Goal: Task Accomplishment & Management: Use online tool/utility

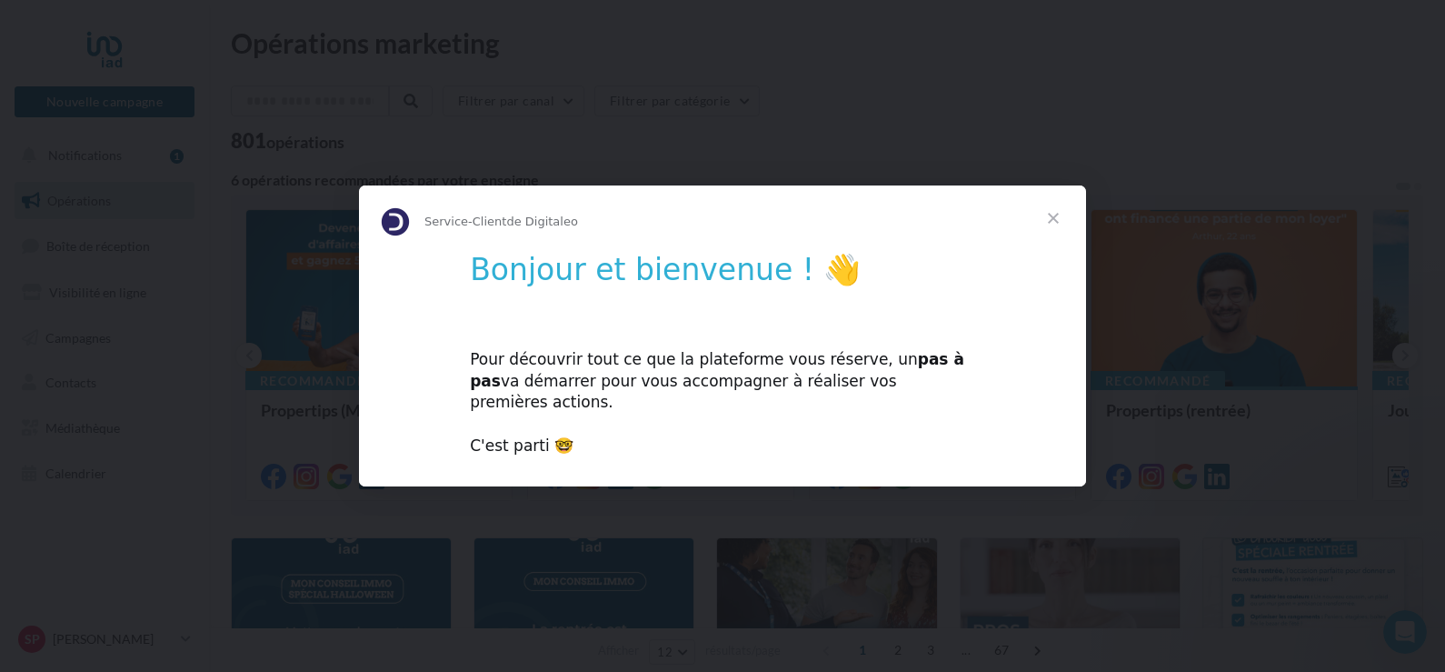
click at [1054, 228] on span "Fermer" at bounding box center [1053, 217] width 65 height 65
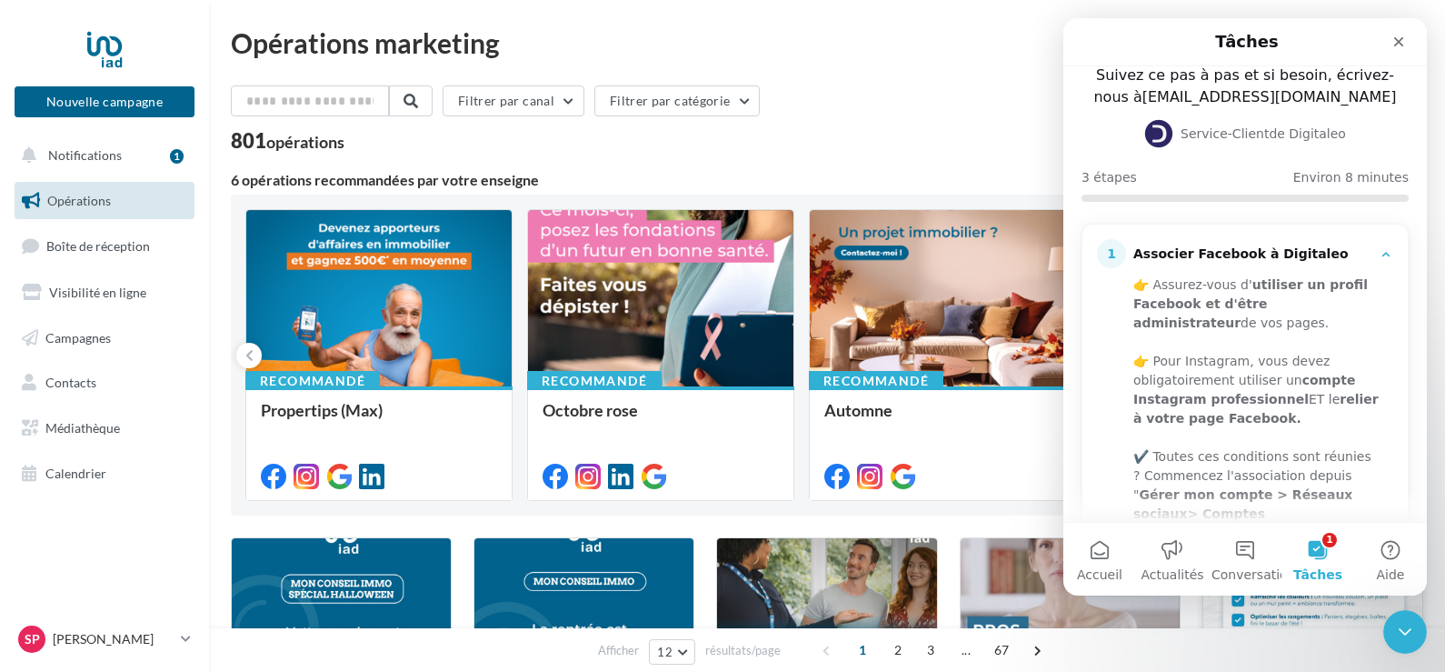
scroll to position [91, 0]
click at [1319, 552] on button "1 Tâches" at bounding box center [1318, 559] width 73 height 73
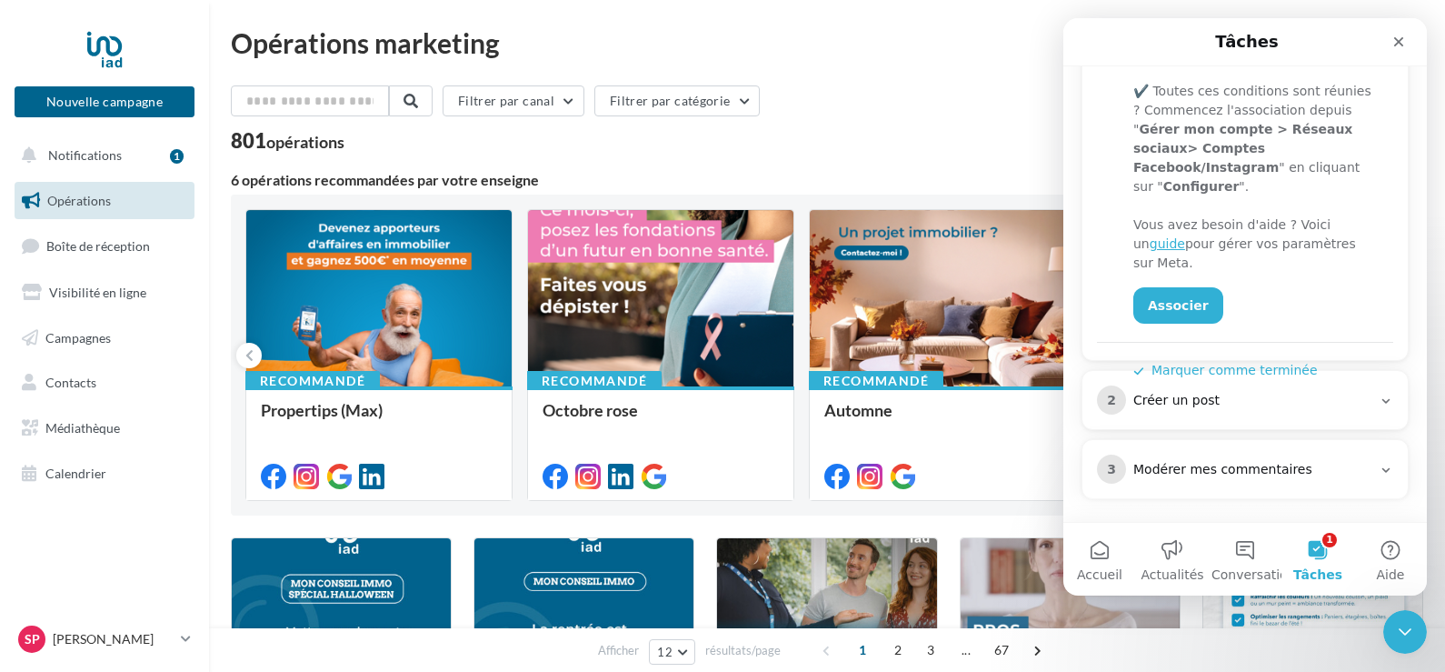
scroll to position [459, 0]
click at [1161, 283] on link "Associer" at bounding box center [1178, 301] width 90 height 36
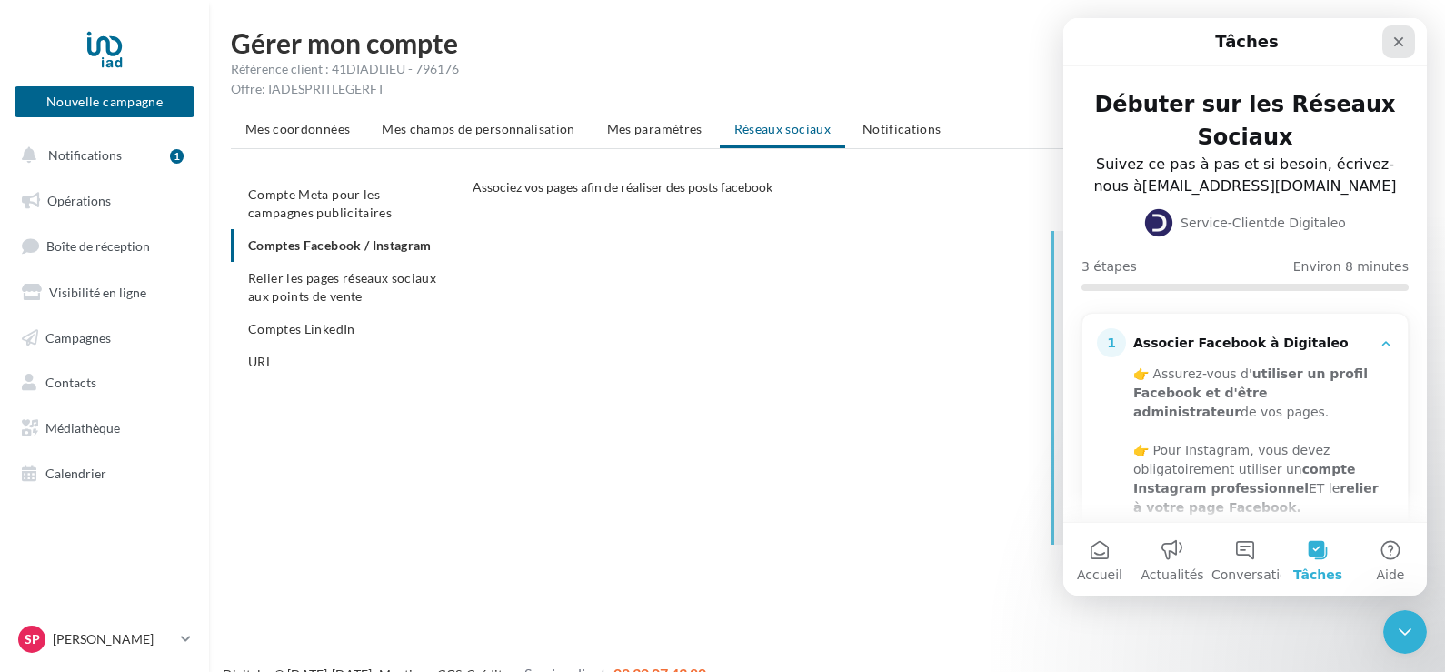
click at [1405, 40] on icon "Fermer" at bounding box center [1399, 42] width 15 height 15
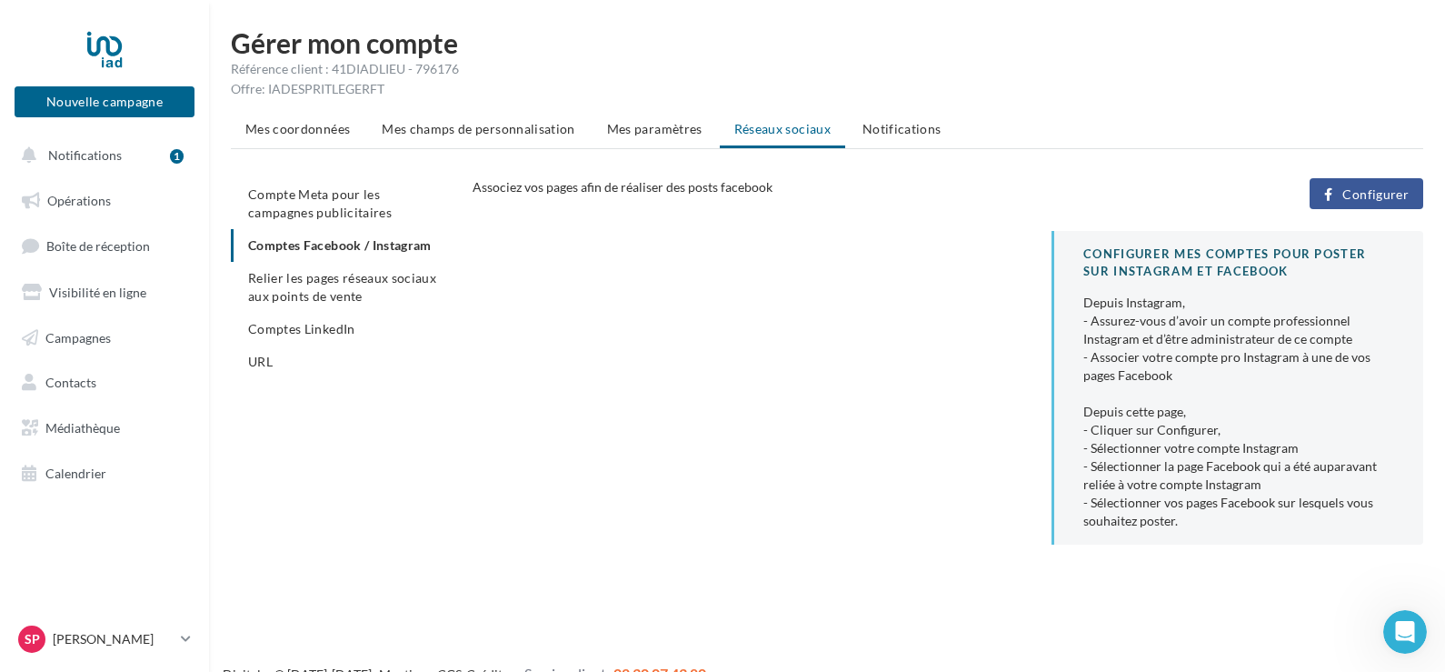
click at [1381, 196] on span "Configurer" at bounding box center [1376, 194] width 66 height 15
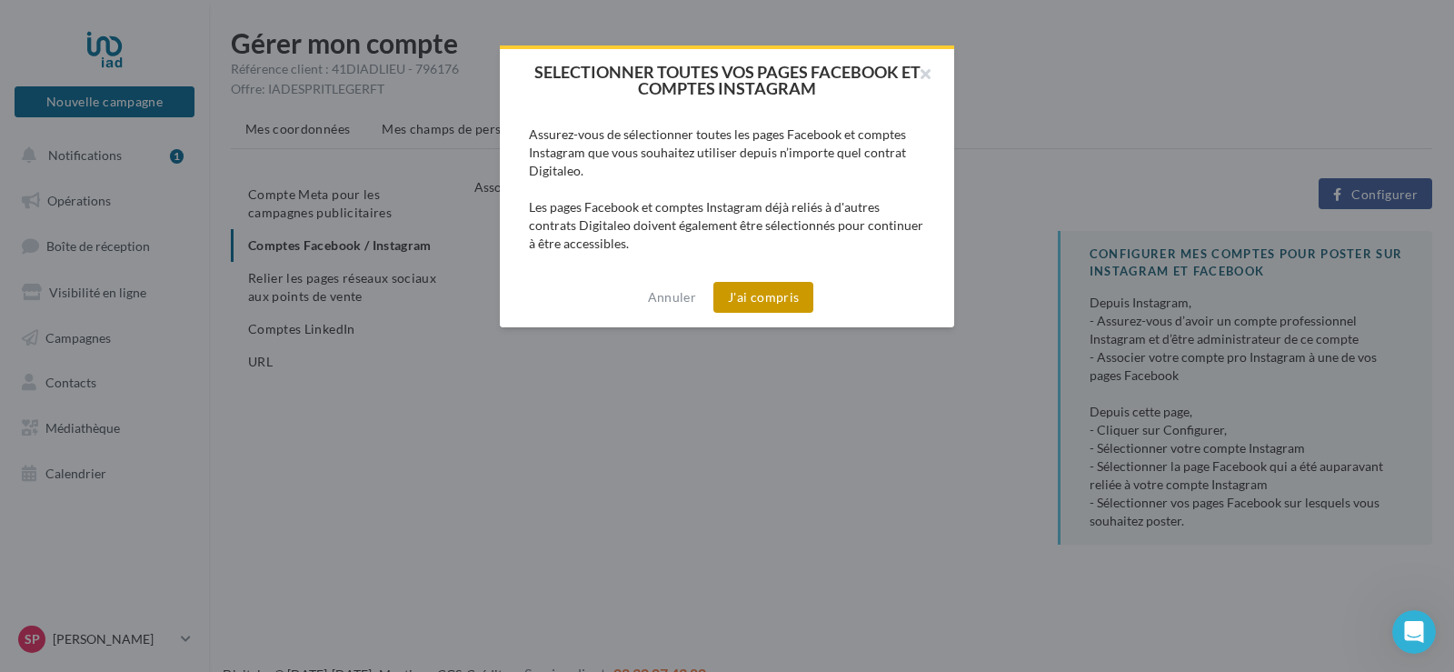
click at [771, 300] on button "J'ai compris" at bounding box center [764, 297] width 100 height 31
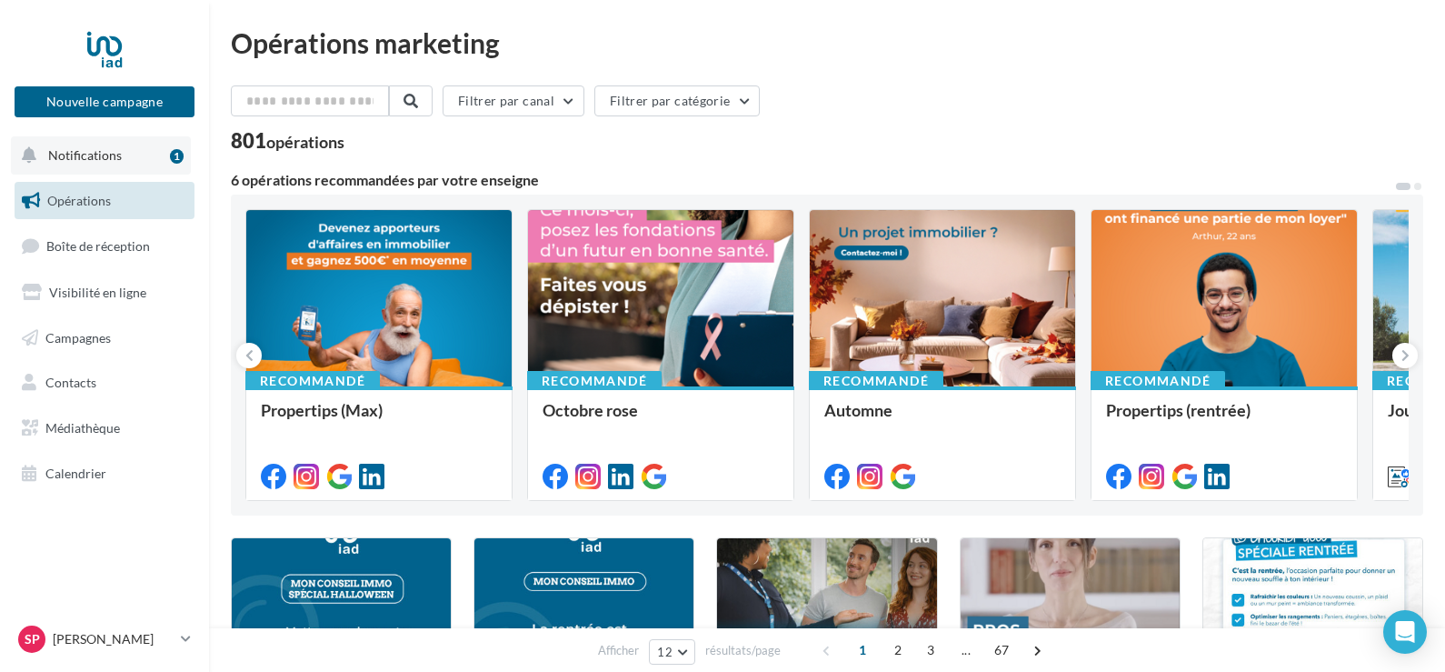
click at [89, 152] on span "Notifications" at bounding box center [85, 154] width 74 height 15
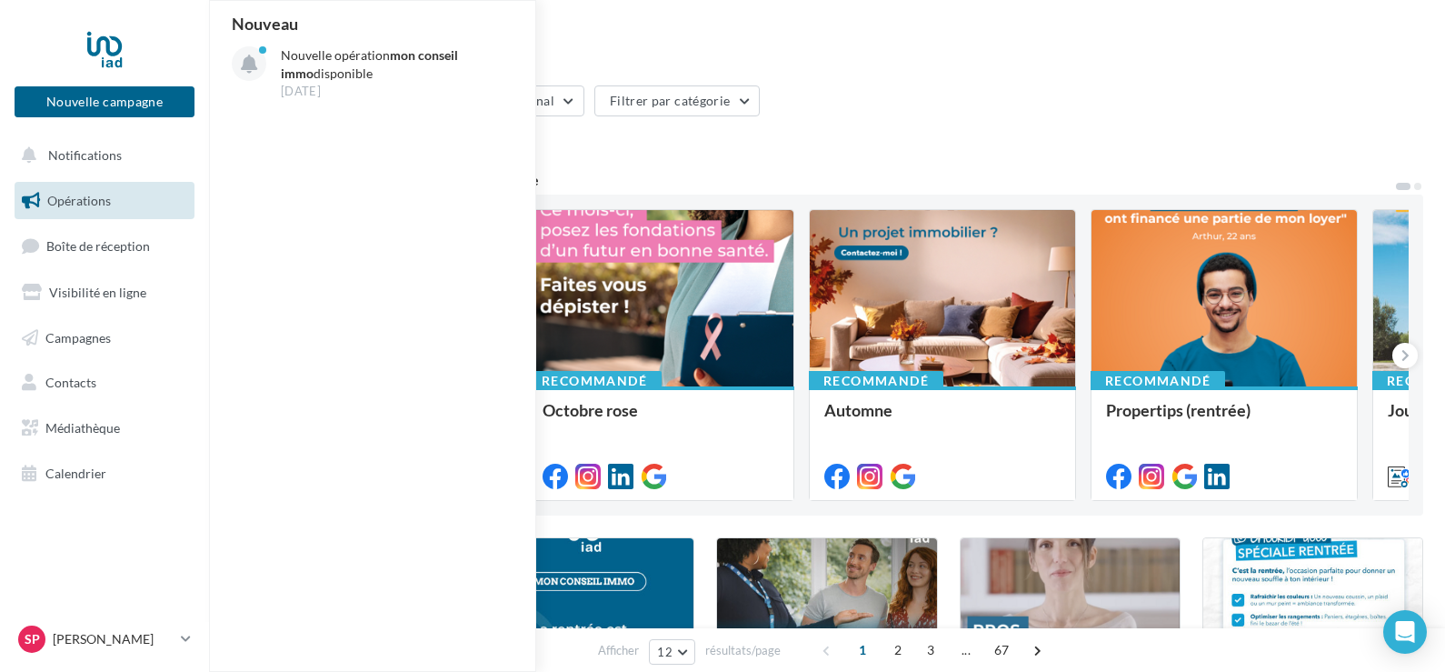
click at [820, 52] on div "Opérations marketing" at bounding box center [827, 42] width 1193 height 27
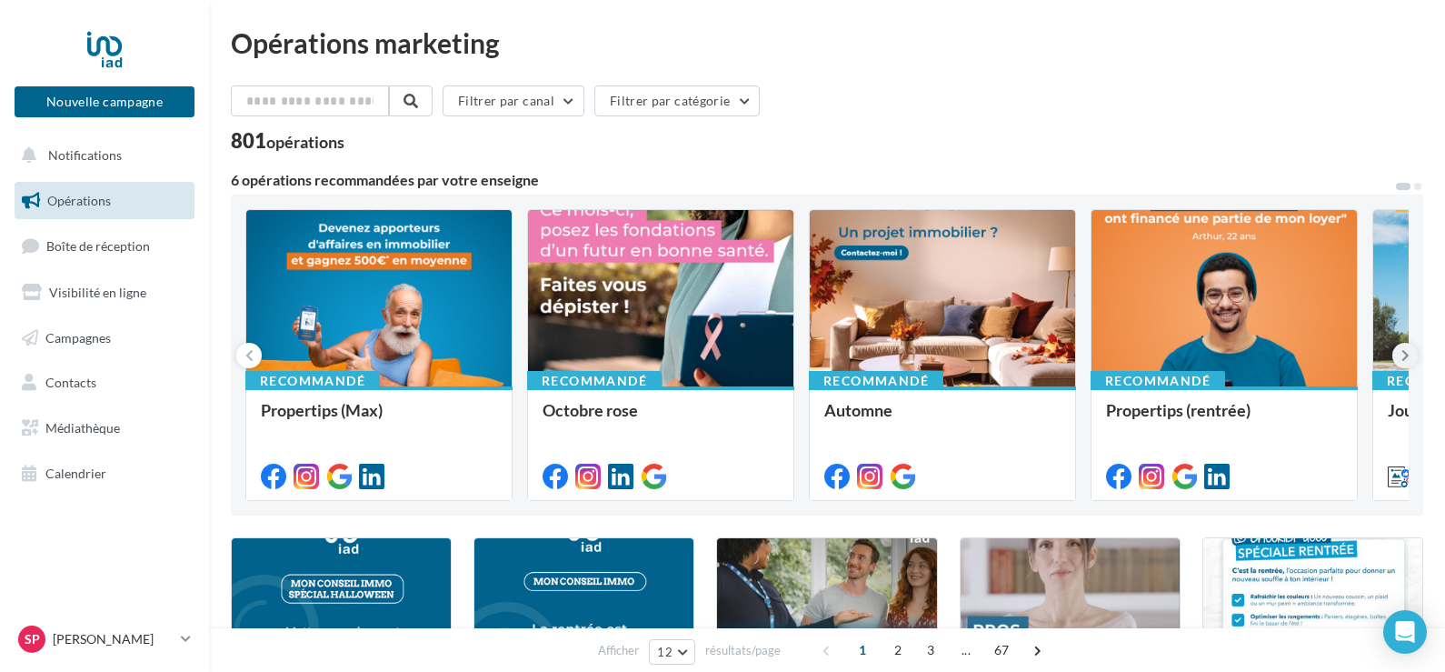
click at [1402, 357] on icon at bounding box center [1406, 355] width 8 height 18
click at [139, 634] on p "[PERSON_NAME]" at bounding box center [113, 639] width 121 height 18
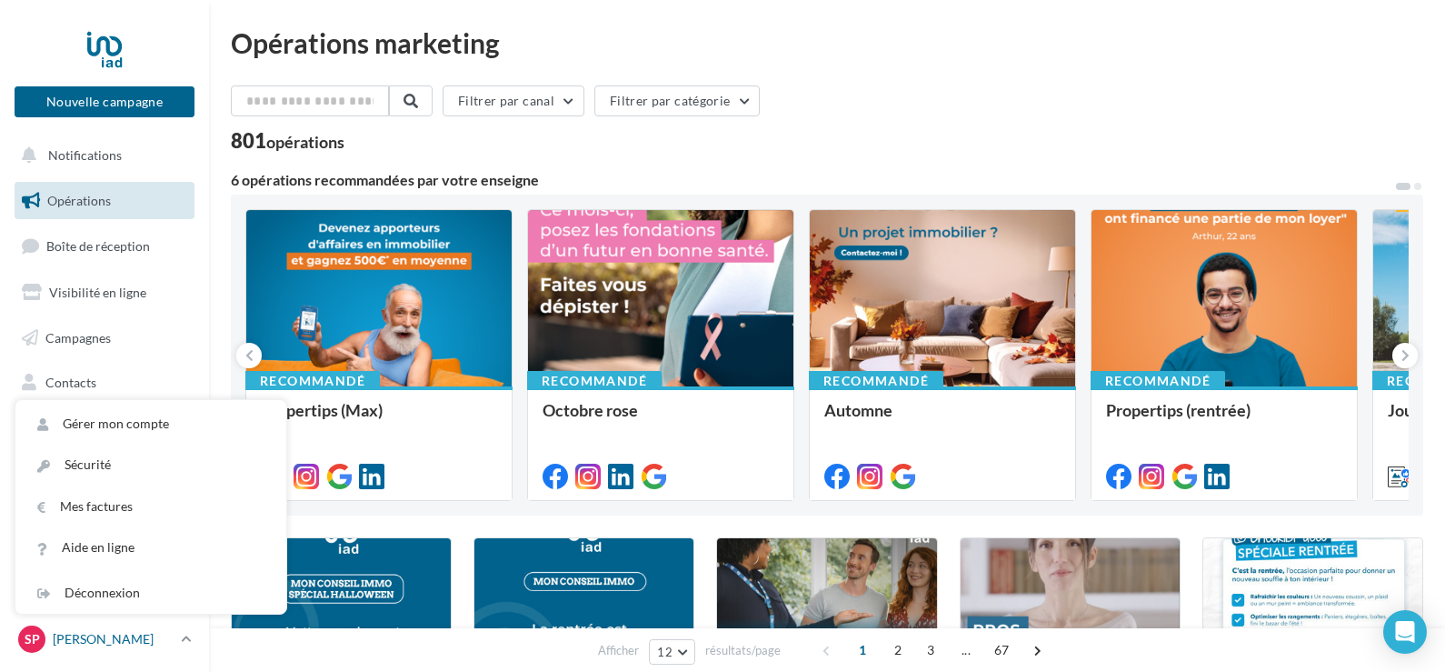
click at [187, 639] on icon at bounding box center [186, 638] width 10 height 15
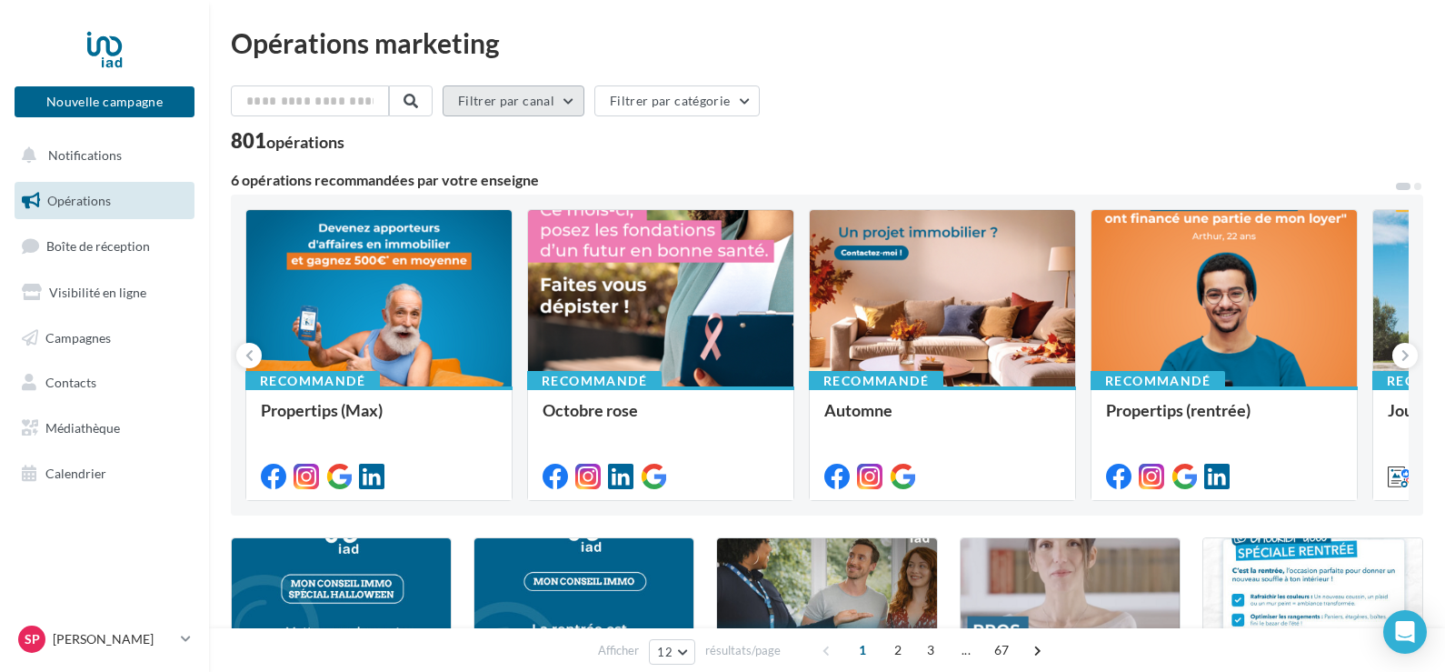
click at [577, 101] on button "Filtrer par canal" at bounding box center [514, 100] width 142 height 31
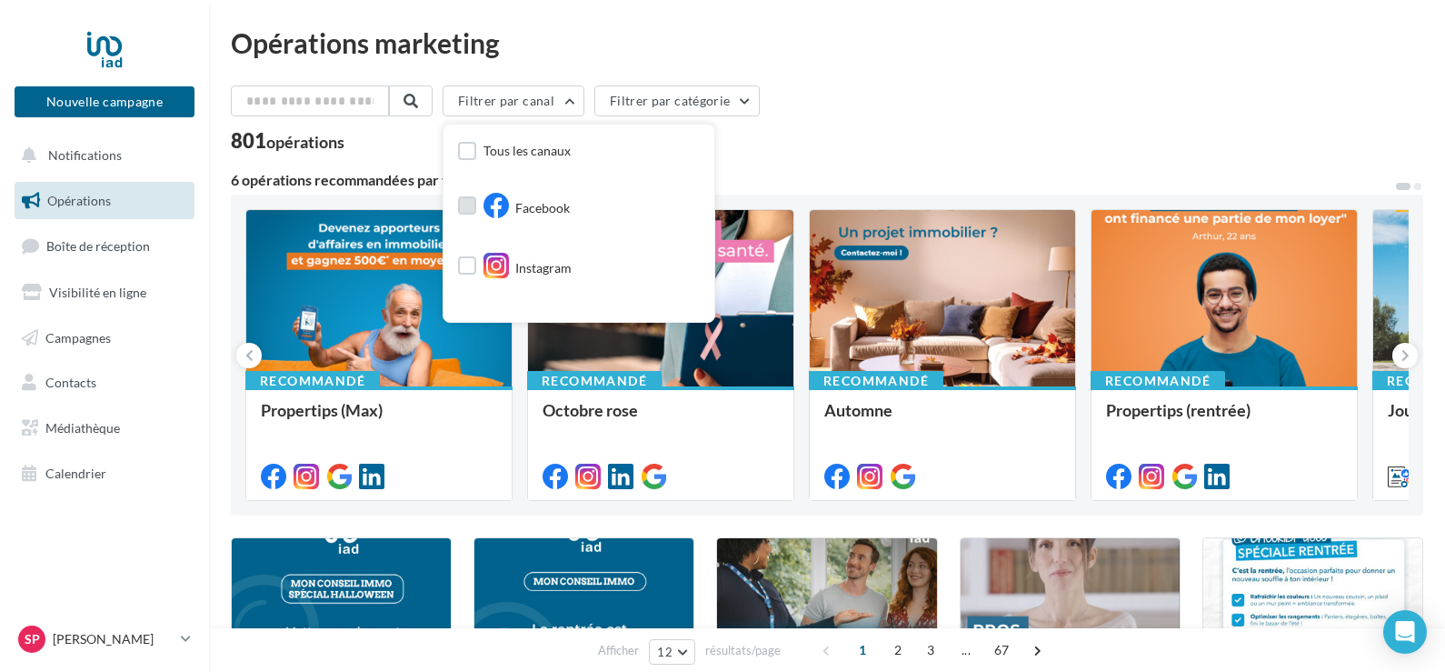
click at [476, 205] on label at bounding box center [467, 205] width 18 height 18
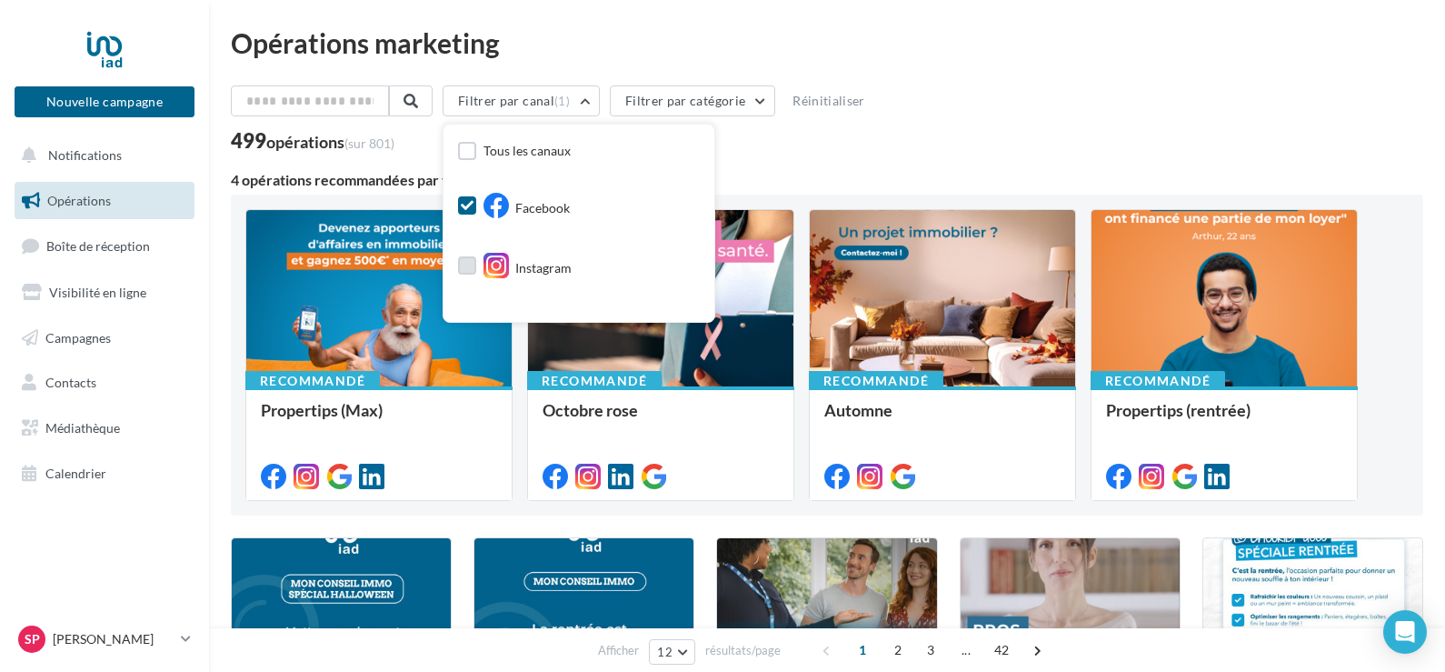
click at [476, 265] on label at bounding box center [467, 265] width 18 height 18
click at [474, 203] on icon at bounding box center [467, 205] width 13 height 13
click at [474, 269] on icon at bounding box center [467, 265] width 13 height 13
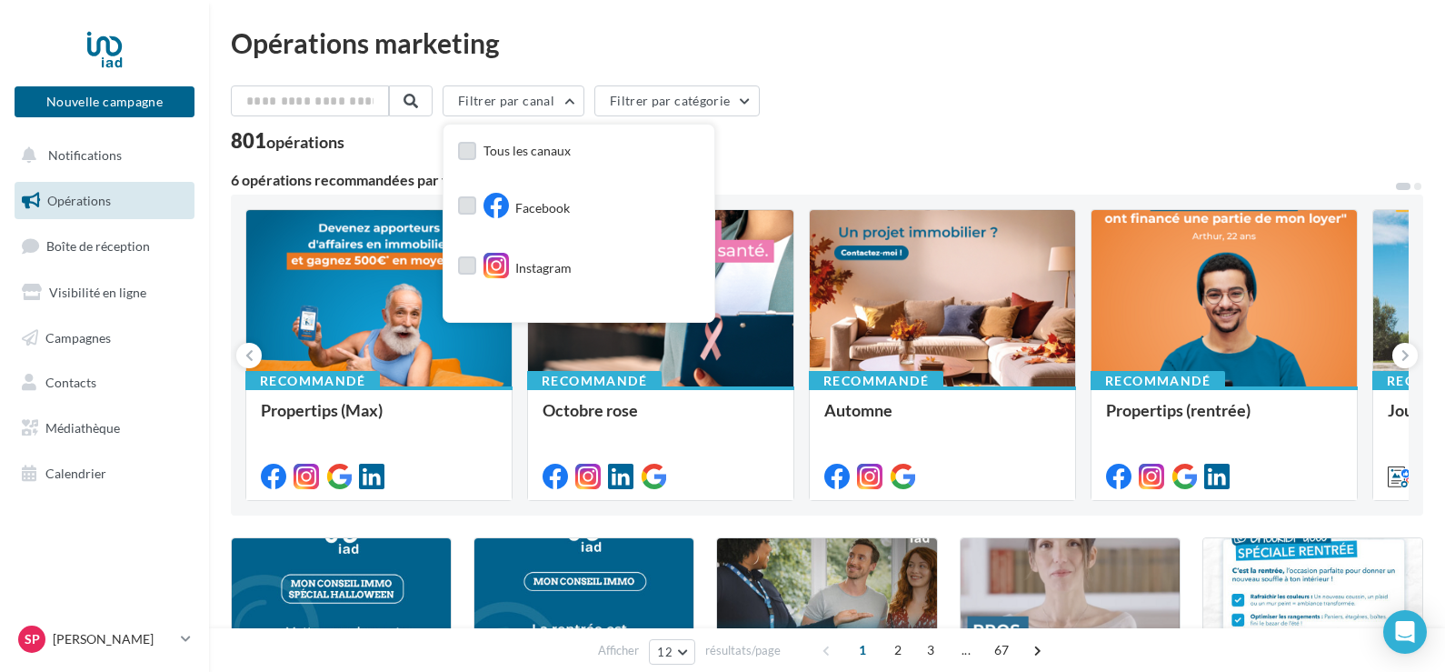
click at [476, 152] on label at bounding box center [467, 151] width 18 height 18
click at [772, 103] on button "Filtrer par catégorie" at bounding box center [699, 100] width 165 height 31
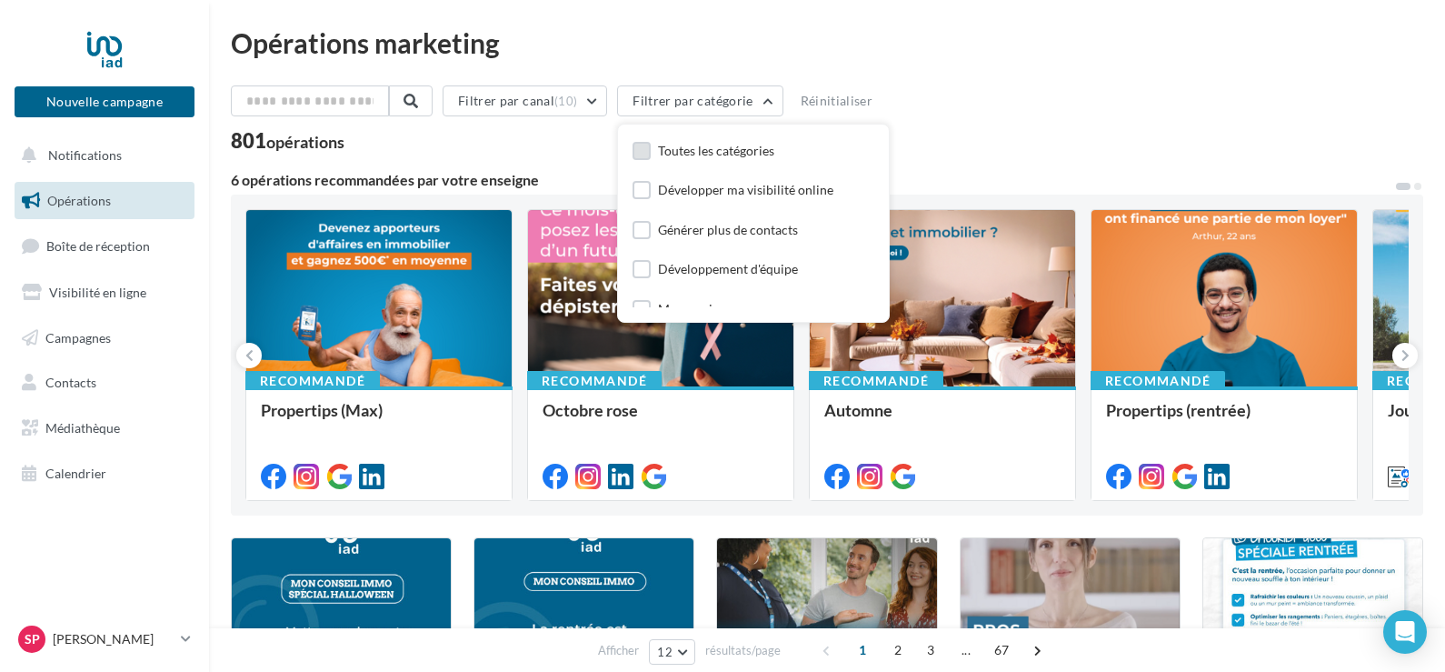
click at [651, 154] on label at bounding box center [642, 151] width 18 height 18
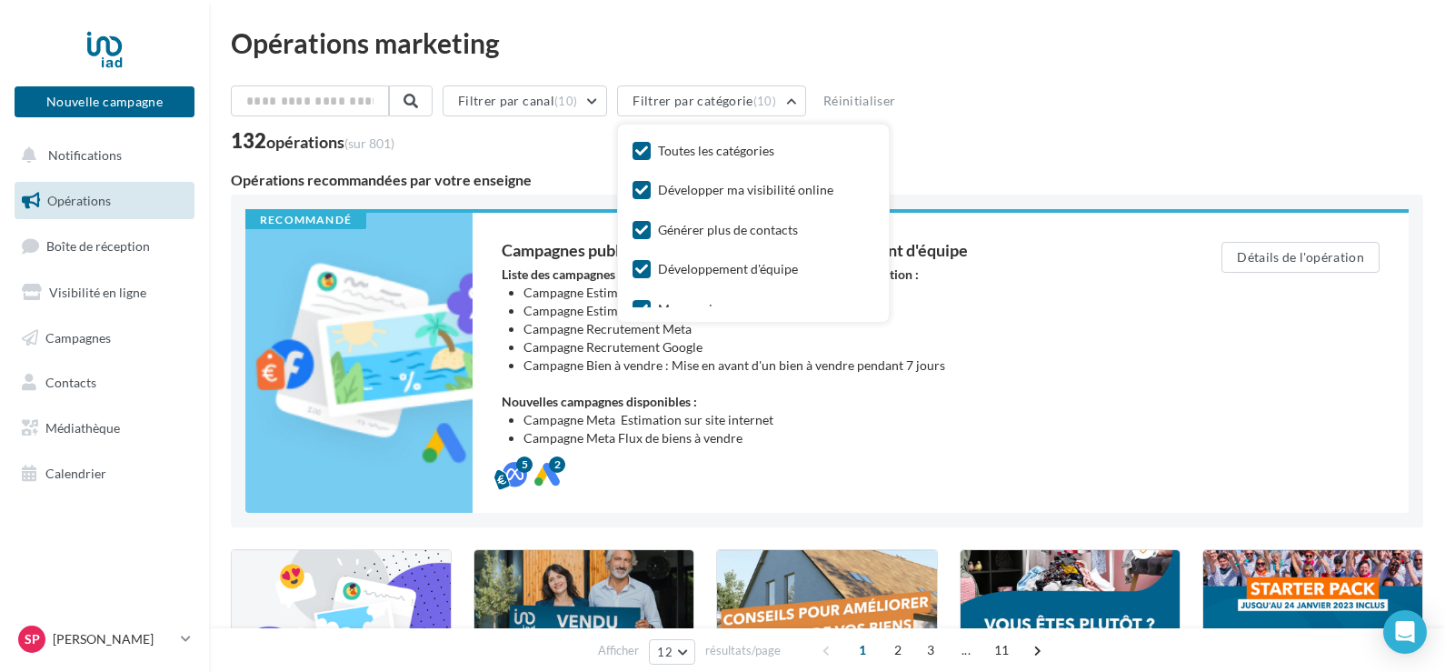
click at [648, 154] on icon at bounding box center [641, 151] width 13 height 13
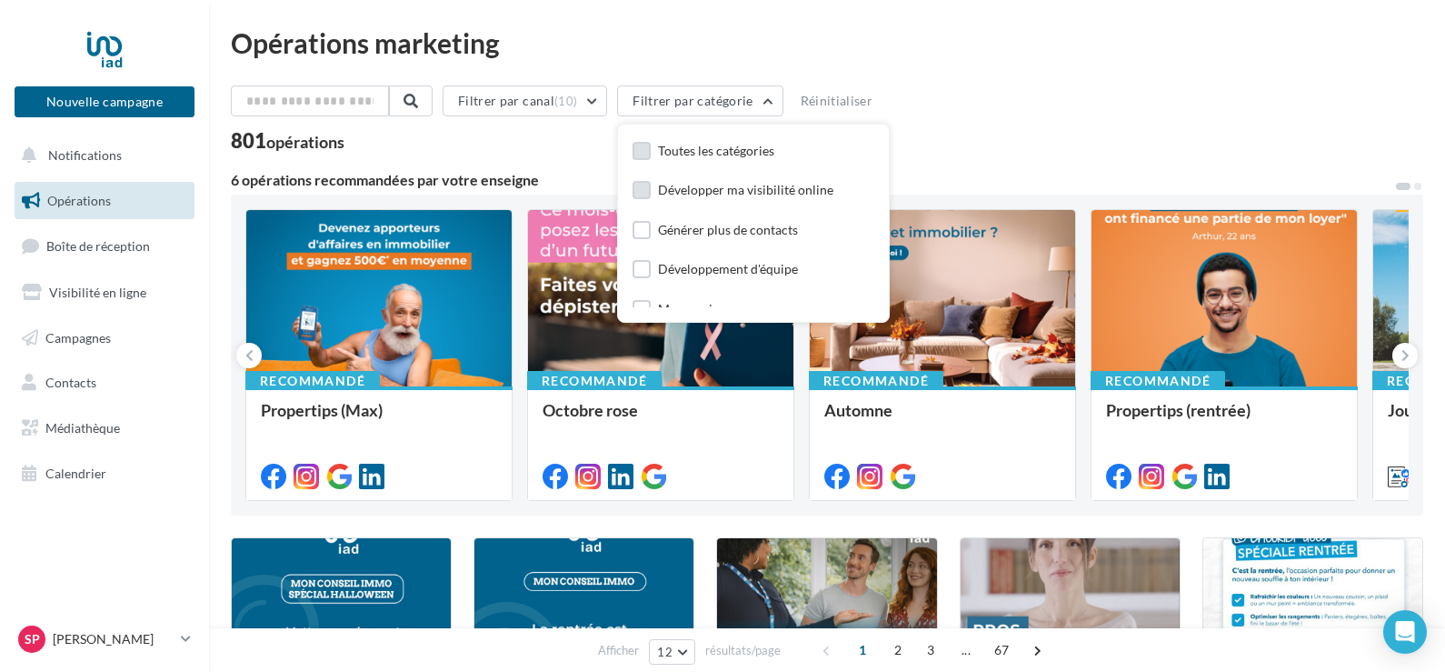
click at [651, 192] on label at bounding box center [642, 190] width 18 height 18
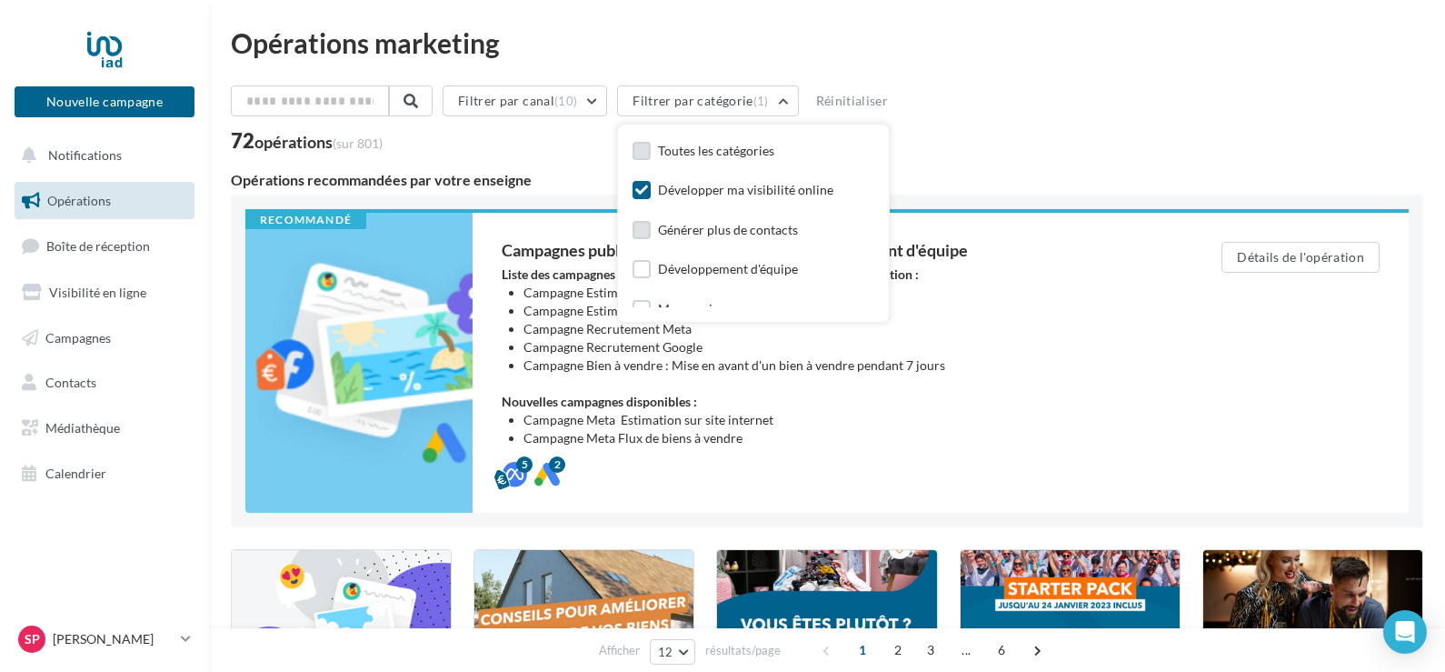
click at [650, 231] on label at bounding box center [642, 230] width 18 height 18
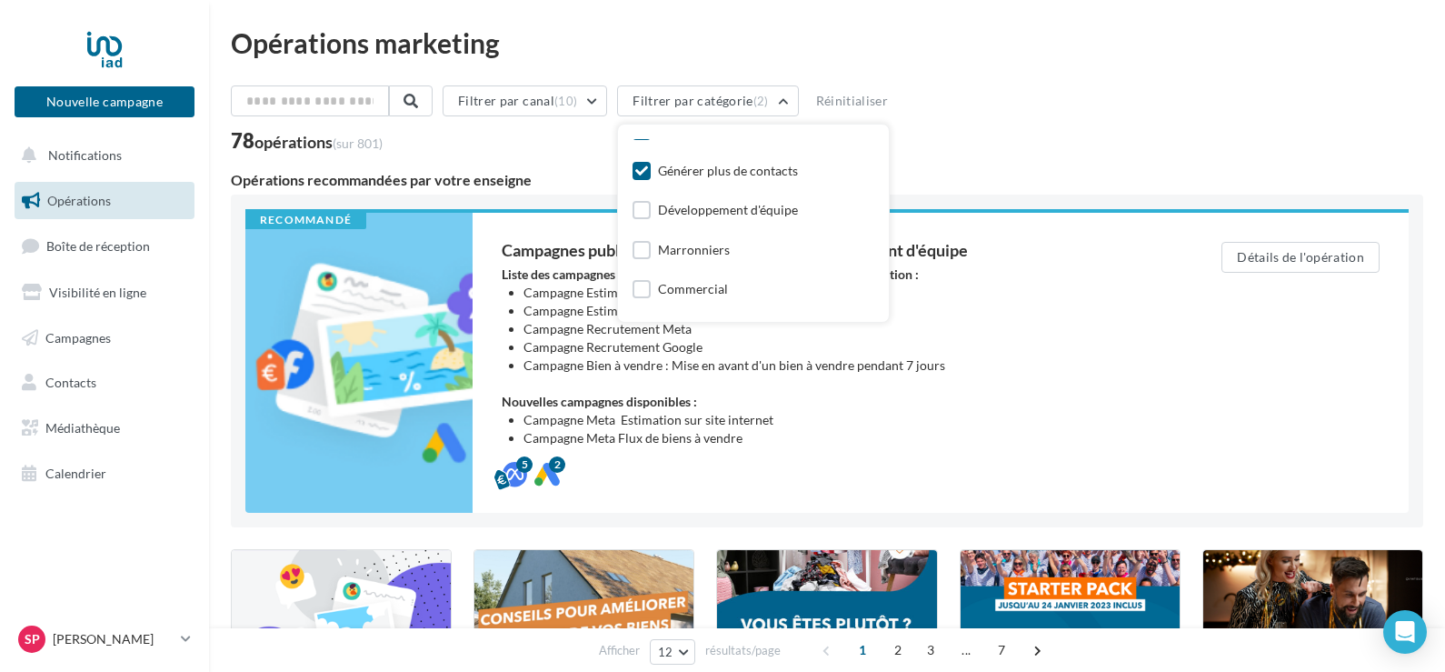
scroll to position [91, 0]
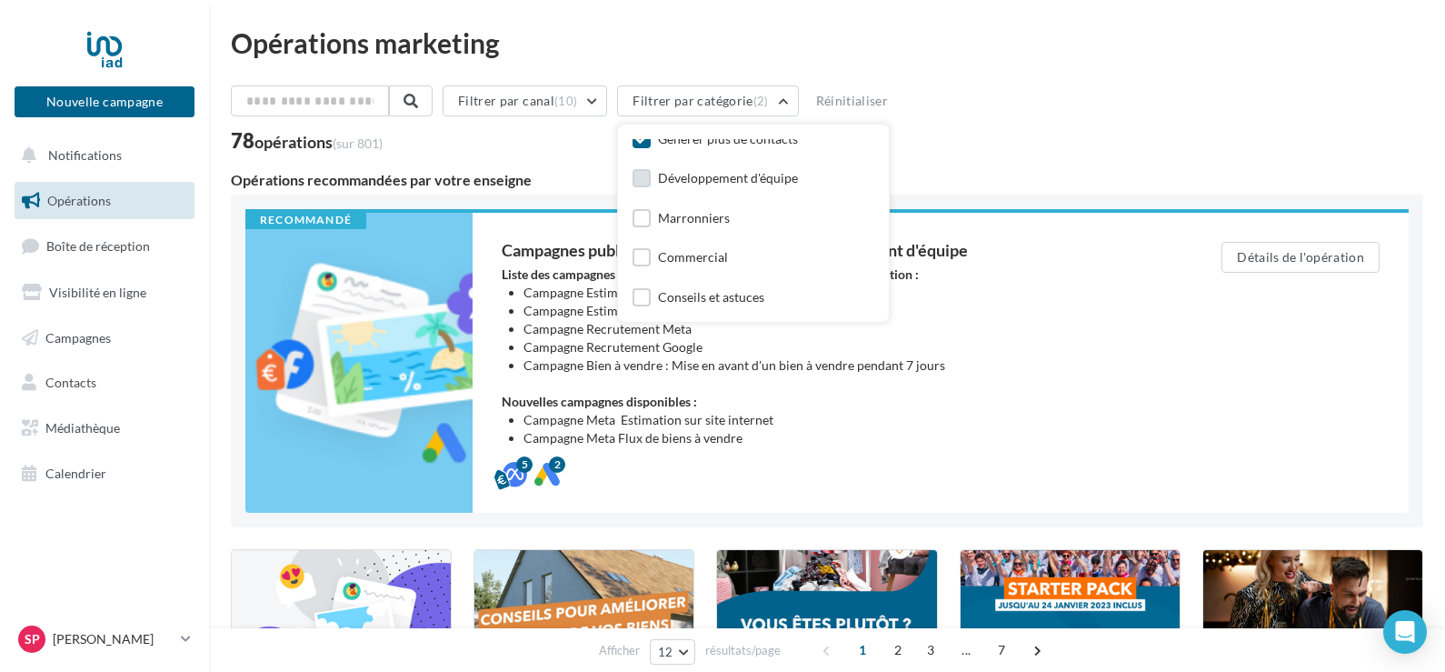
click at [651, 179] on label at bounding box center [642, 178] width 18 height 18
click at [651, 298] on label at bounding box center [642, 297] width 18 height 18
click at [651, 217] on label at bounding box center [642, 214] width 18 height 18
click at [648, 295] on label at bounding box center [642, 294] width 18 height 18
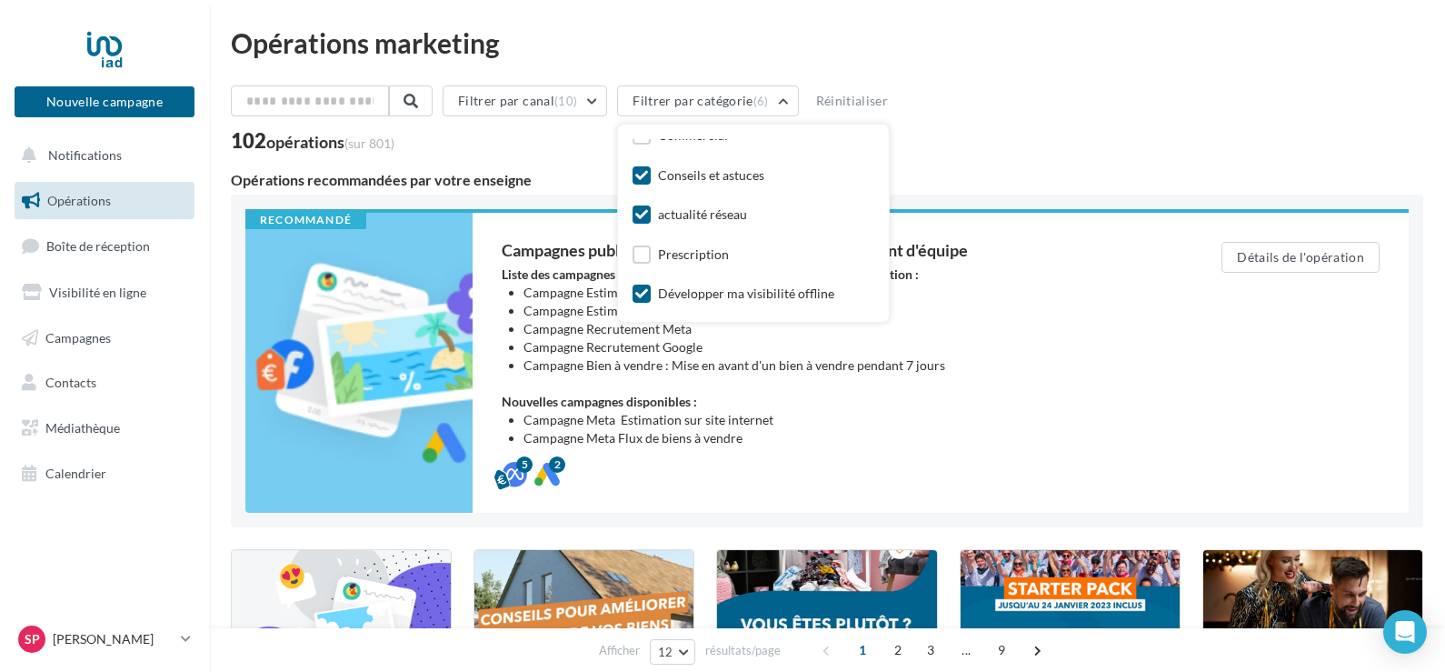
scroll to position [0, 0]
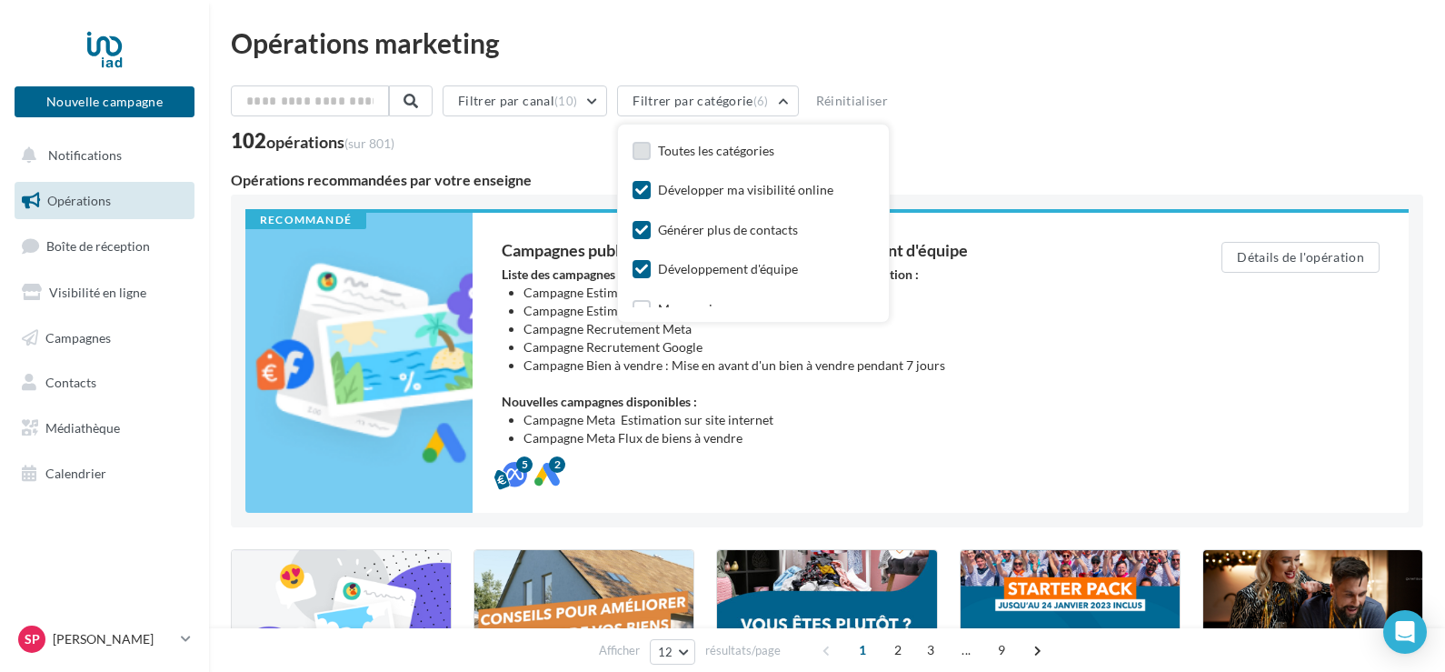
click at [651, 149] on label at bounding box center [642, 151] width 18 height 18
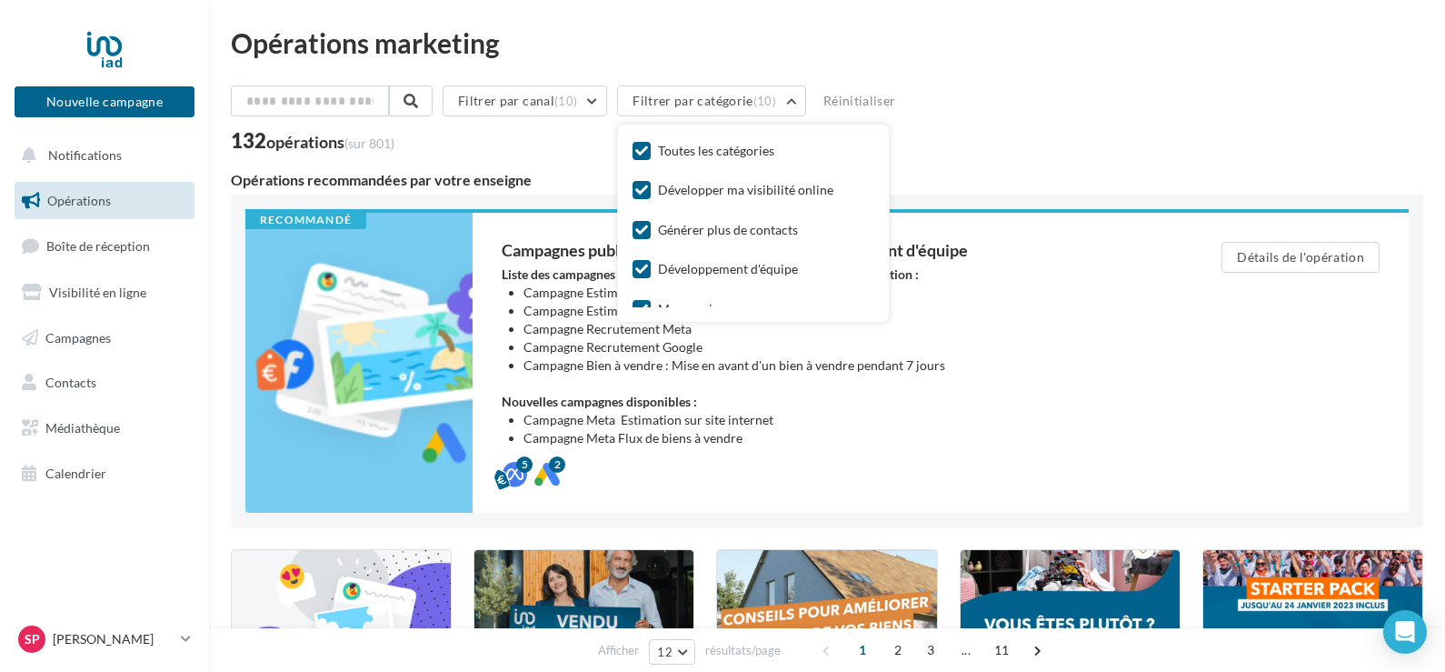
click at [1033, 140] on div "132 opérations (sur 801)" at bounding box center [827, 143] width 1193 height 24
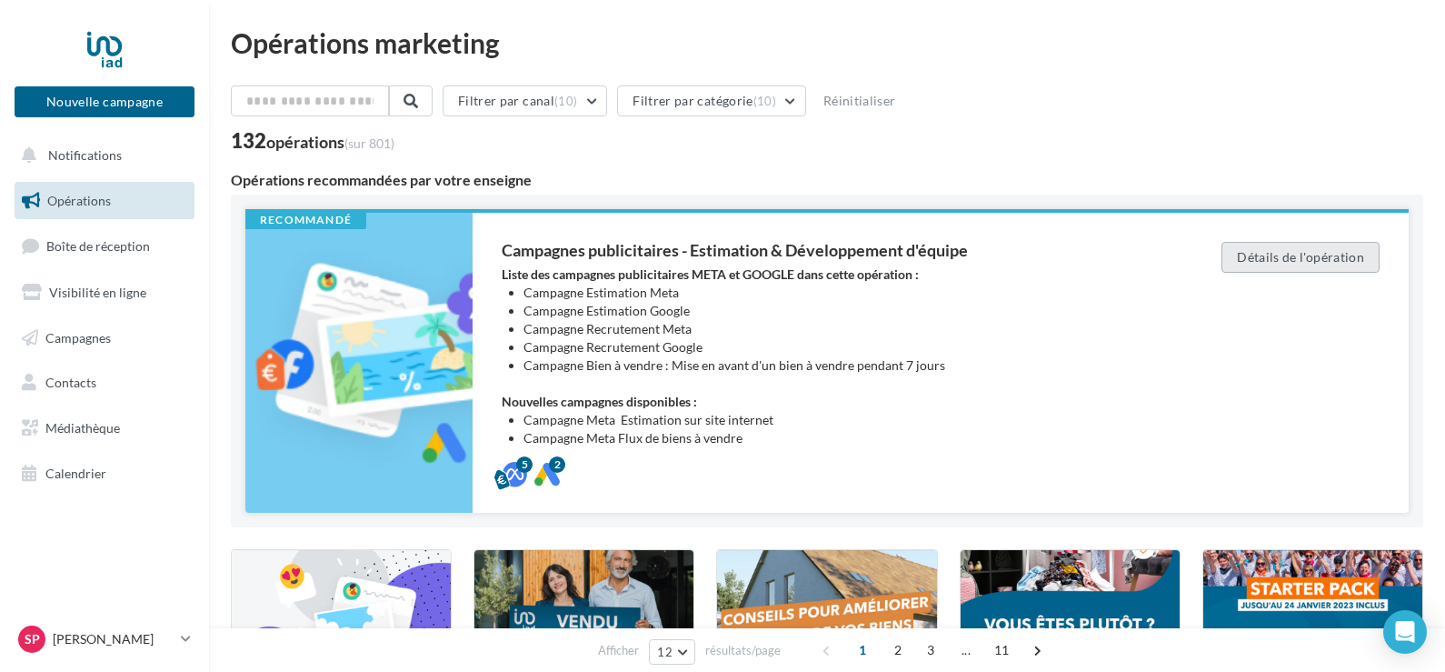
click at [1301, 257] on button "Détails de l'opération" at bounding box center [1301, 257] width 158 height 31
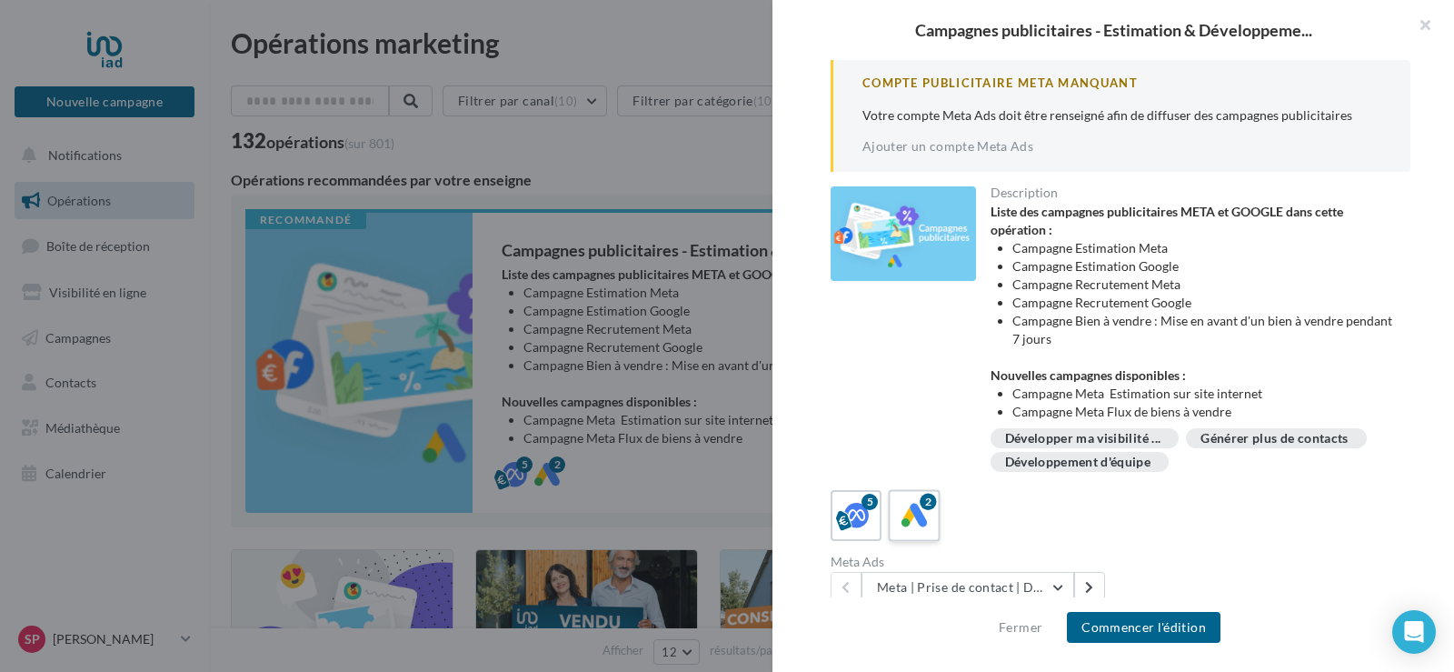
click at [915, 521] on icon at bounding box center [915, 515] width 26 height 26
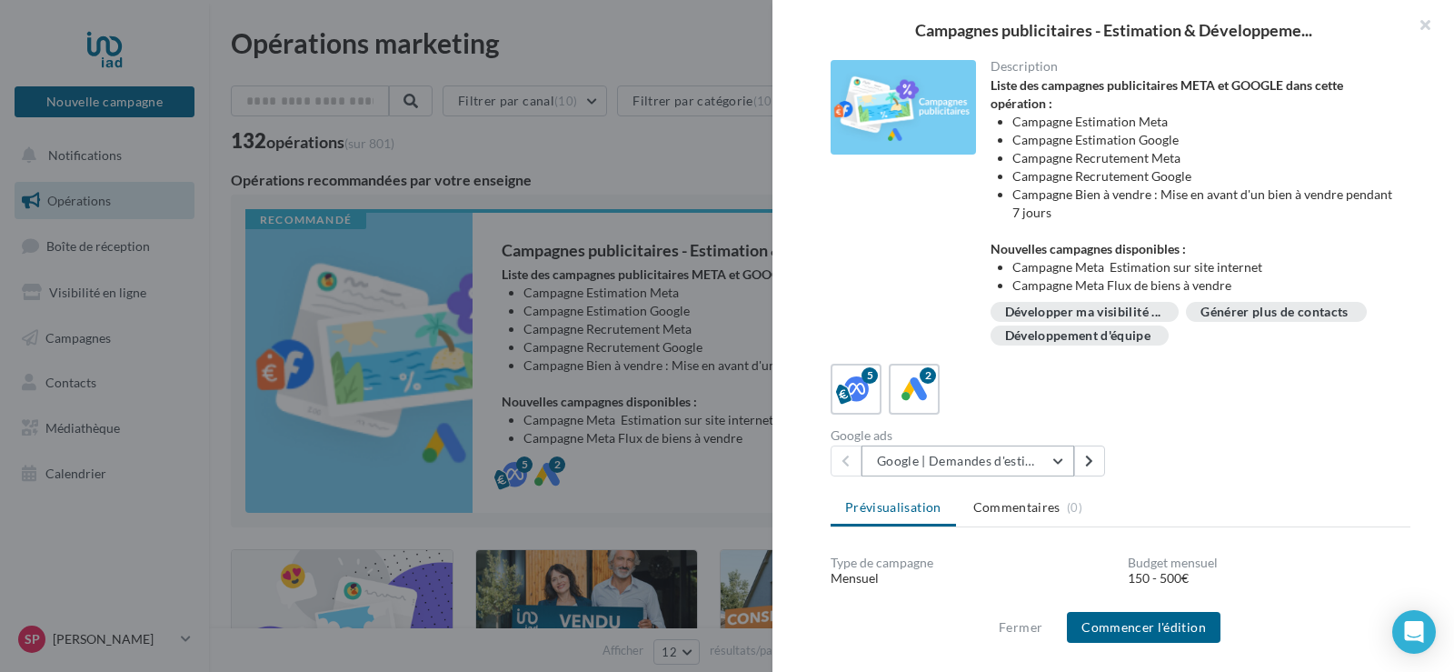
click at [1064, 460] on button "Google | Demandes d'estimation" at bounding box center [968, 460] width 213 height 31
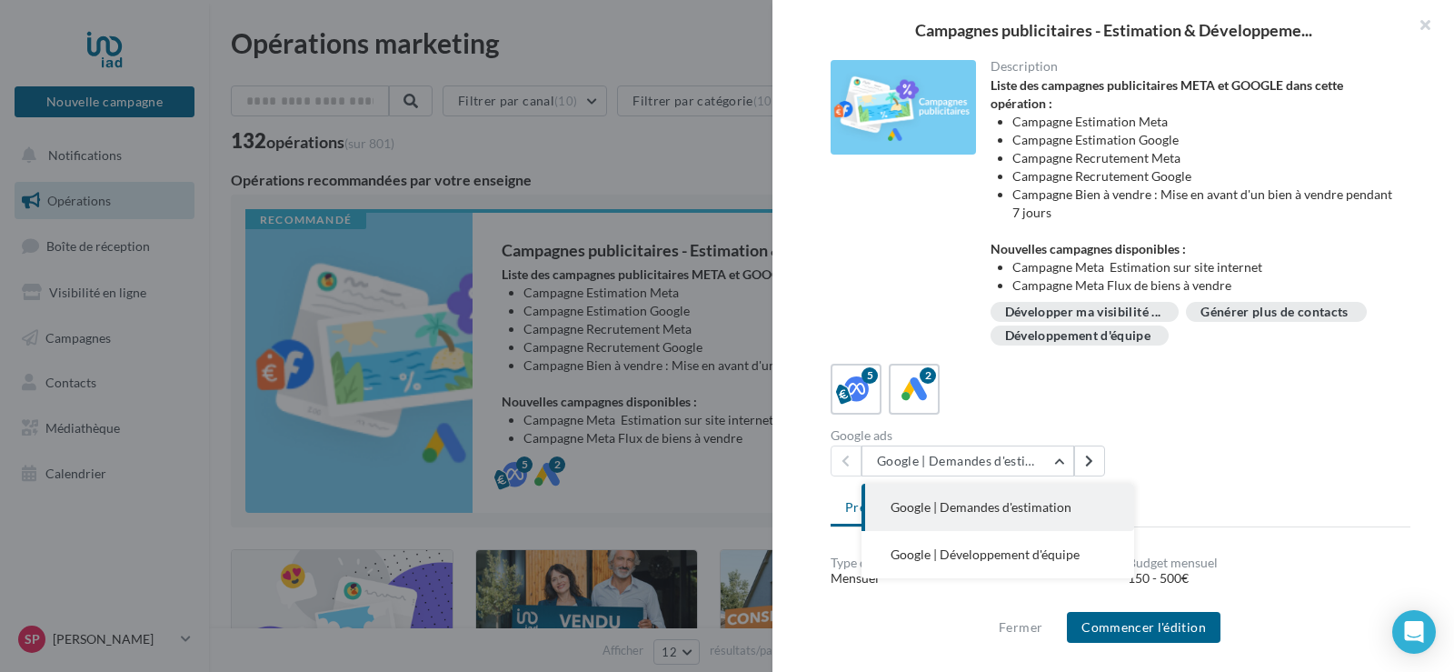
click at [1029, 509] on span "Google | Demandes d'estimation" at bounding box center [981, 506] width 181 height 15
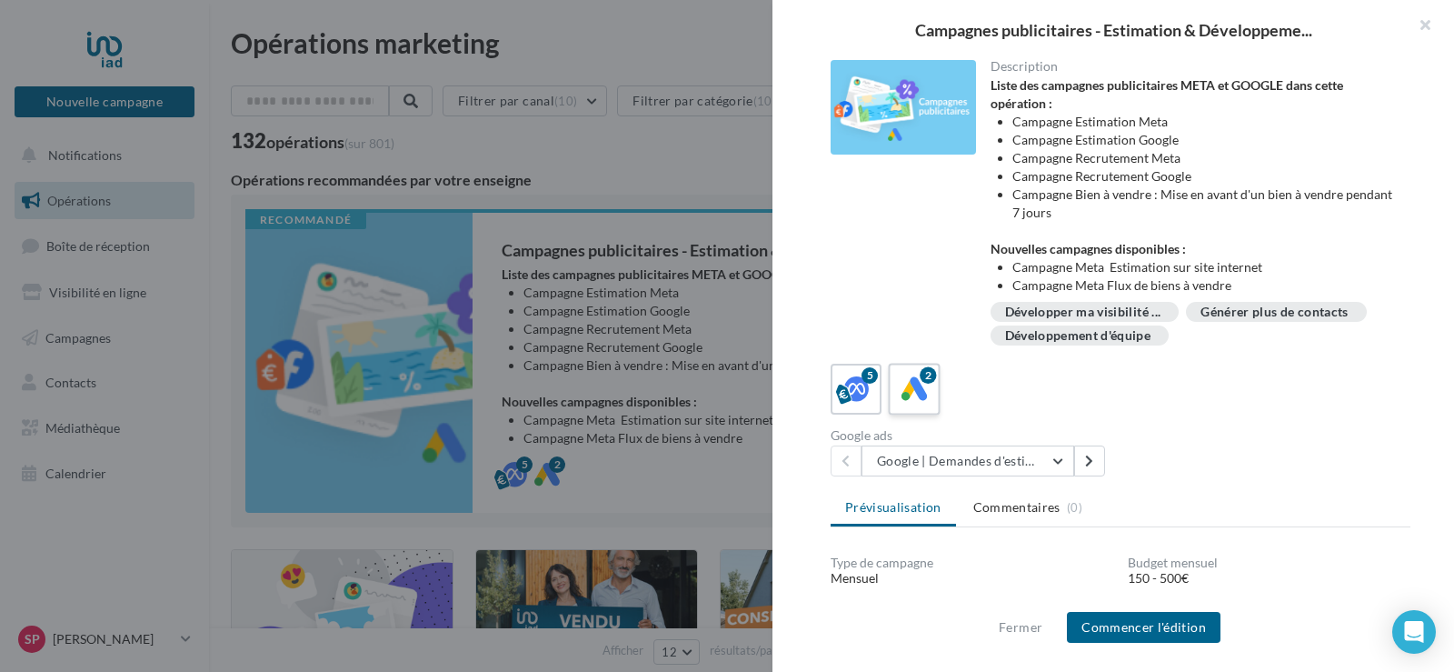
click at [916, 386] on icon at bounding box center [915, 389] width 26 height 26
click at [852, 384] on icon at bounding box center [857, 389] width 26 height 26
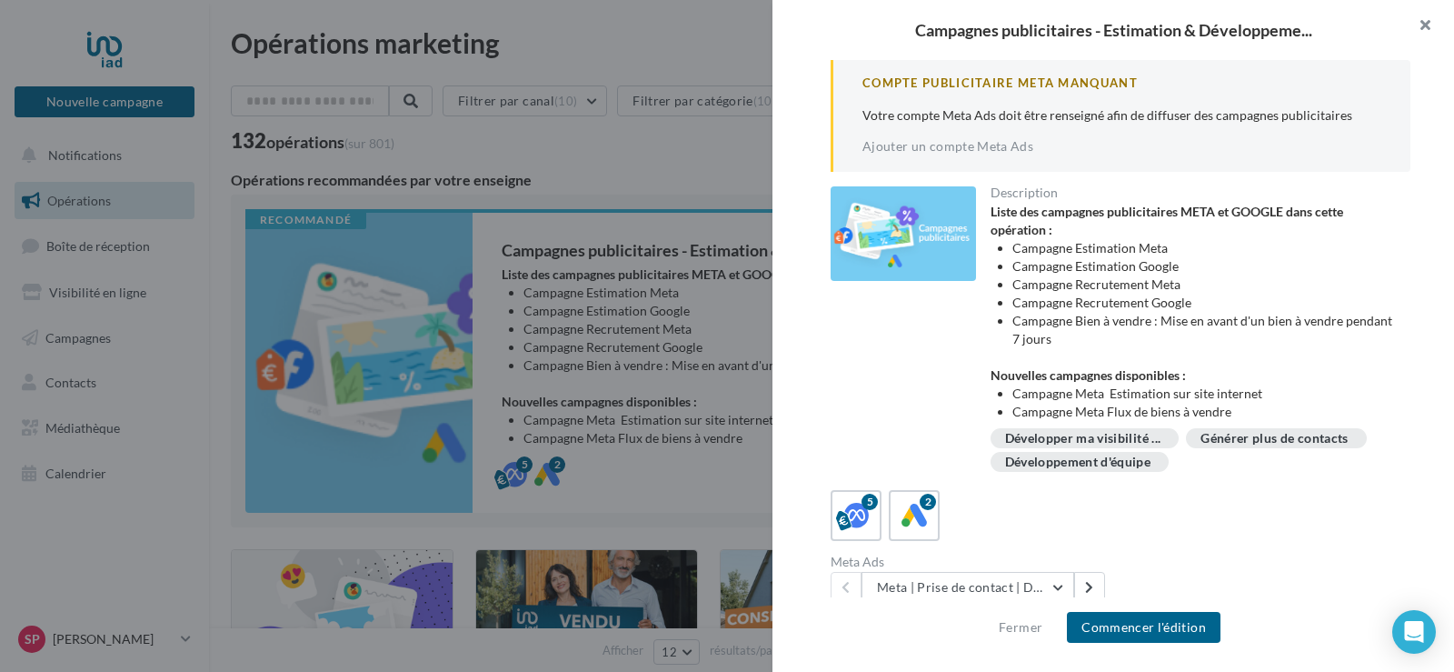
click at [1433, 17] on button "button" at bounding box center [1418, 27] width 73 height 55
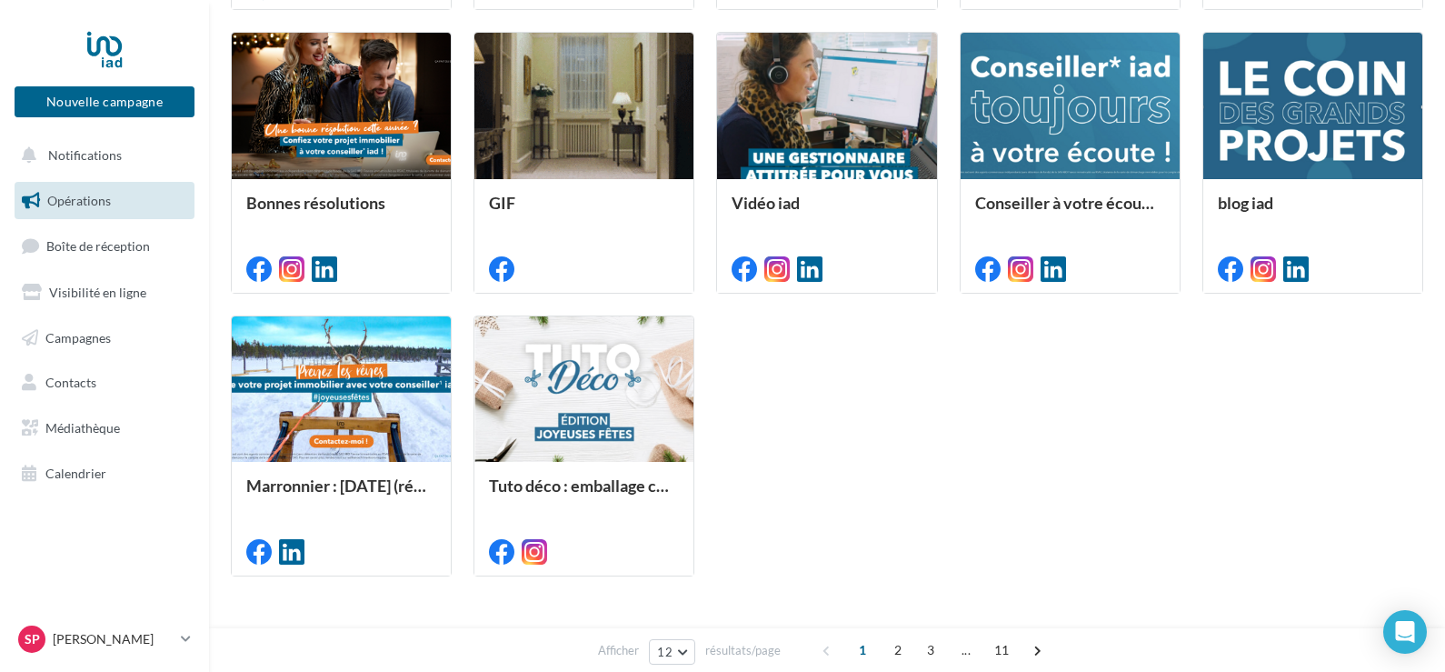
scroll to position [855, 0]
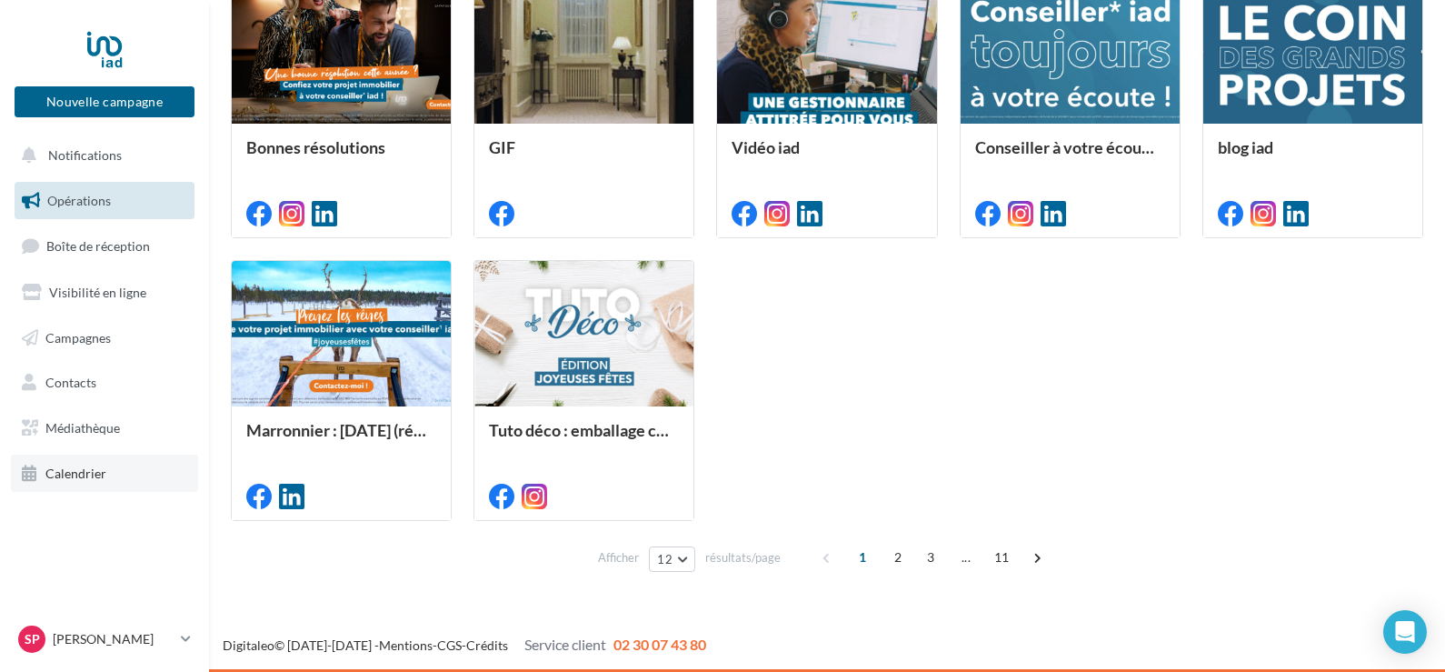
click at [72, 468] on span "Calendrier" at bounding box center [75, 472] width 61 height 15
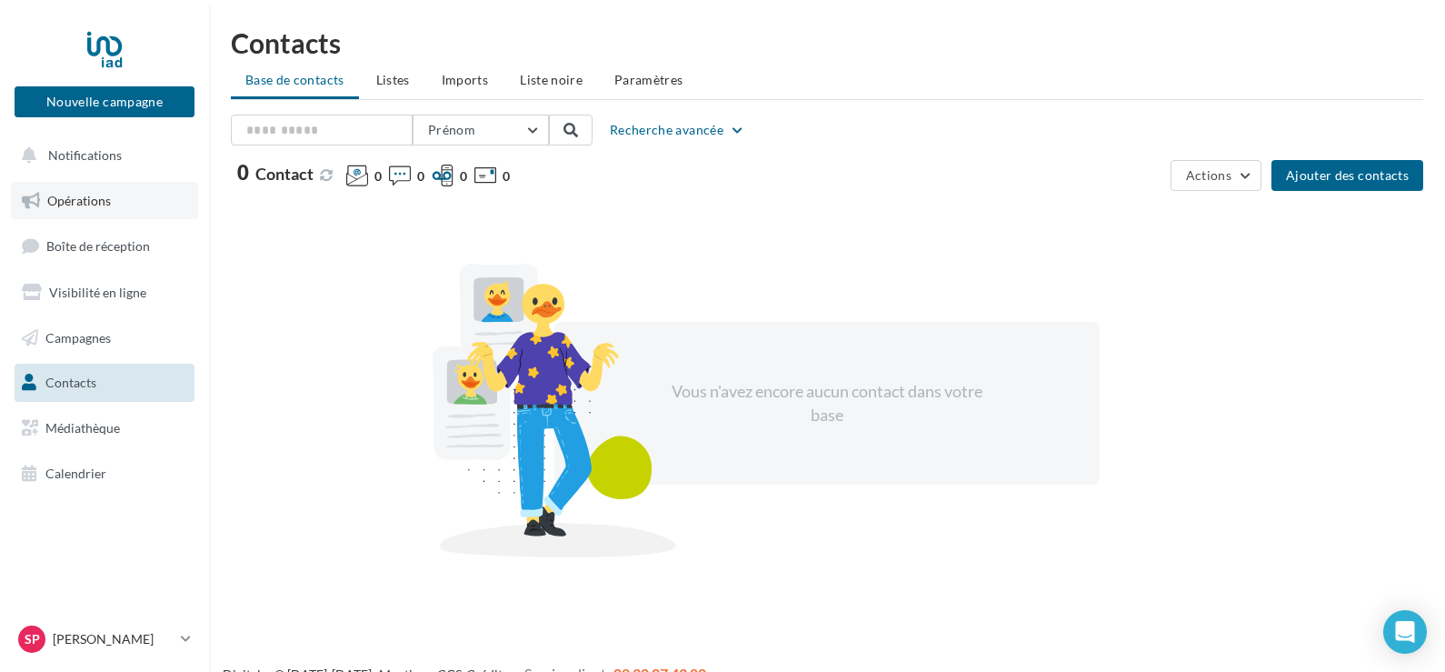
click at [70, 202] on span "Opérations" at bounding box center [79, 200] width 64 height 15
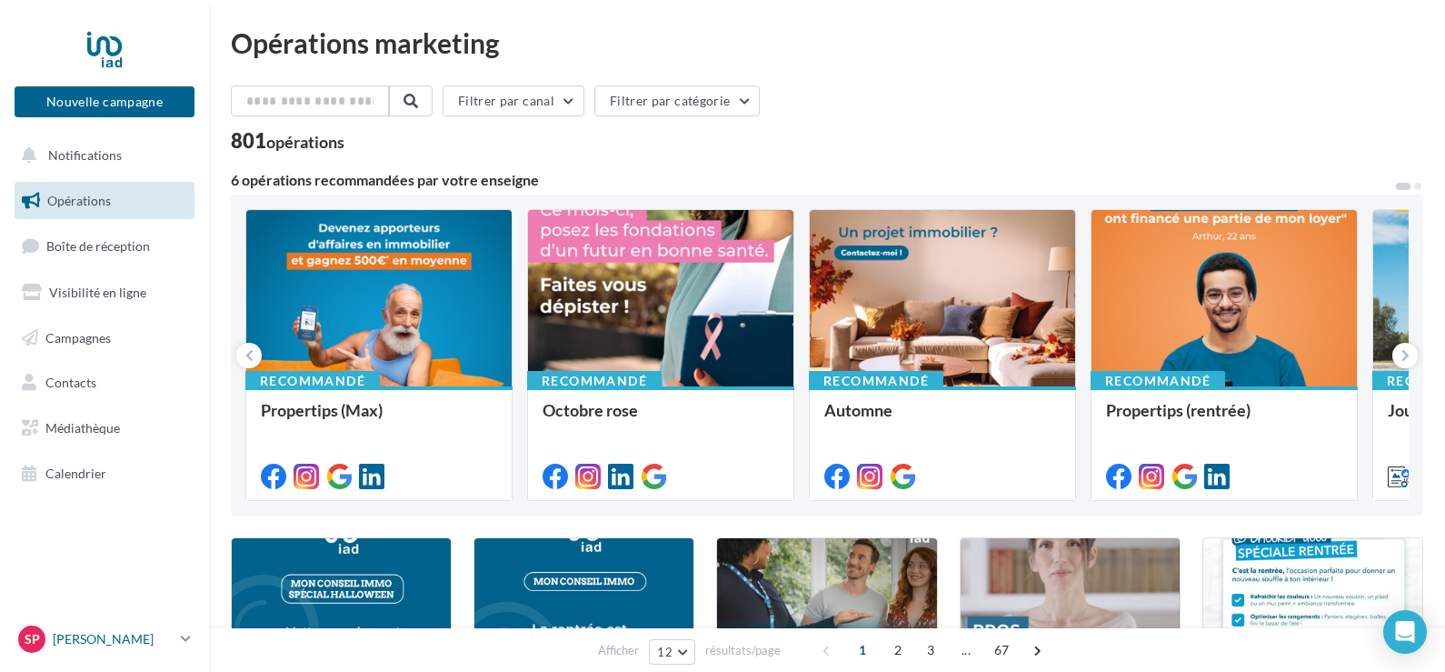
click at [36, 640] on span "Sp" at bounding box center [32, 639] width 15 height 18
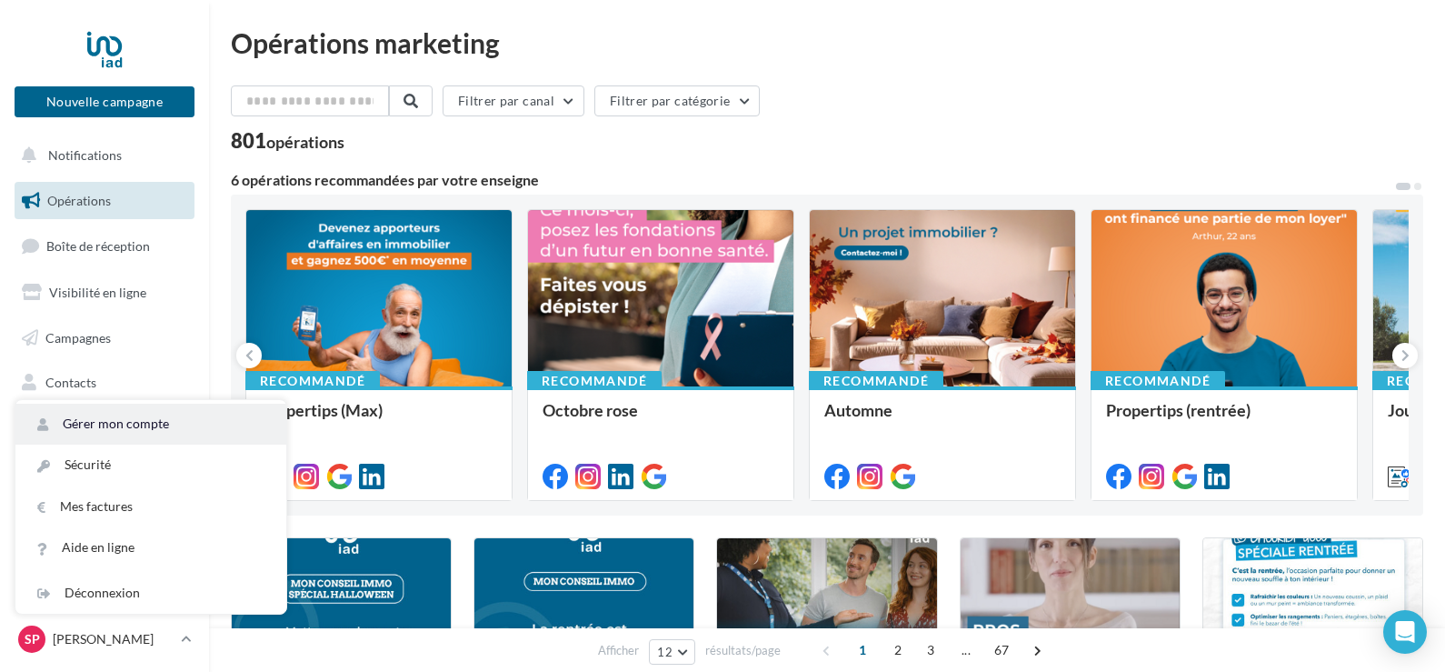
click at [149, 425] on link "Gérer mon compte" at bounding box center [150, 424] width 271 height 41
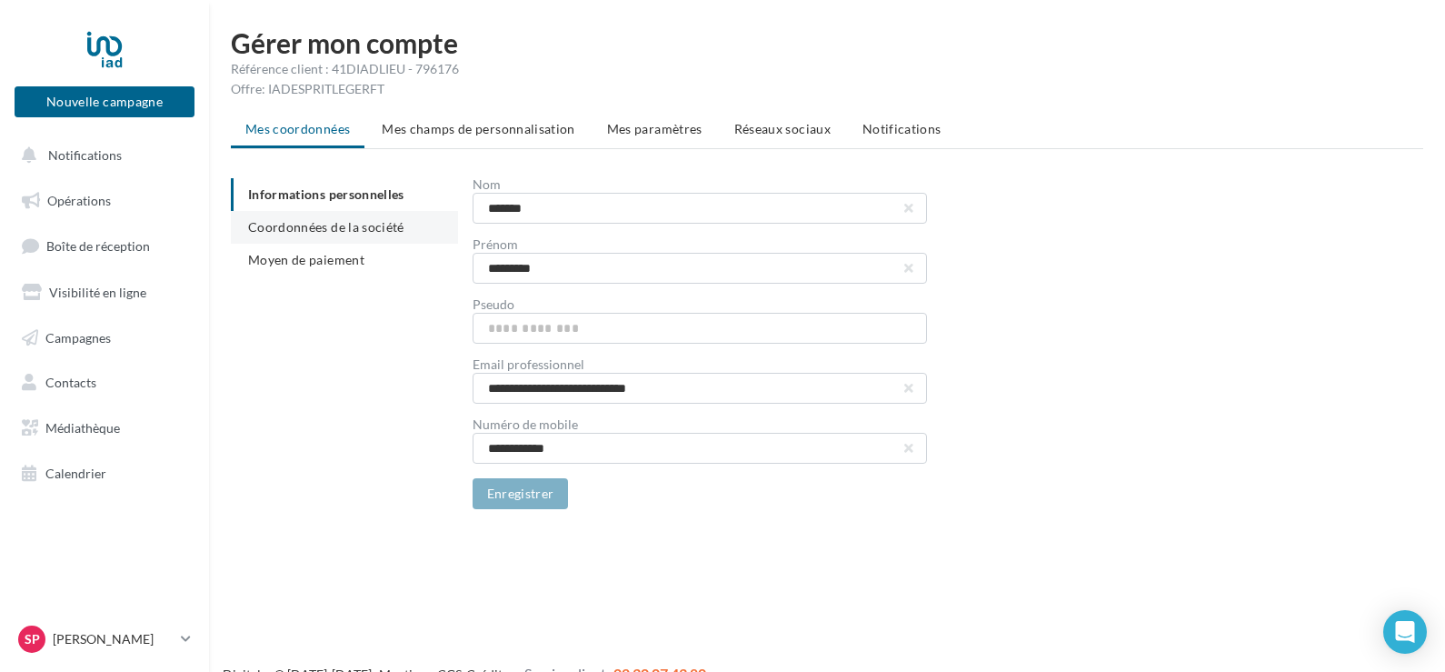
click at [359, 228] on span "Coordonnées de la société" at bounding box center [326, 226] width 156 height 15
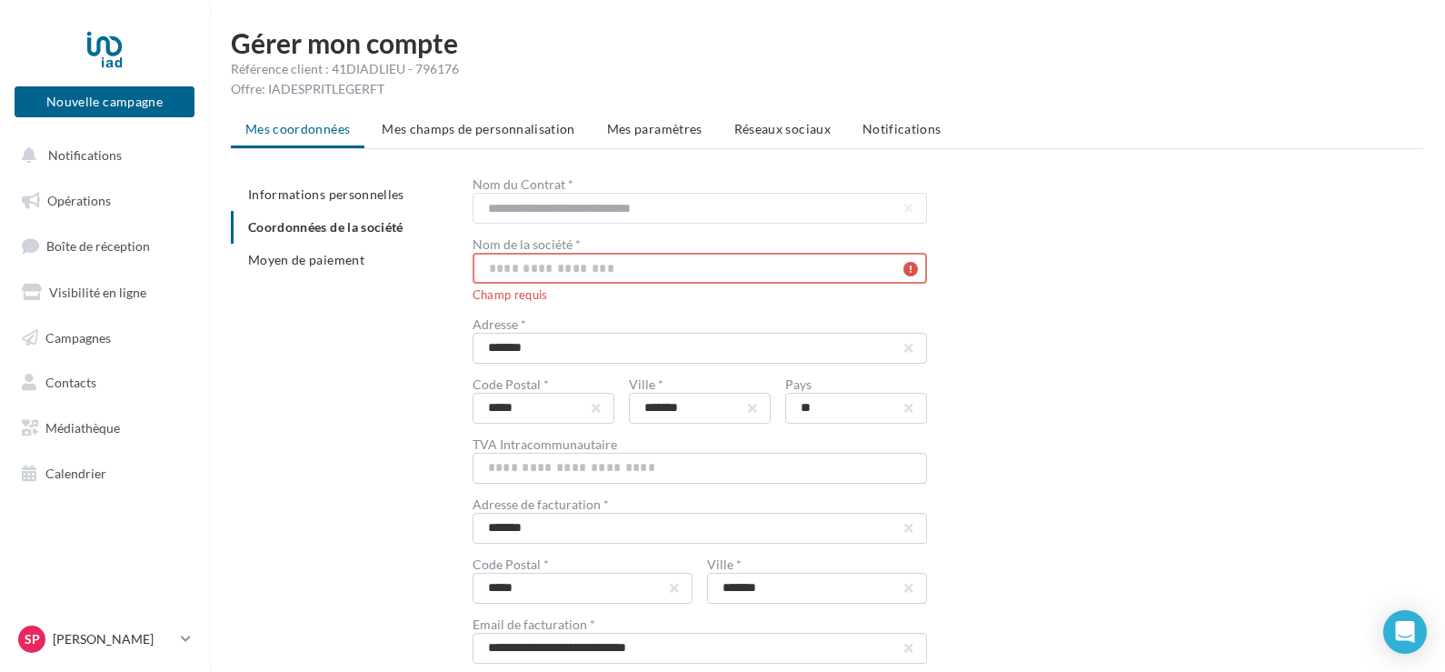
click at [685, 269] on input "text" at bounding box center [700, 268] width 454 height 31
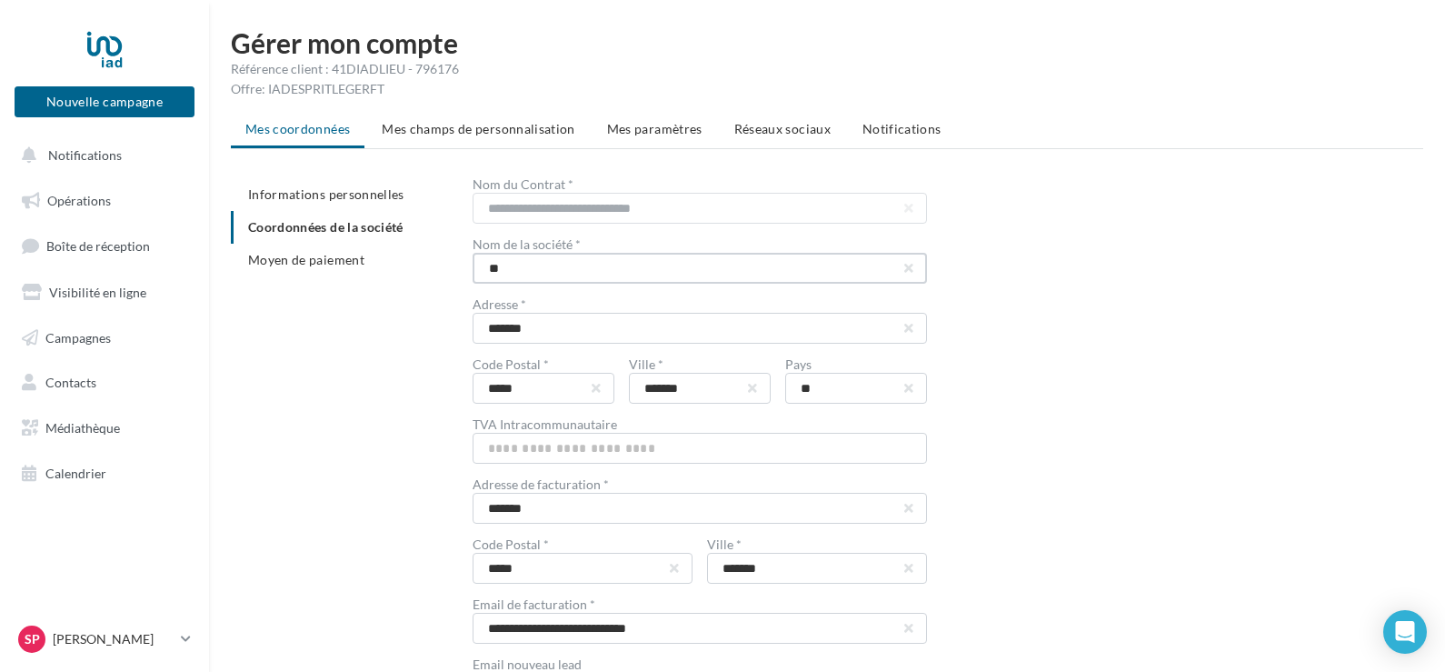
type input "*"
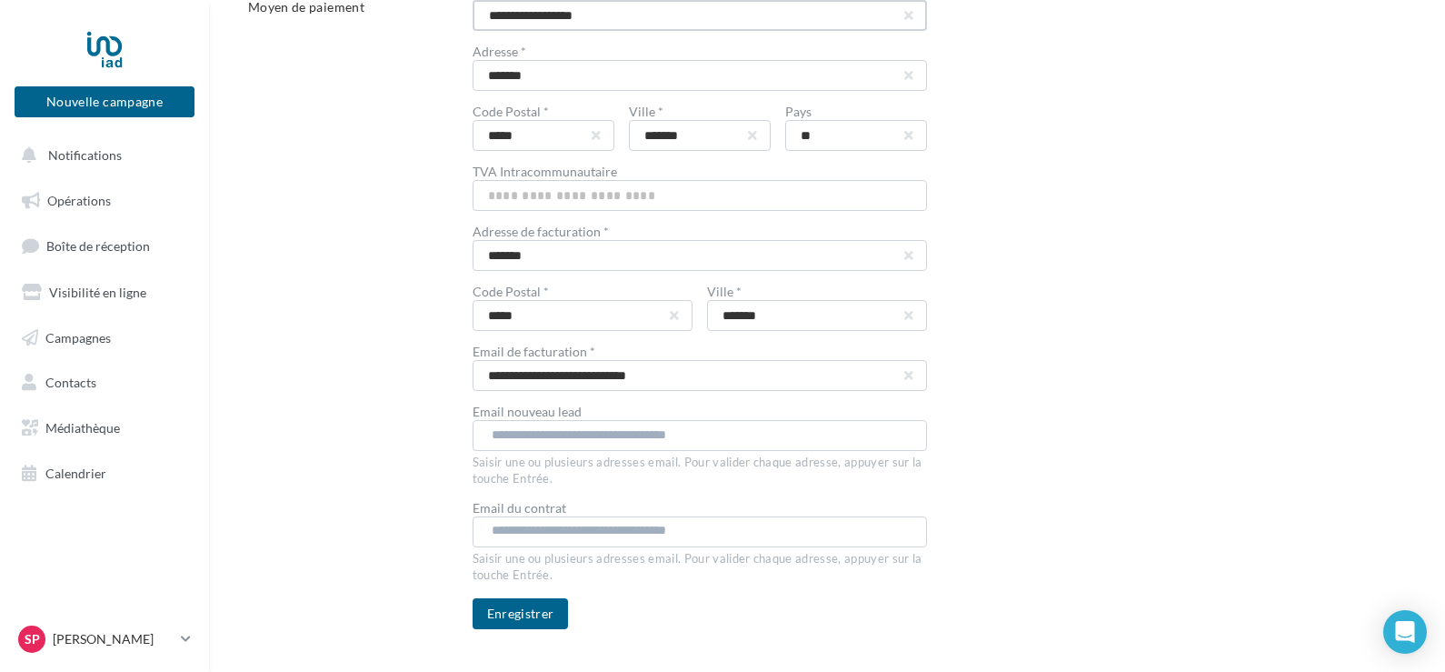
scroll to position [288, 0]
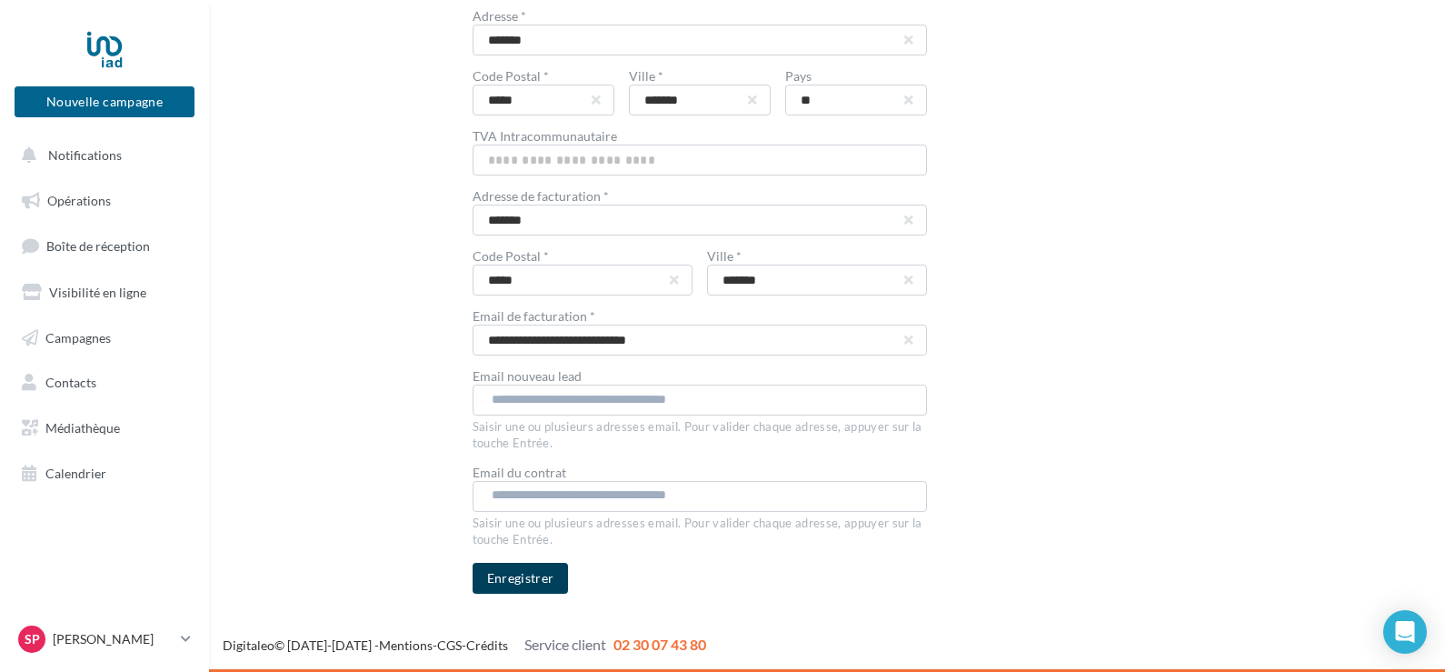
type input "**********"
click at [515, 580] on button "Enregistrer" at bounding box center [521, 578] width 96 height 31
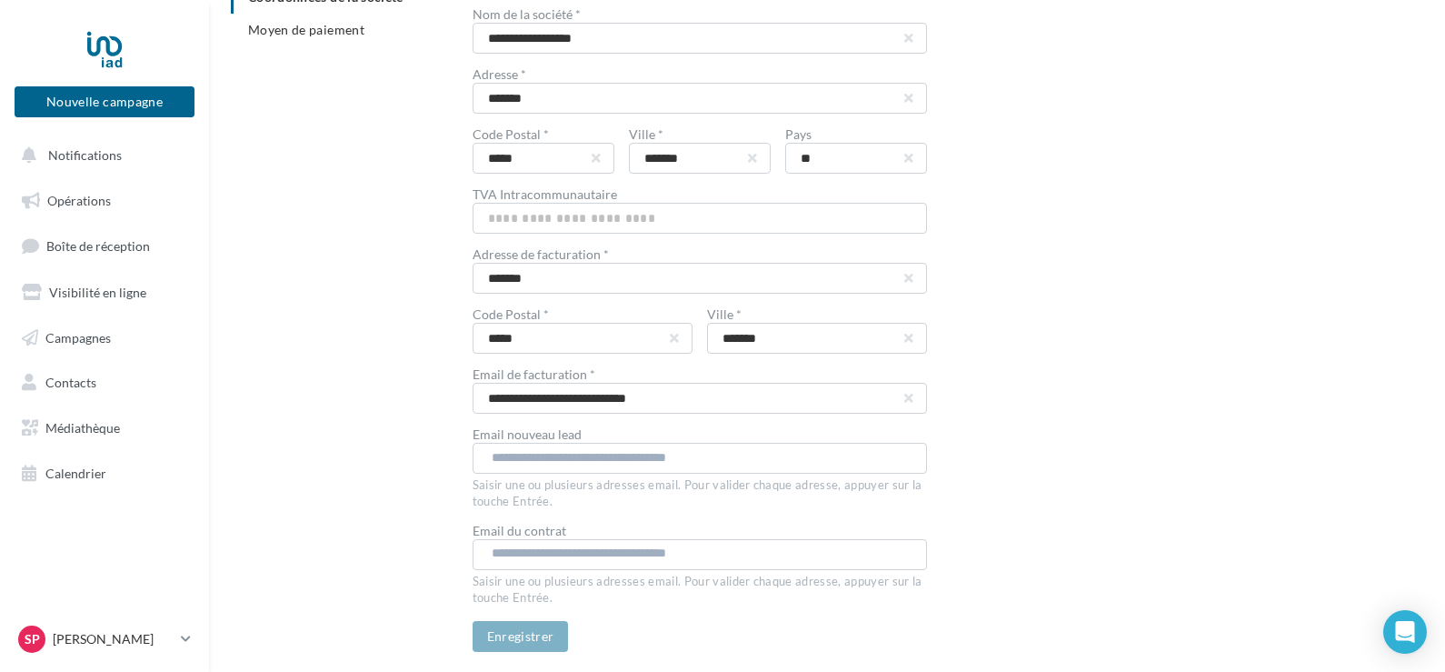
scroll to position [15, 0]
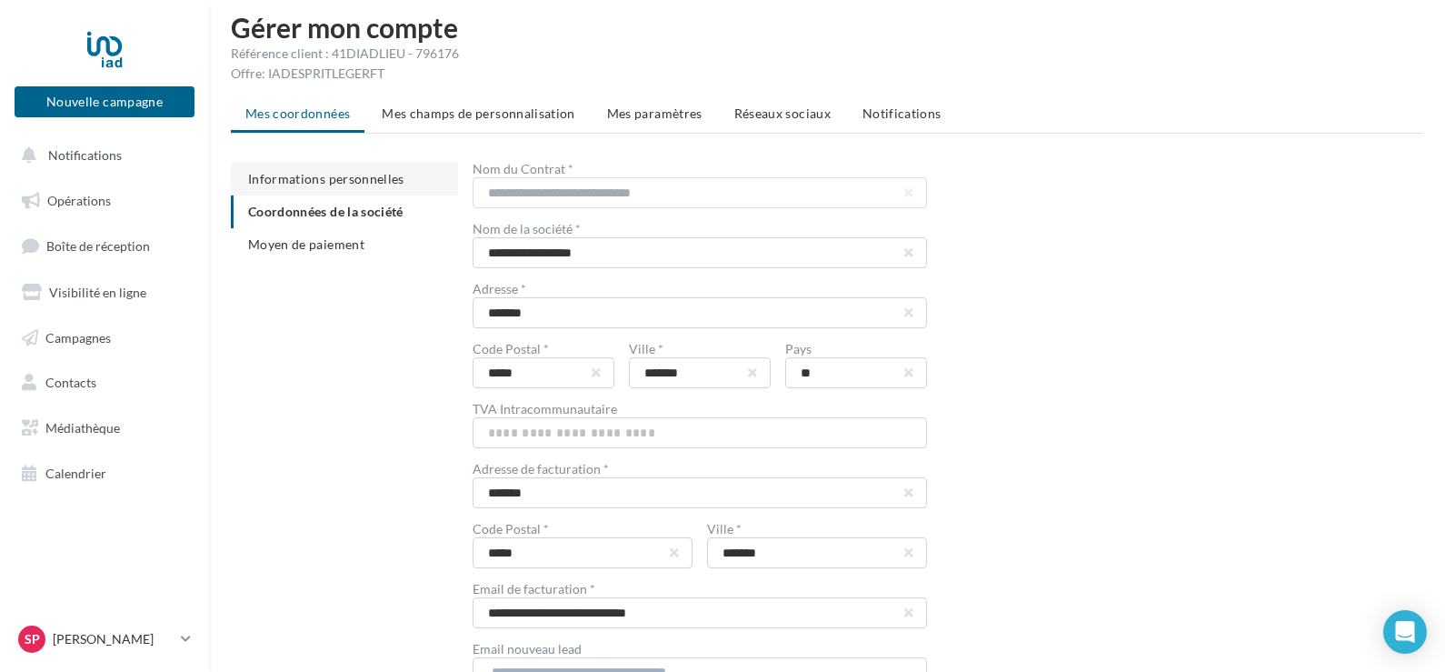
click at [312, 180] on span "Informations personnelles" at bounding box center [326, 178] width 156 height 15
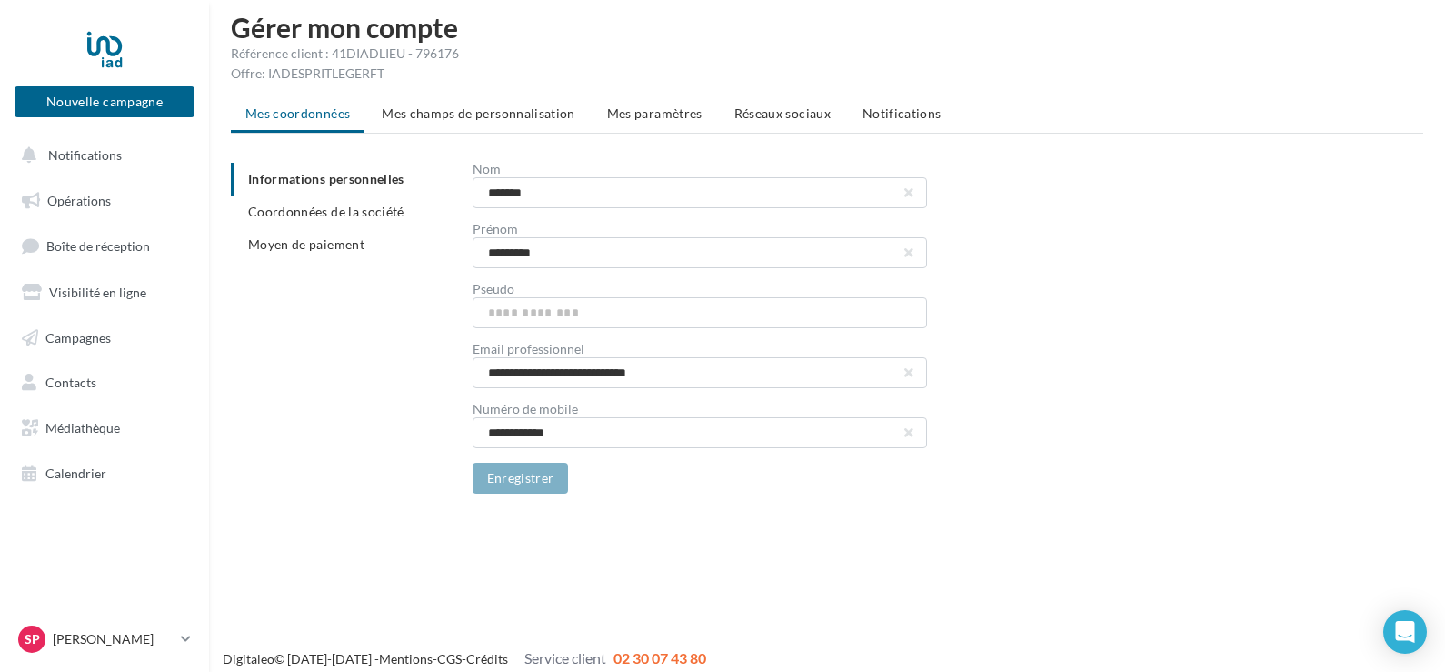
click at [518, 108] on span "Mes champs de personnalisation" at bounding box center [479, 112] width 194 height 15
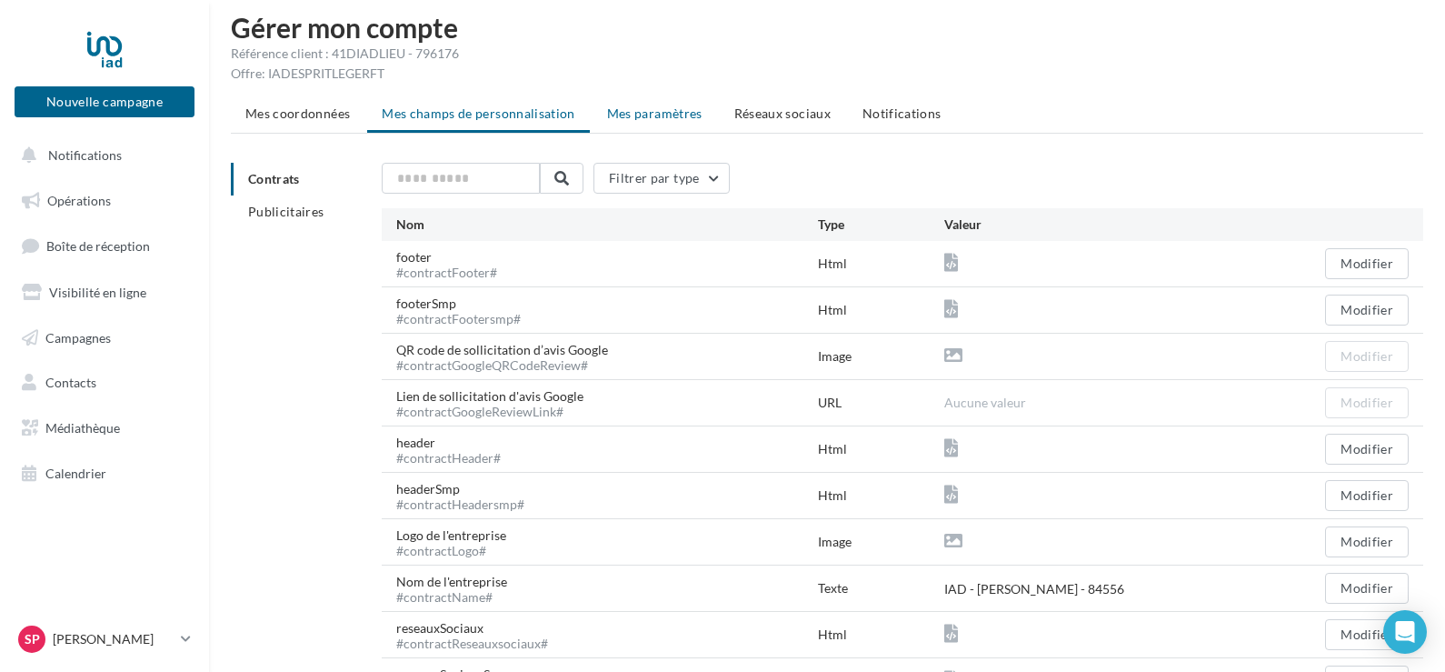
click at [669, 115] on span "Mes paramètres" at bounding box center [654, 112] width 95 height 15
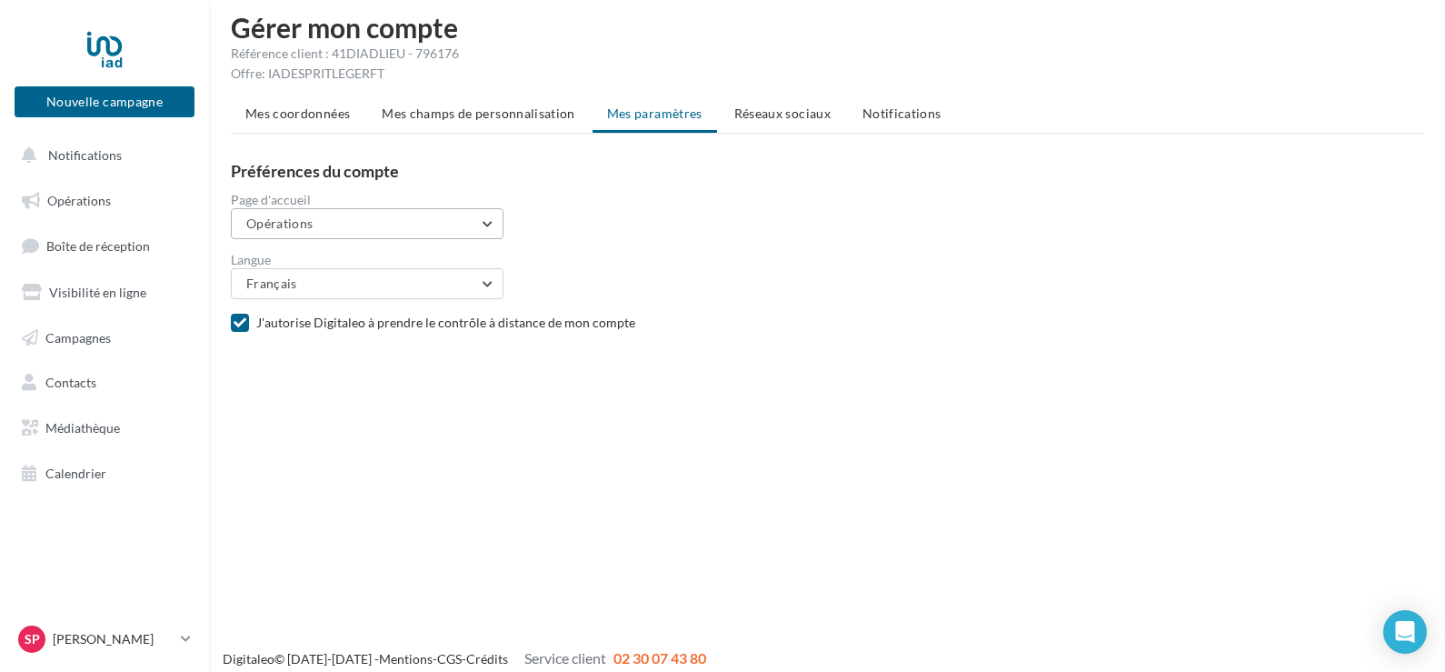
click at [489, 216] on button "Opérations" at bounding box center [367, 223] width 273 height 31
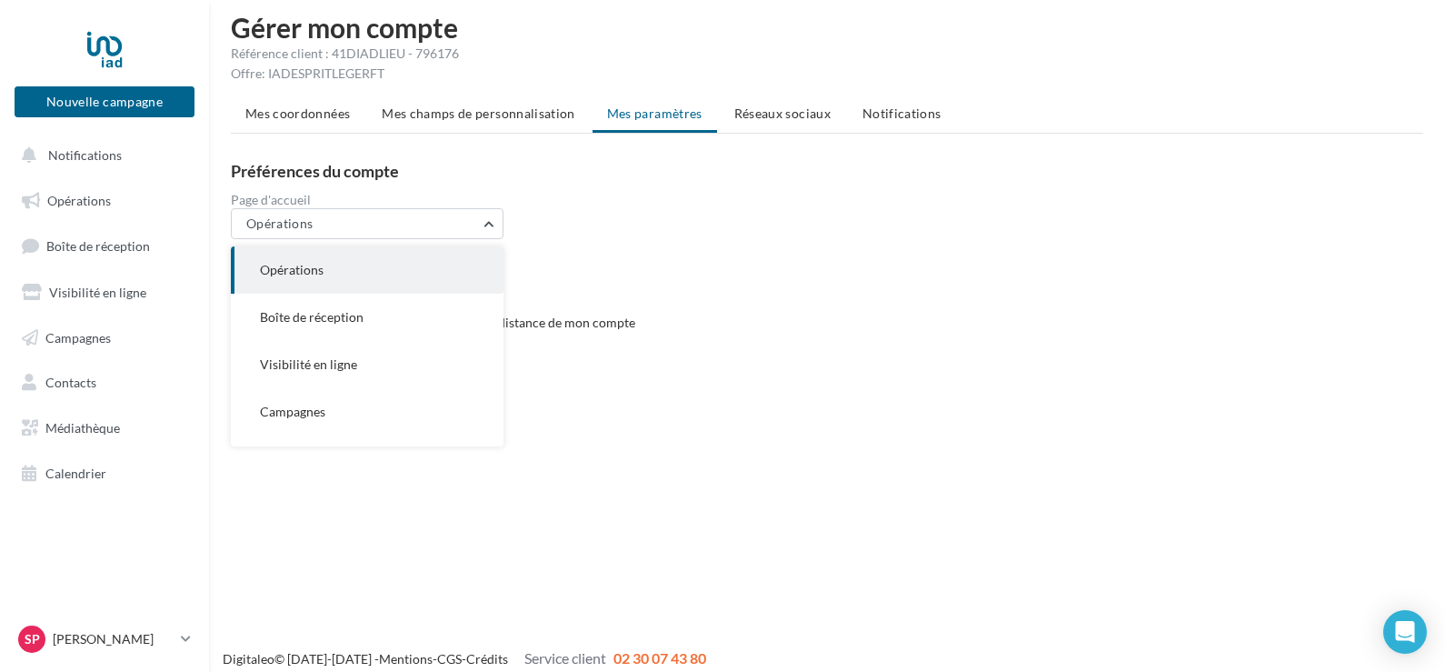
click at [578, 225] on div "Page d'accueil Opérations Opérations Boîte de réception Visibilité en ligne Cam…" at bounding box center [834, 216] width 1207 height 45
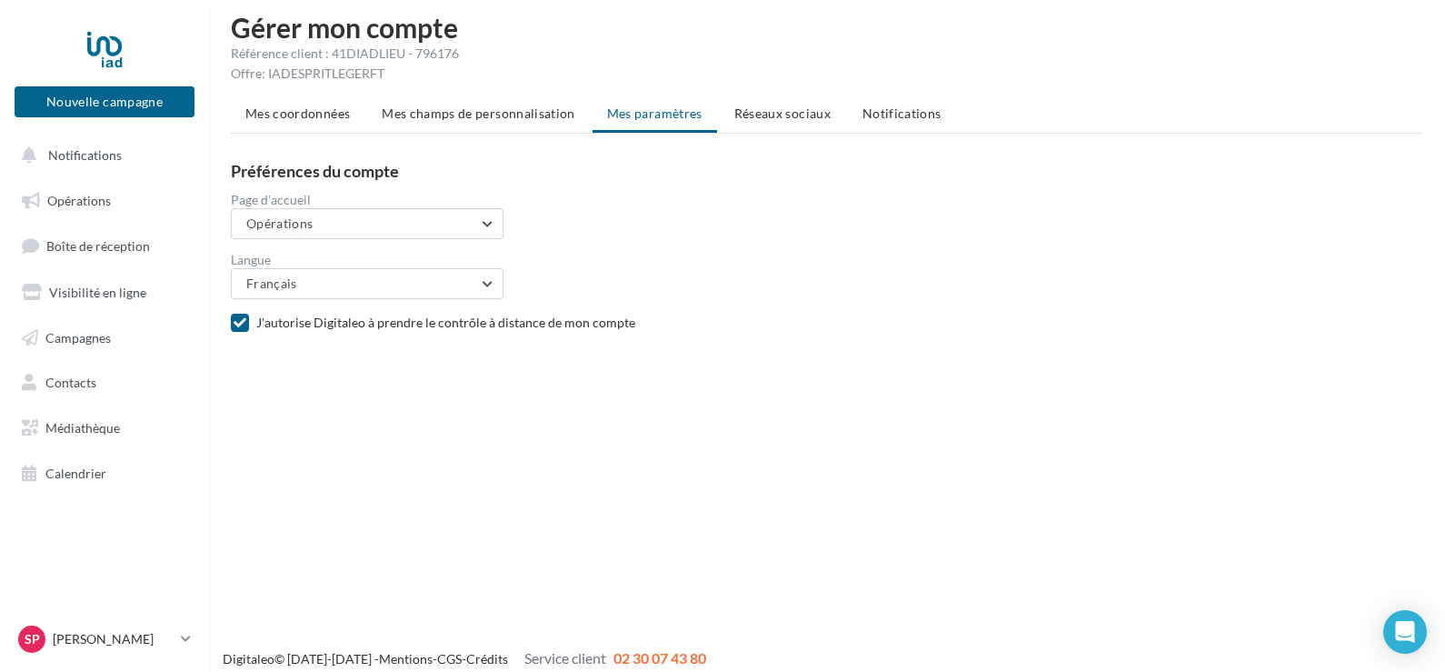
click at [754, 113] on span "Réseaux sociaux" at bounding box center [782, 112] width 96 height 15
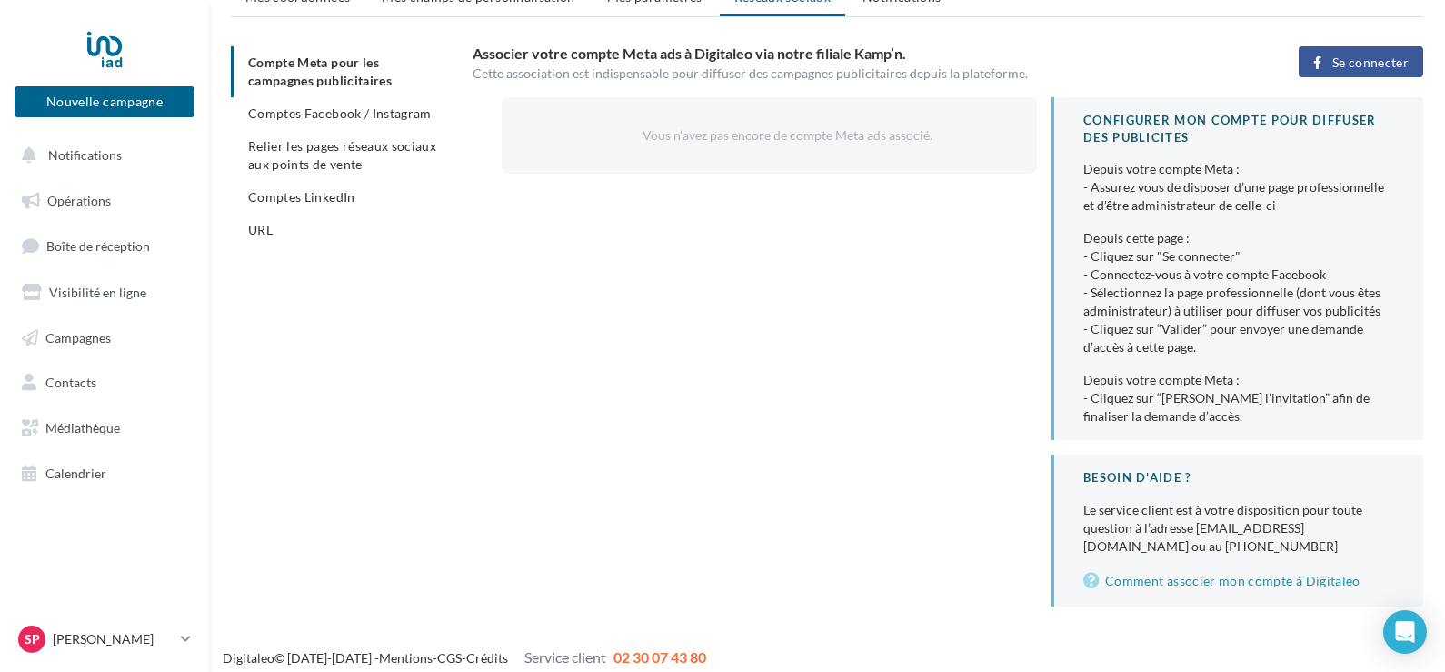
scroll to position [145, 0]
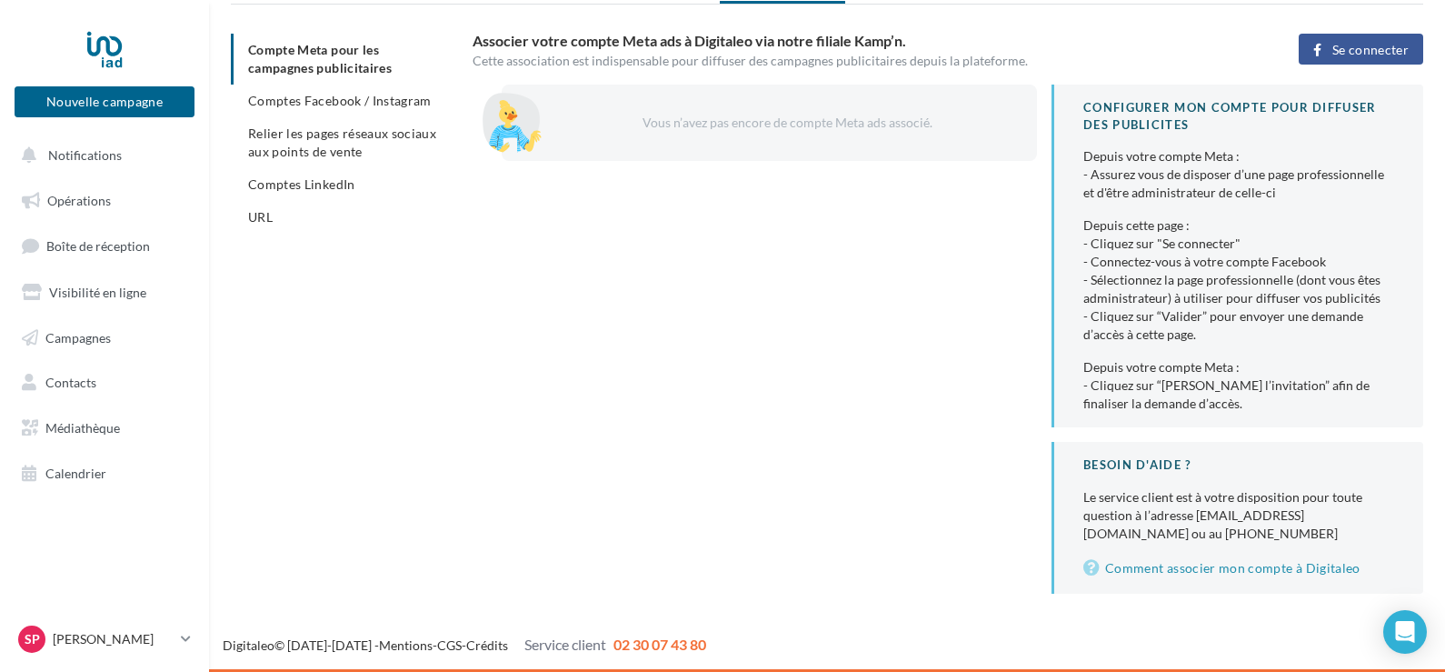
click at [1344, 53] on span "Se connecter" at bounding box center [1371, 50] width 76 height 15
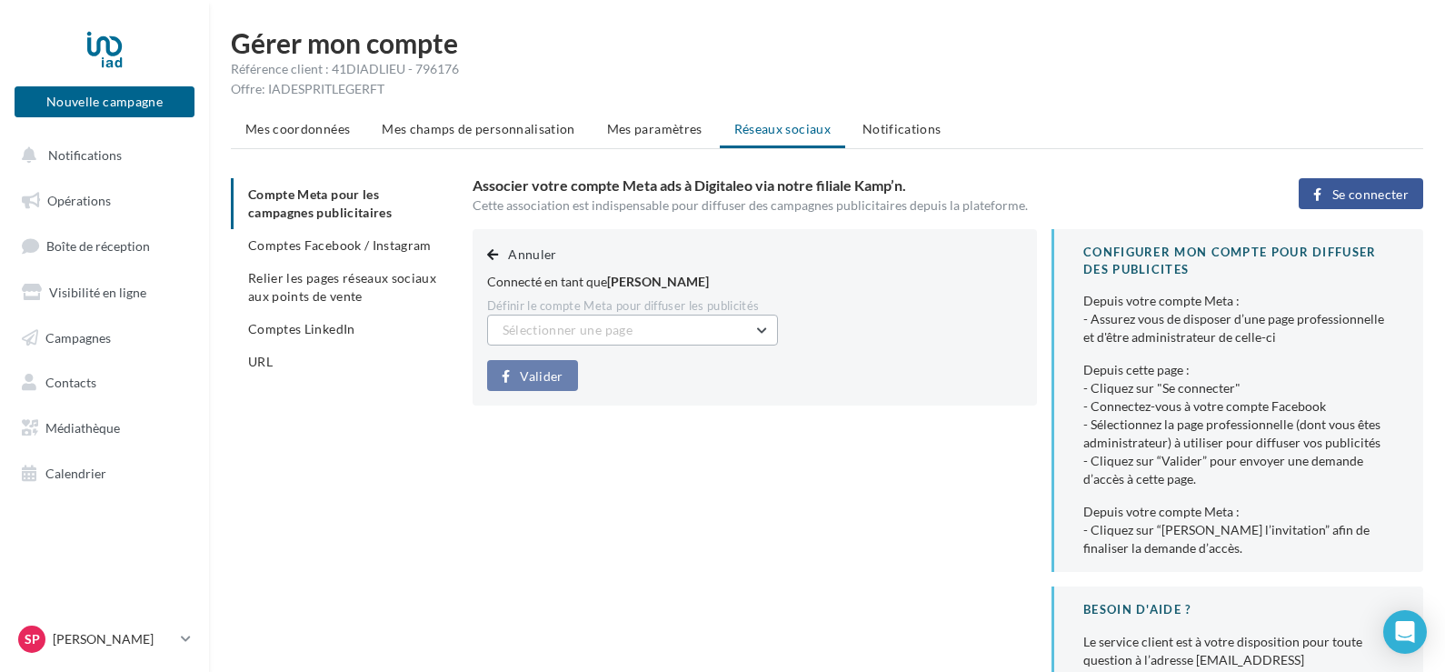
click at [764, 326] on button "Sélectionner une page" at bounding box center [632, 330] width 291 height 31
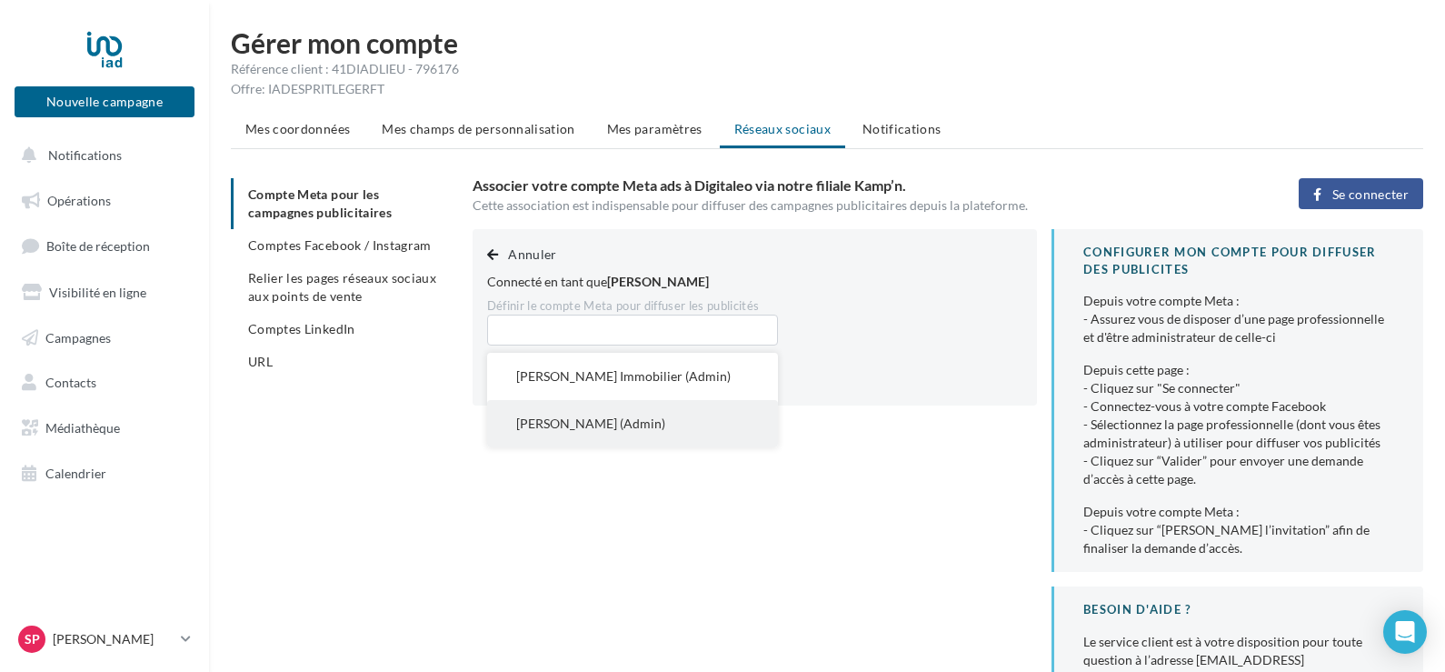
click at [665, 421] on span "[PERSON_NAME] (Admin)" at bounding box center [590, 422] width 149 height 15
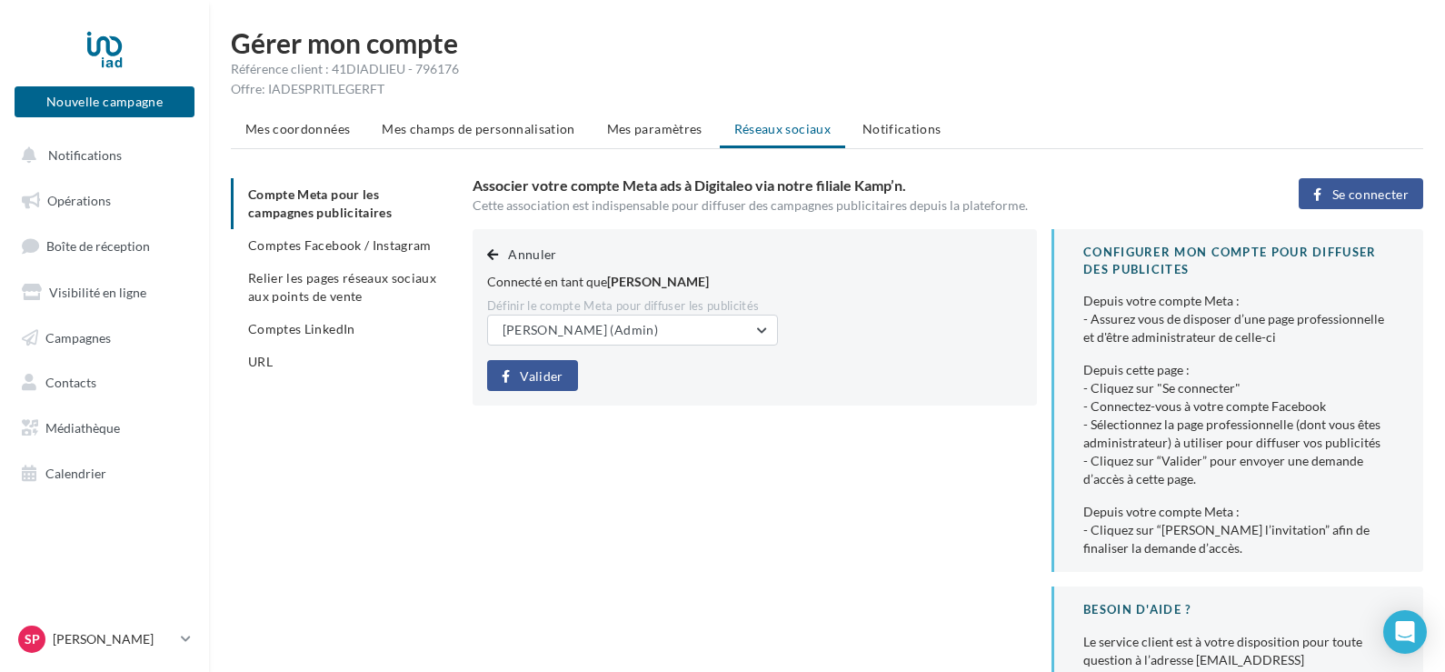
click at [534, 373] on span "Valider" at bounding box center [541, 376] width 43 height 15
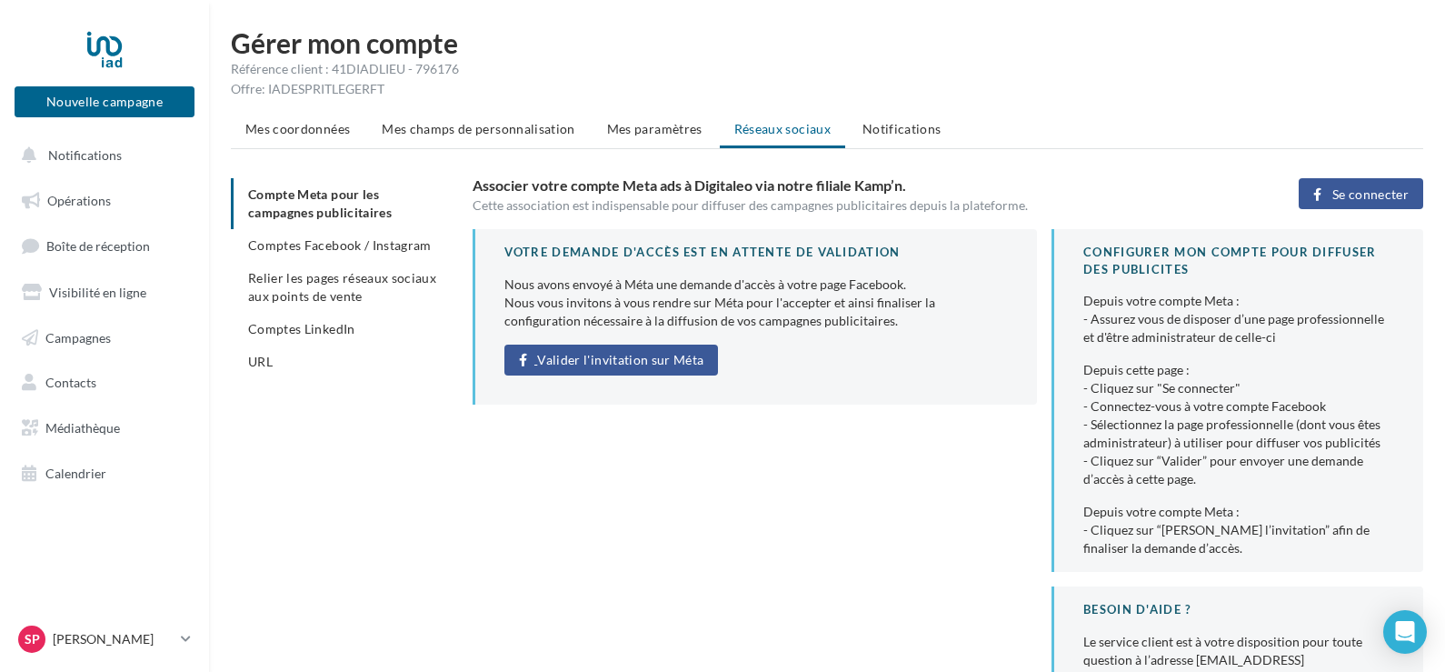
click at [605, 361] on span "Valider l'invitation sur Méta" at bounding box center [620, 360] width 166 height 15
click at [882, 125] on span "Notifications" at bounding box center [902, 128] width 79 height 15
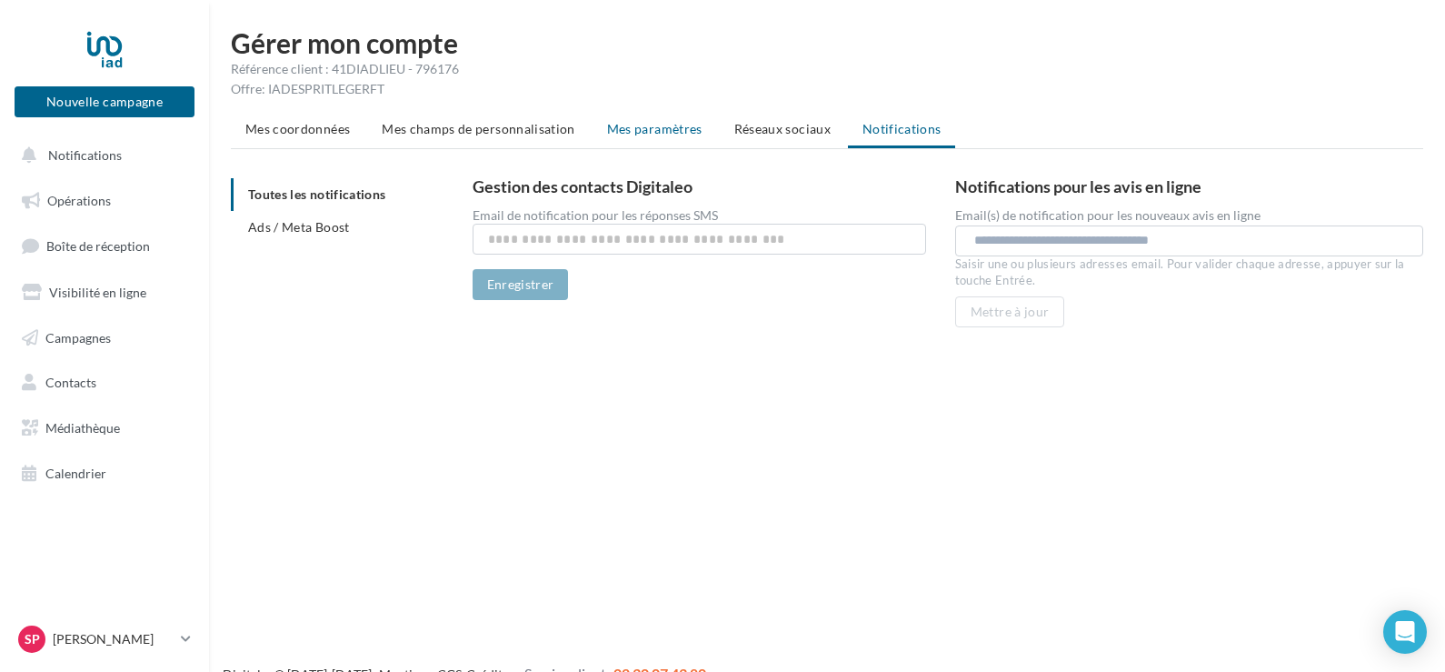
click at [637, 130] on span "Mes paramètres" at bounding box center [654, 128] width 95 height 15
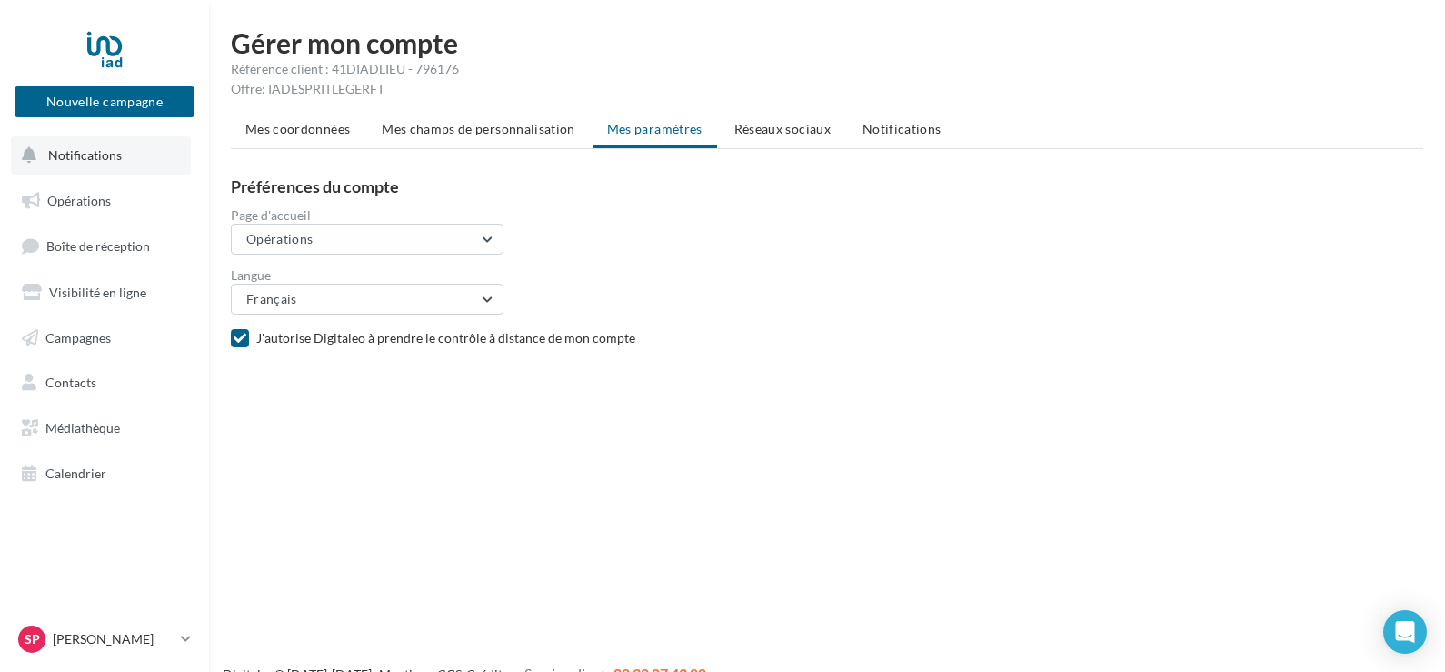
click at [78, 152] on span "Notifications" at bounding box center [85, 154] width 74 height 15
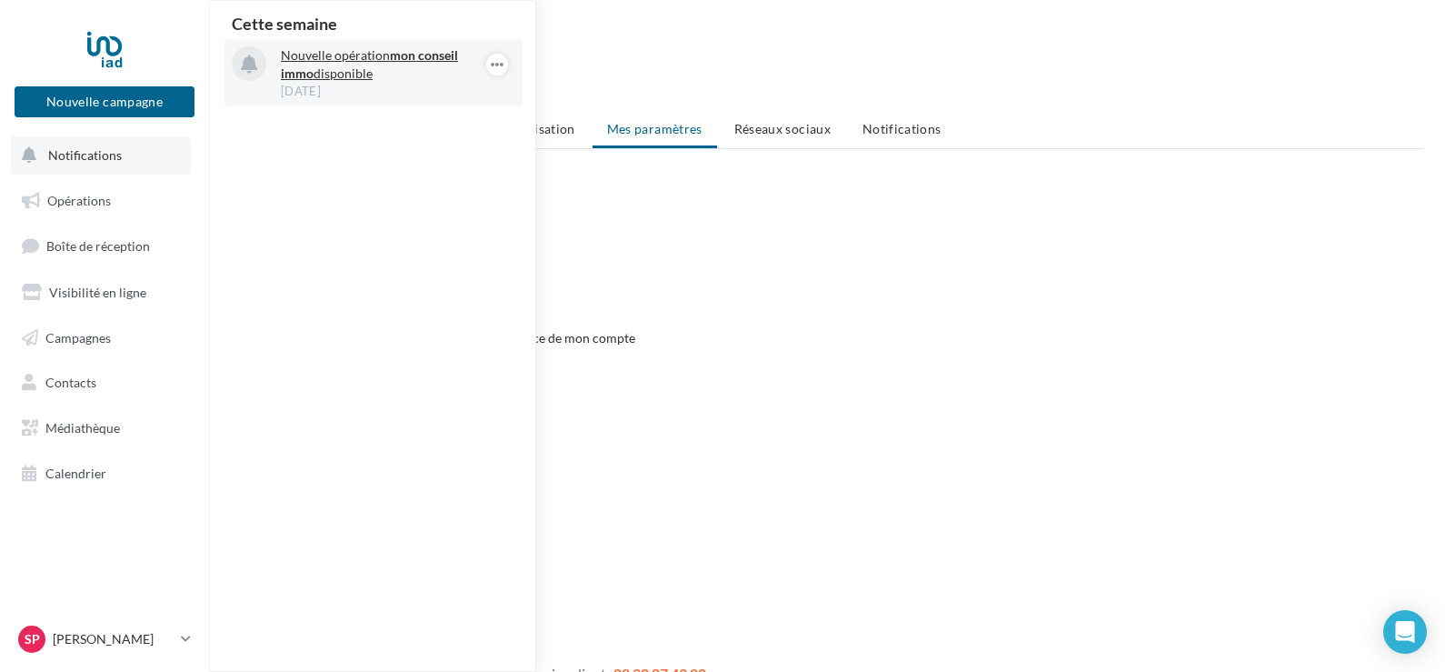
click at [357, 65] on p "Nouvelle opération mon conseil immo disponible" at bounding box center [386, 64] width 211 height 36
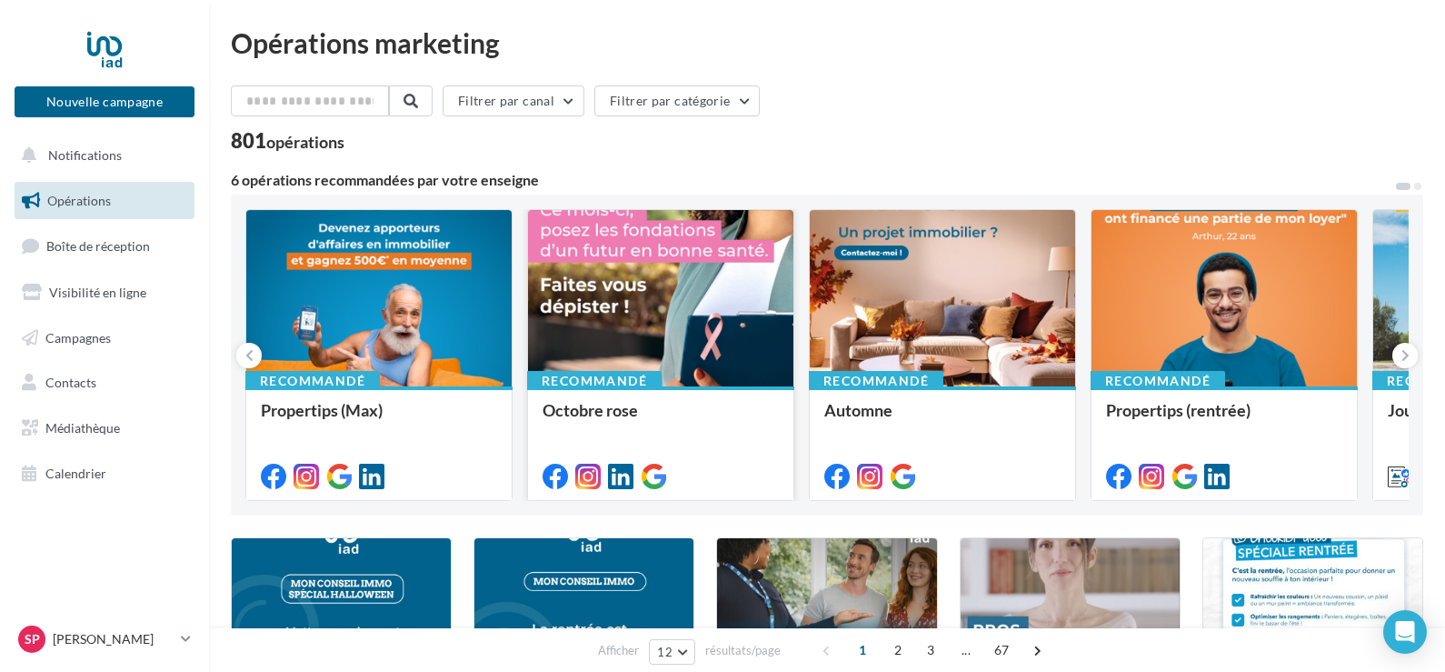
click at [633, 320] on div at bounding box center [660, 299] width 265 height 178
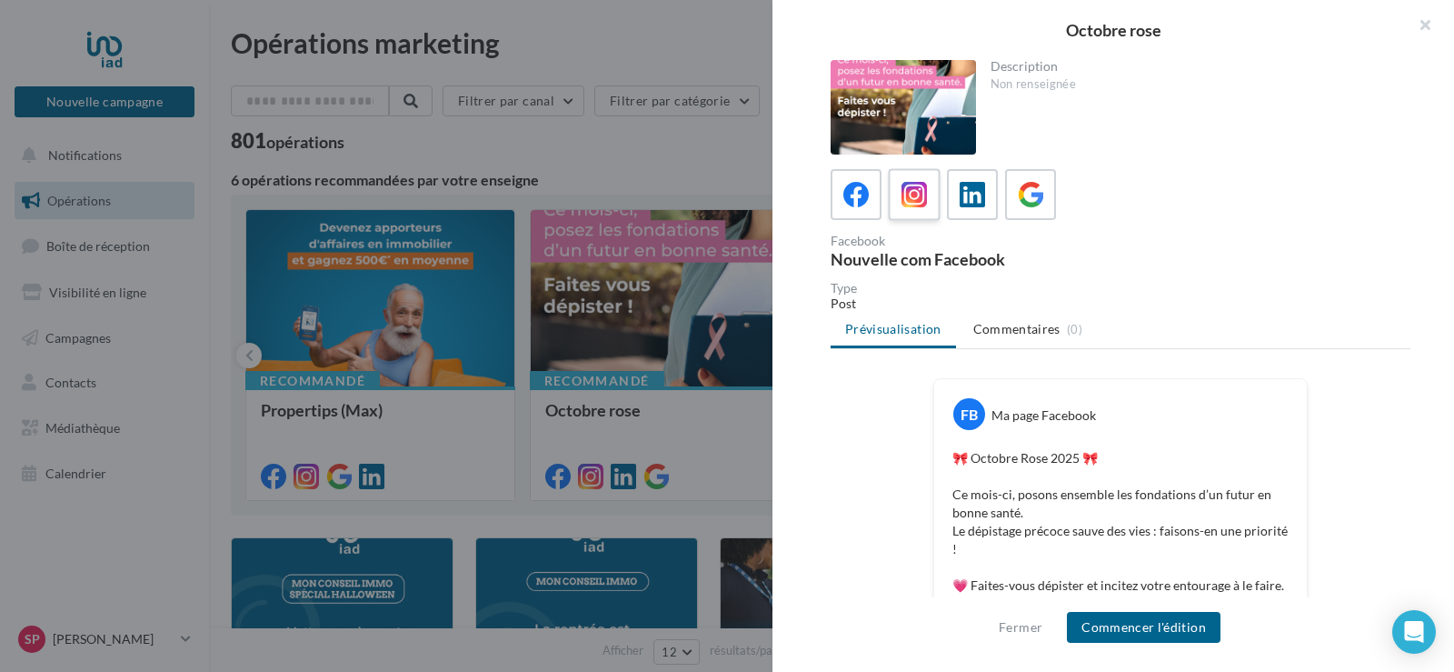
click at [918, 204] on icon at bounding box center [915, 195] width 26 height 26
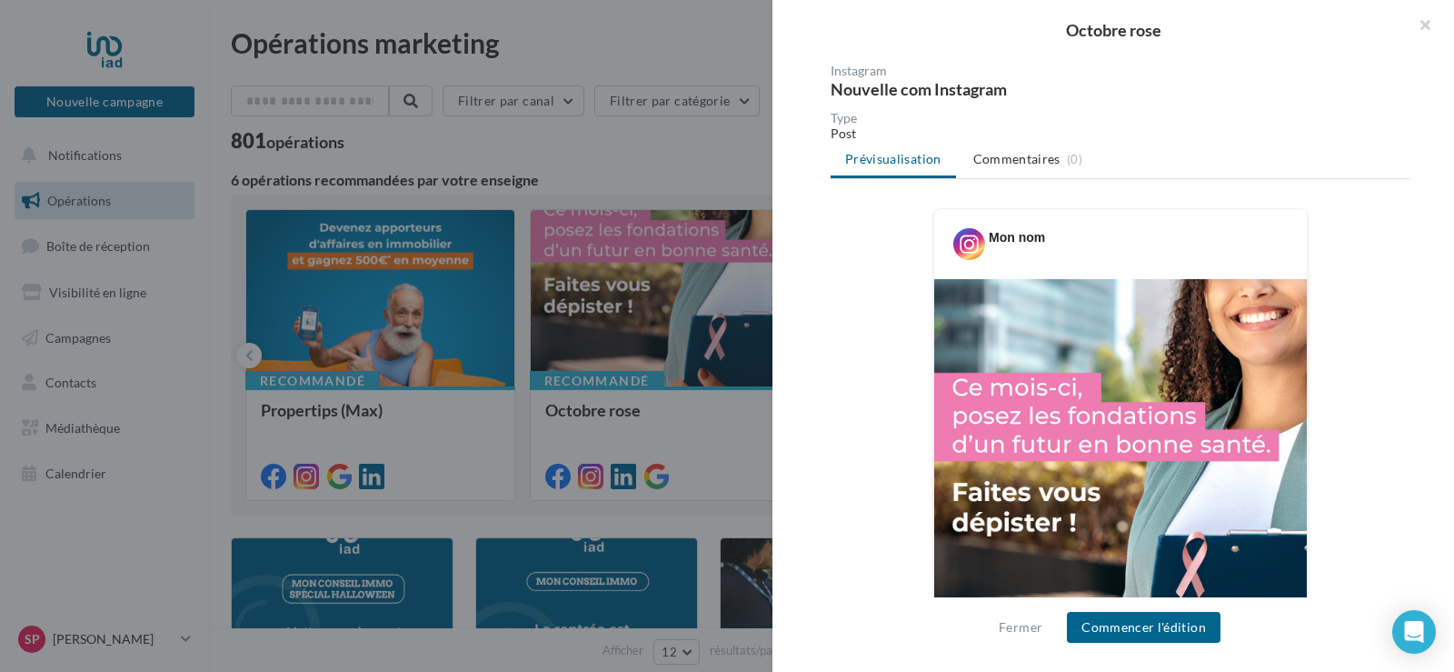
scroll to position [91, 0]
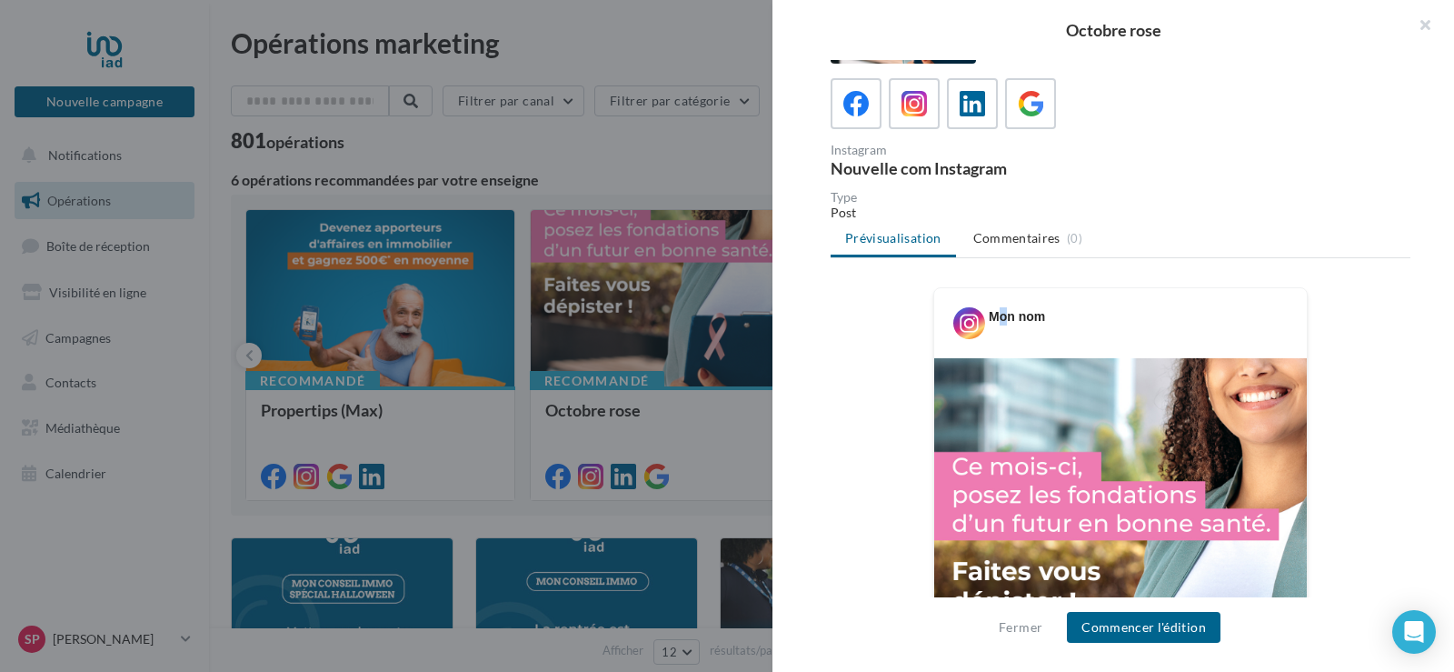
click at [1004, 318] on div "Mon nom" at bounding box center [1017, 316] width 56 height 18
click at [1060, 316] on div "Mon nom" at bounding box center [1121, 316] width 364 height 46
click at [859, 105] on icon at bounding box center [857, 104] width 26 height 26
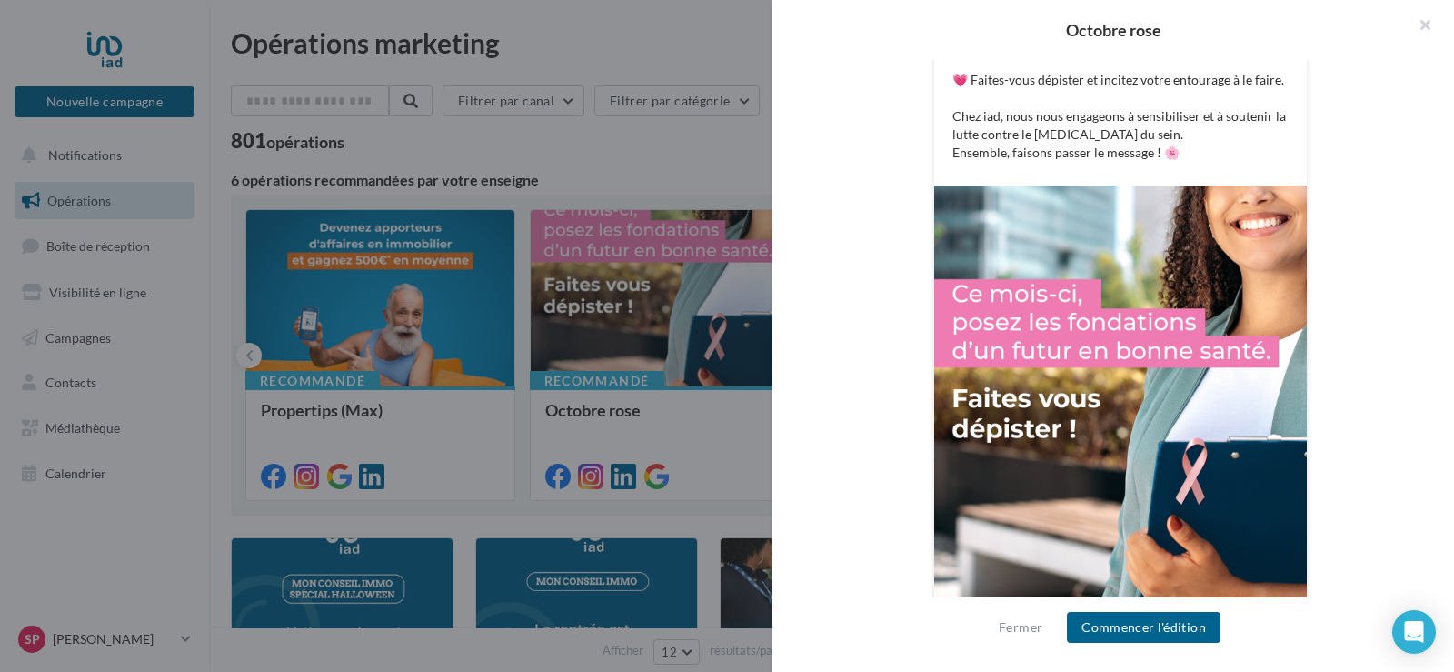
scroll to position [567, 0]
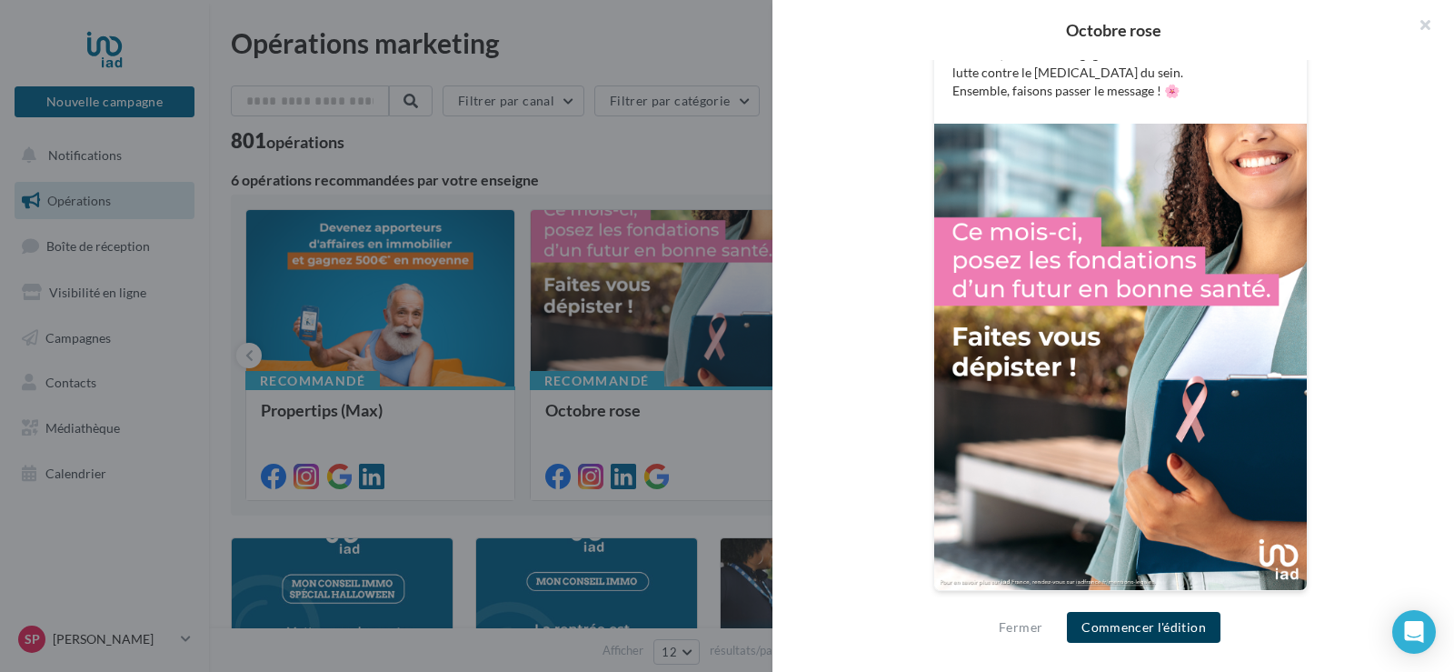
click at [1127, 628] on button "Commencer l'édition" at bounding box center [1144, 627] width 154 height 31
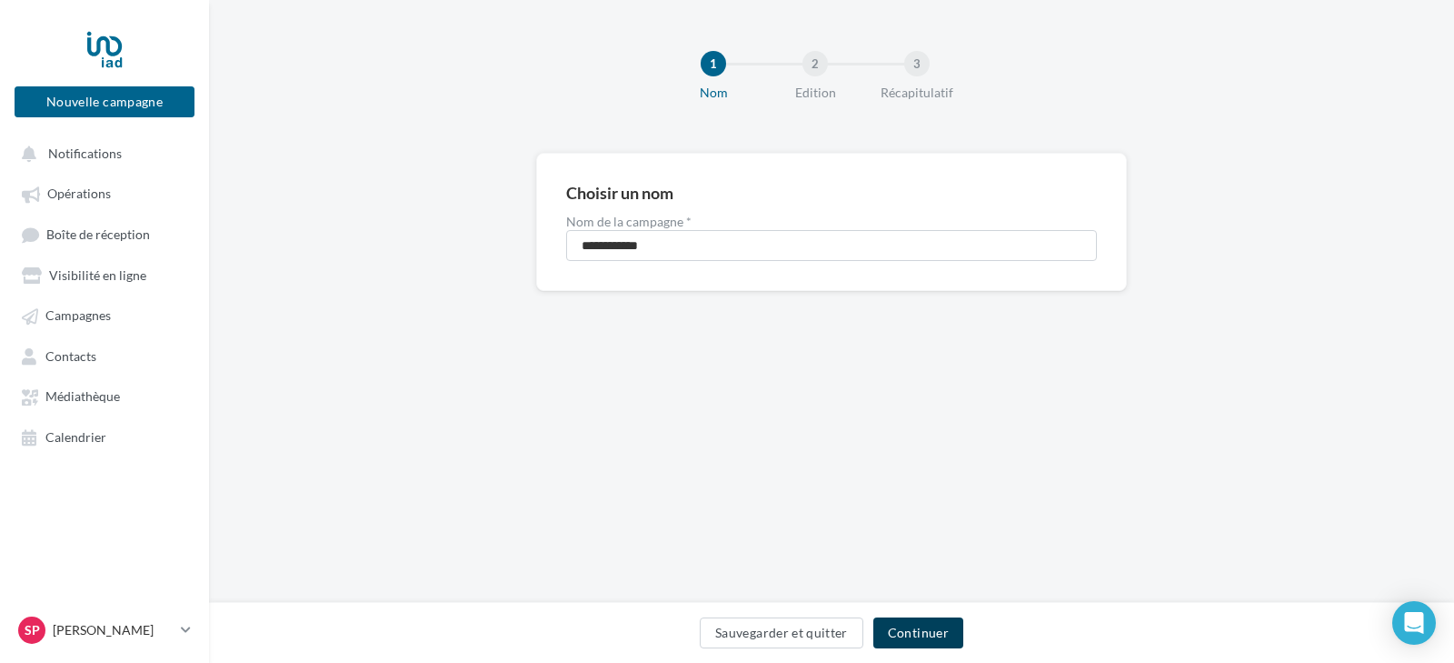
click at [893, 624] on button "Continuer" at bounding box center [919, 632] width 90 height 31
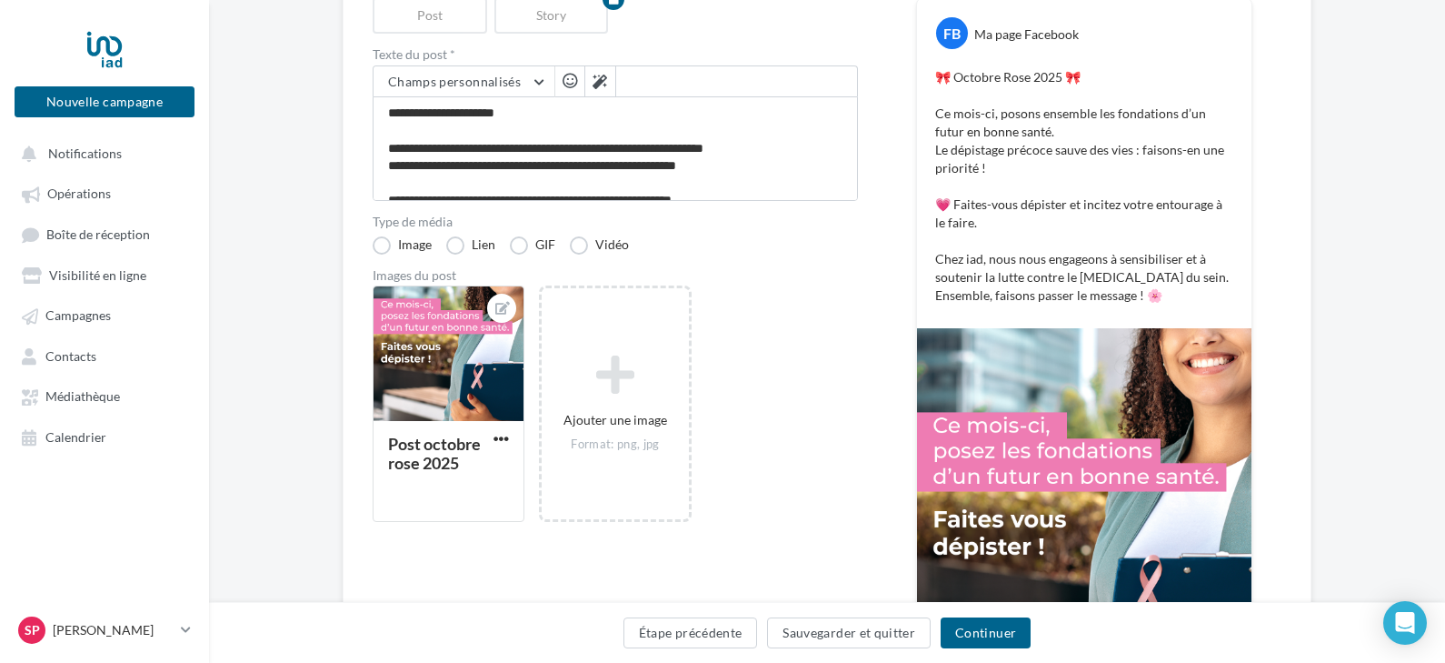
scroll to position [273, 0]
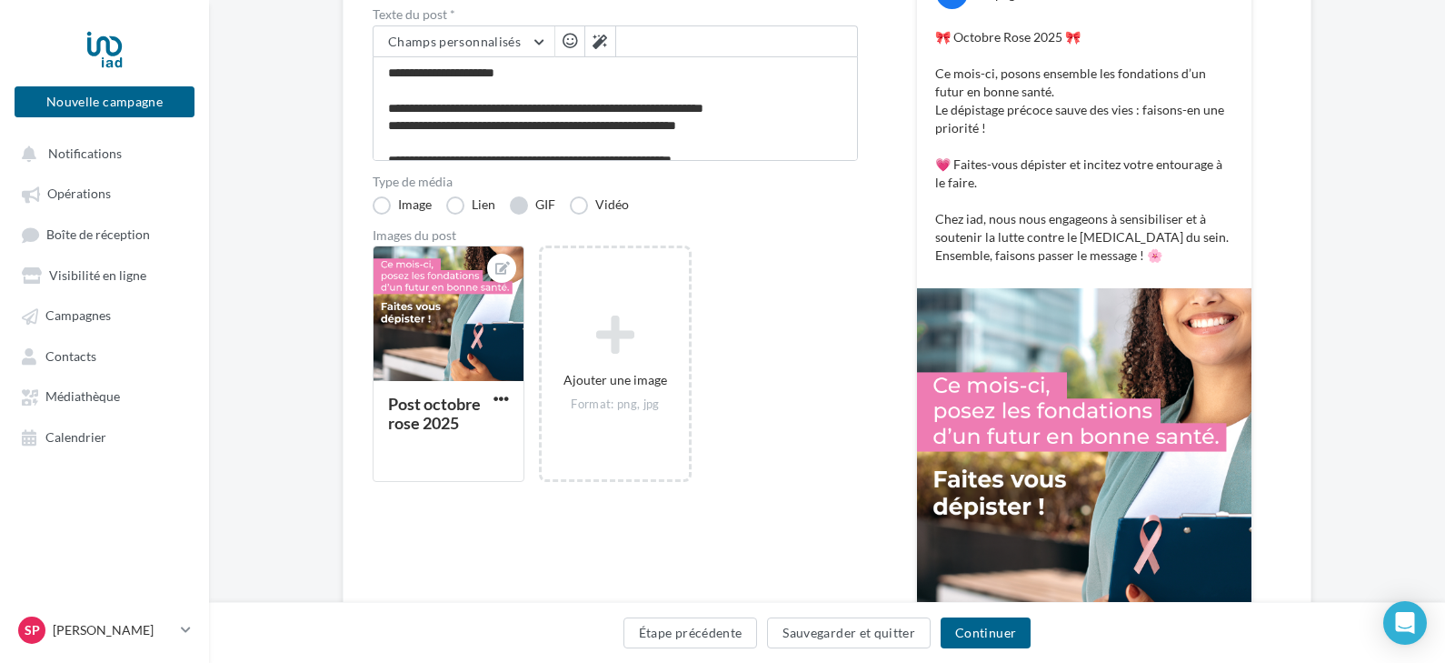
click at [527, 204] on label "GIF" at bounding box center [532, 205] width 45 height 18
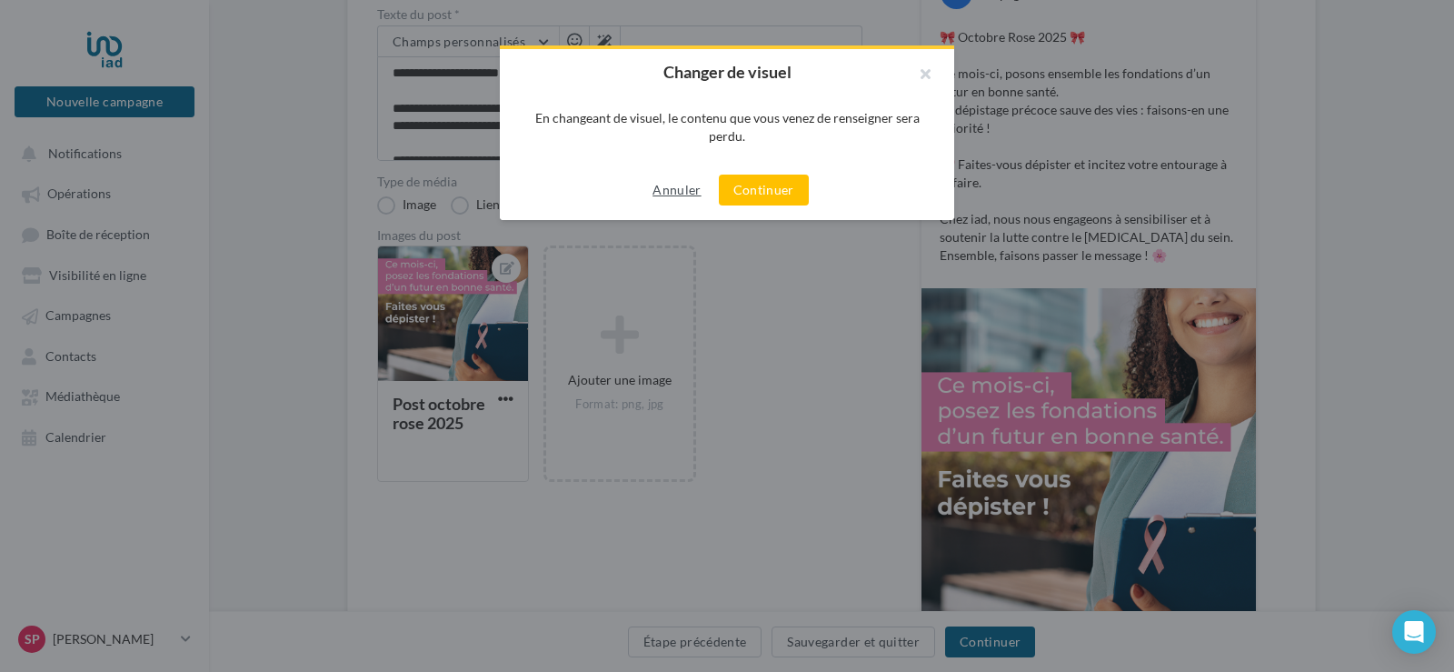
click at [684, 190] on button "Annuler" at bounding box center [676, 190] width 63 height 22
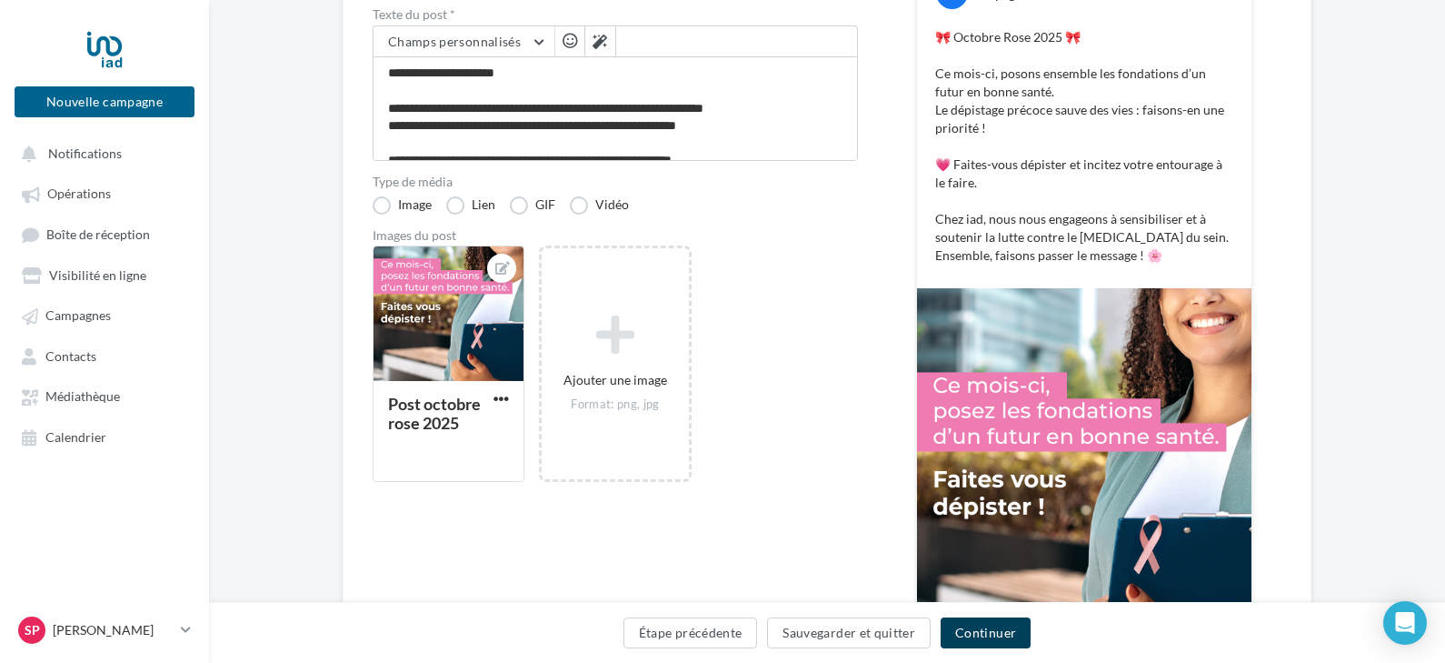
click at [980, 629] on button "Continuer" at bounding box center [986, 632] width 90 height 31
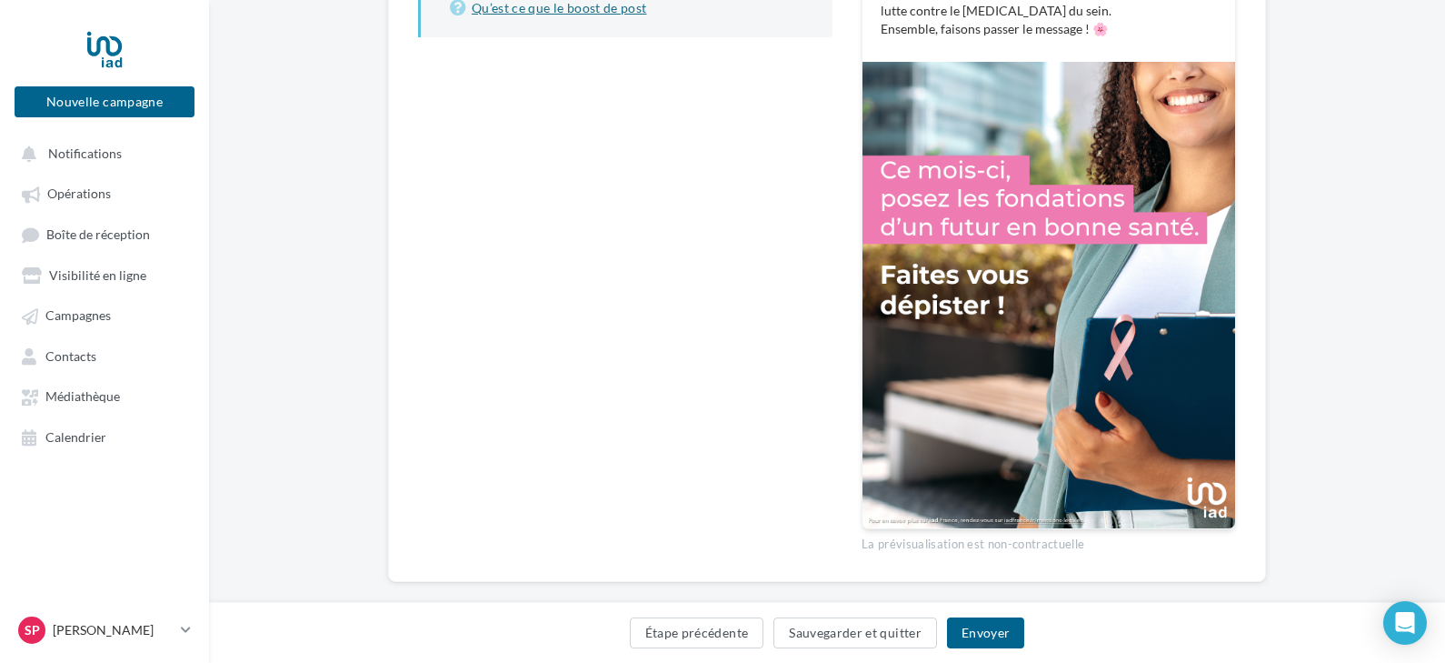
scroll to position [520, 0]
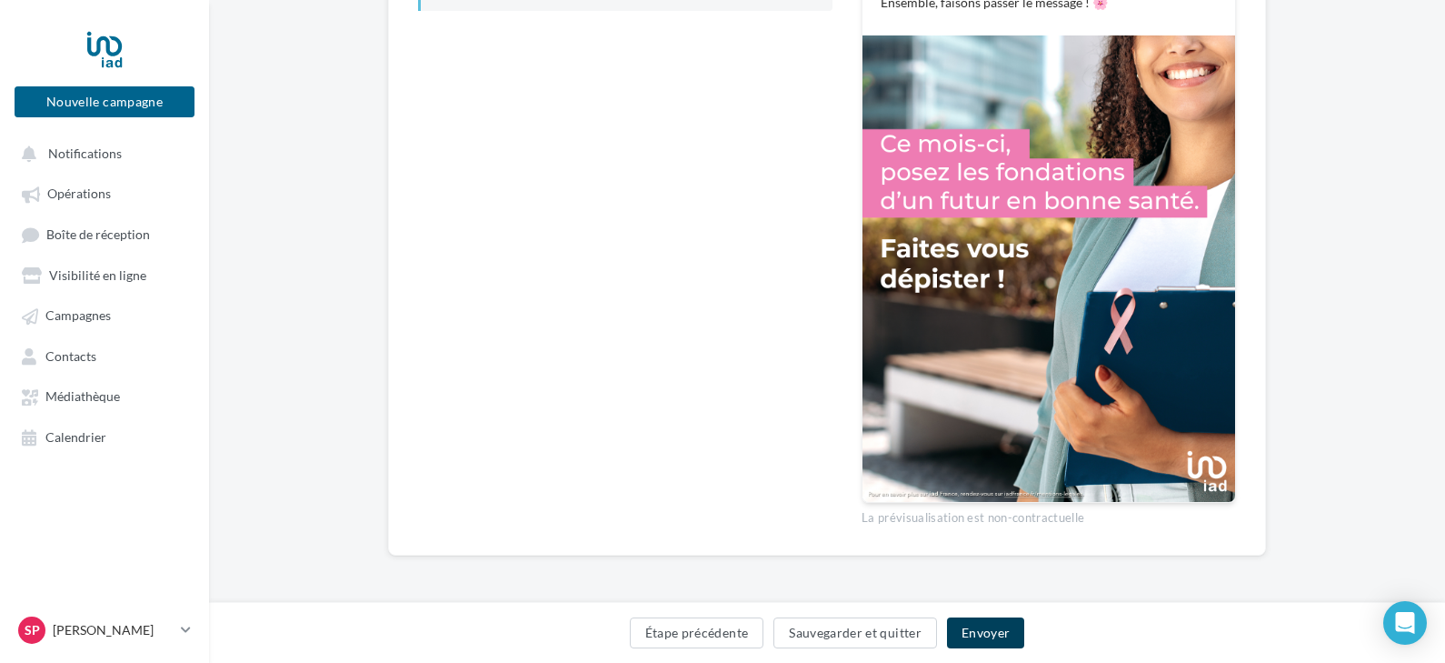
click at [984, 630] on button "Envoyer" at bounding box center [985, 632] width 77 height 31
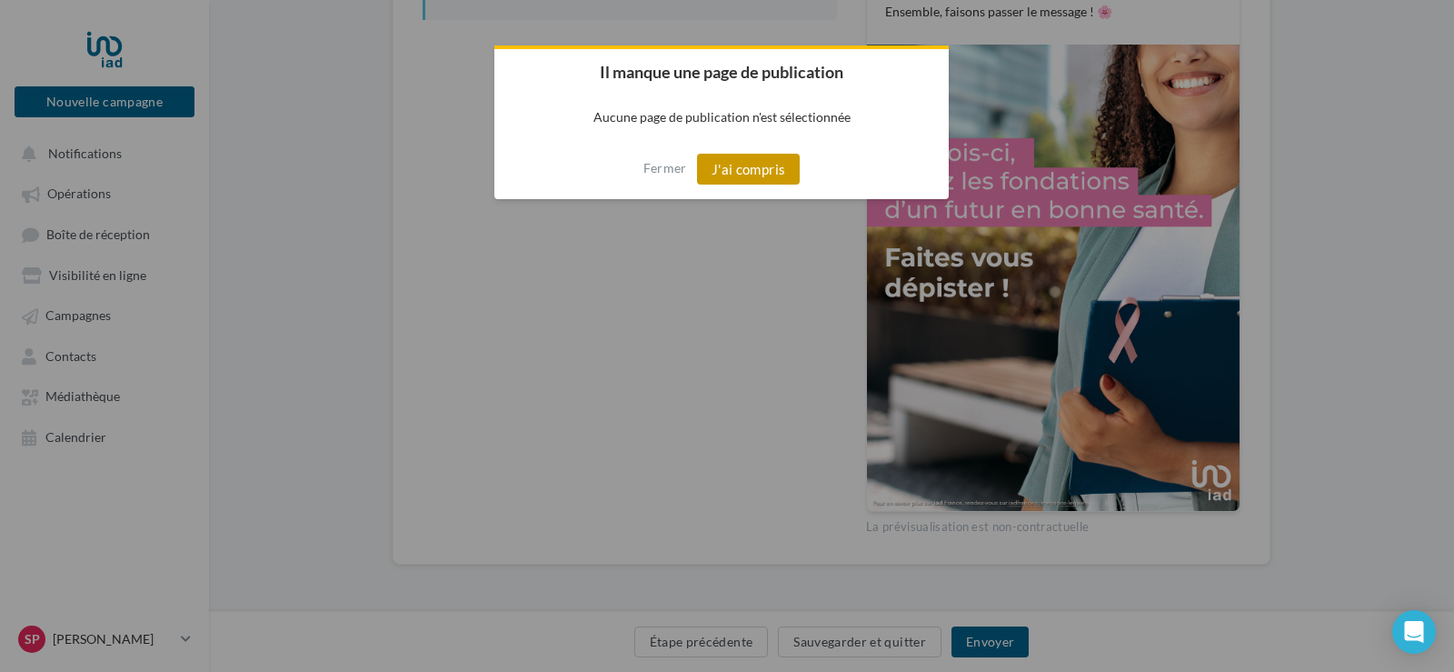
click at [741, 168] on button "J'ai compris" at bounding box center [749, 169] width 104 height 31
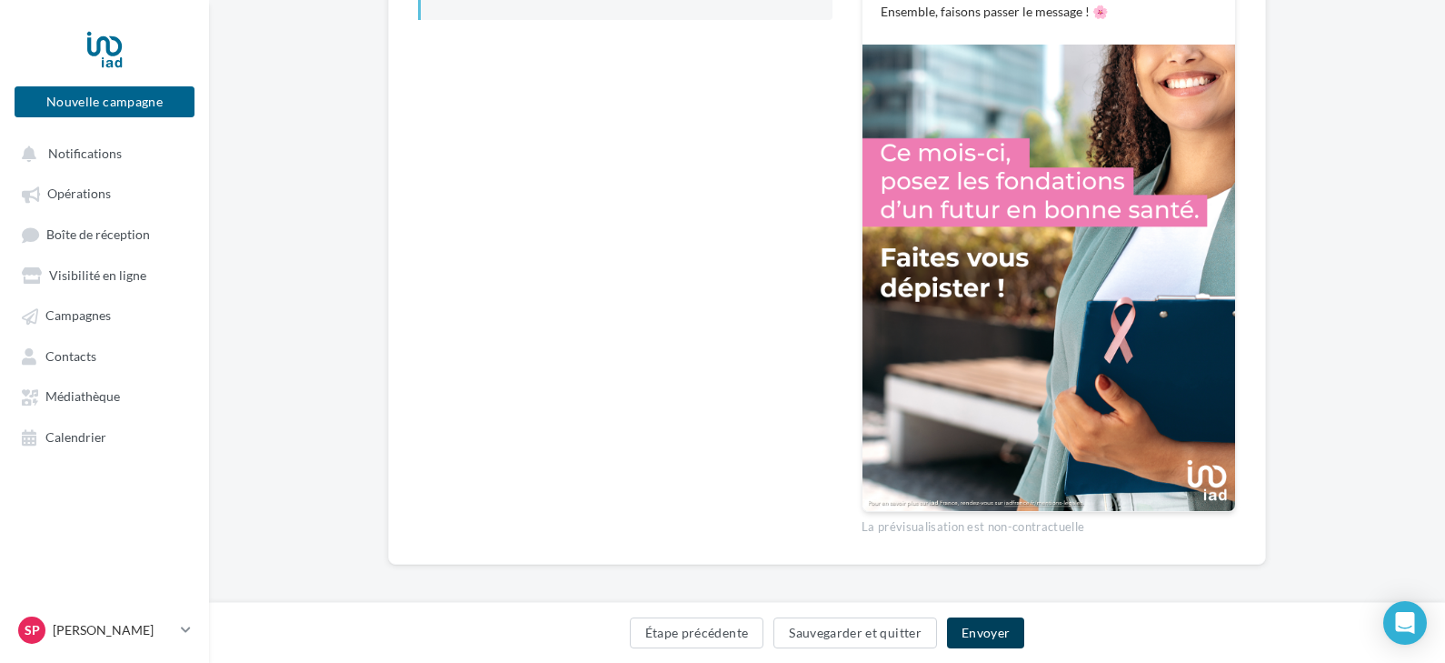
click at [981, 628] on button "Envoyer" at bounding box center [985, 632] width 77 height 31
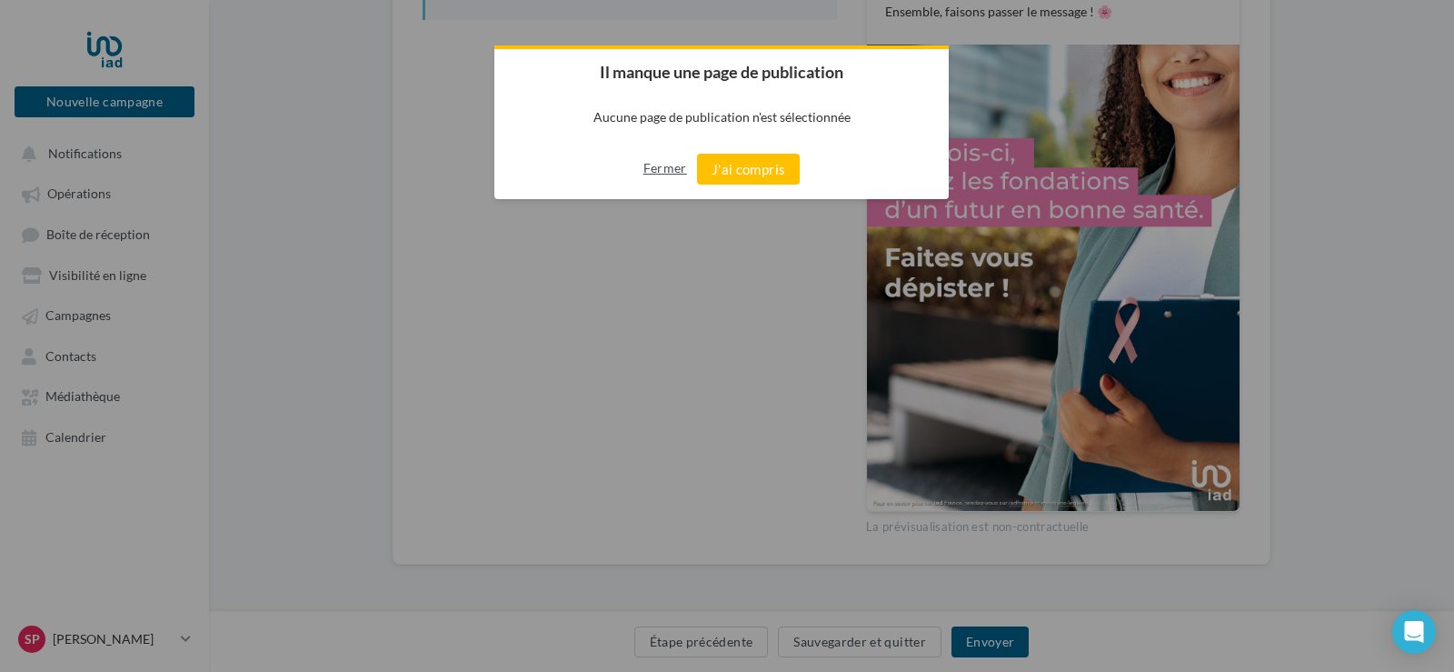
click at [665, 168] on button "Fermer" at bounding box center [666, 168] width 44 height 29
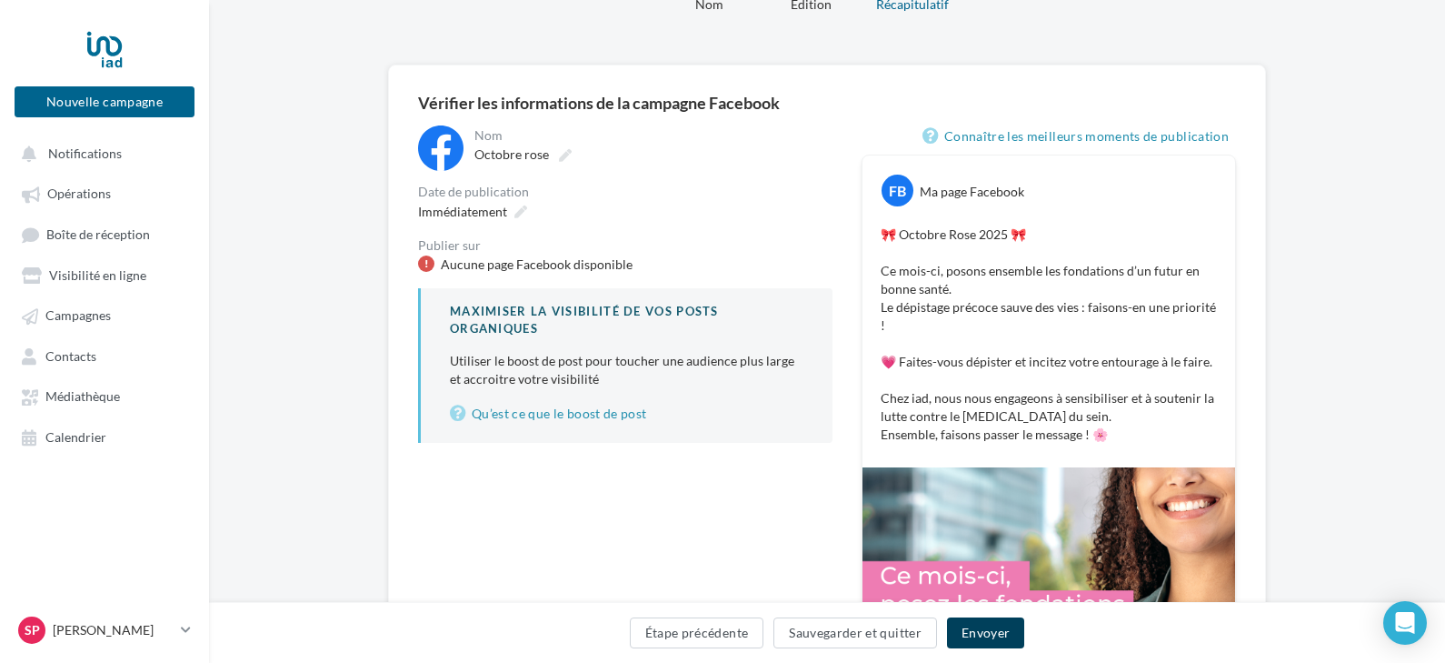
scroll to position [56, 0]
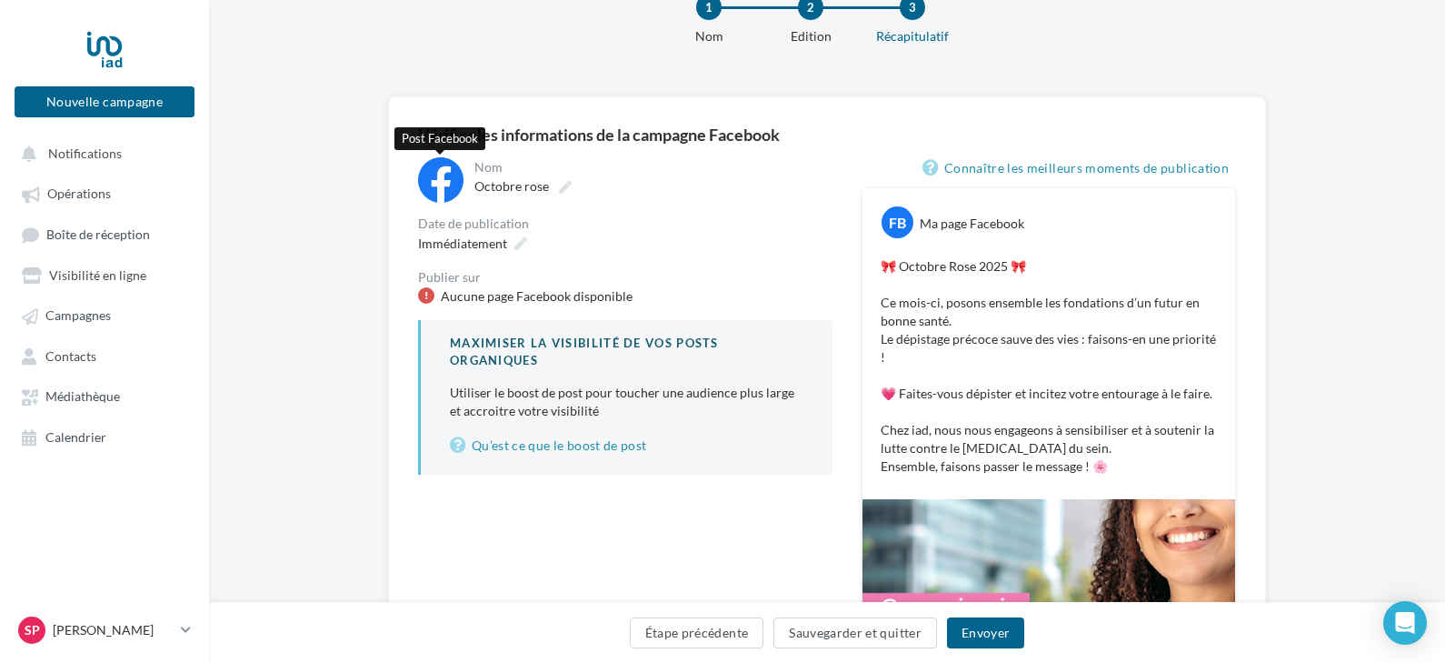
click at [440, 179] on div at bounding box center [440, 179] width 45 height 45
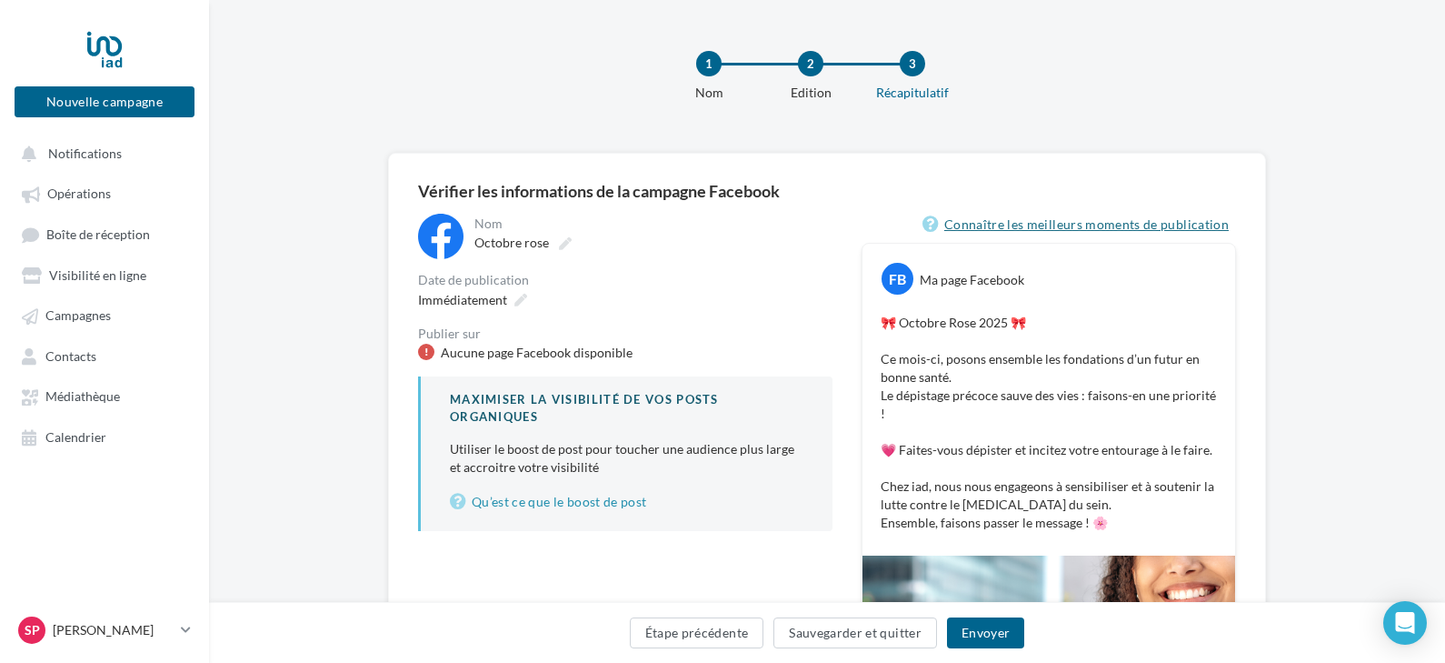
click at [1003, 220] on link "Connaître les meilleurs moments de publication" at bounding box center [1080, 225] width 314 height 22
click at [514, 241] on span "Octobre rose" at bounding box center [511, 242] width 75 height 15
click at [514, 241] on input "**********" at bounding box center [554, 245] width 160 height 31
click at [478, 305] on span "Immédiatement" at bounding box center [462, 299] width 89 height 15
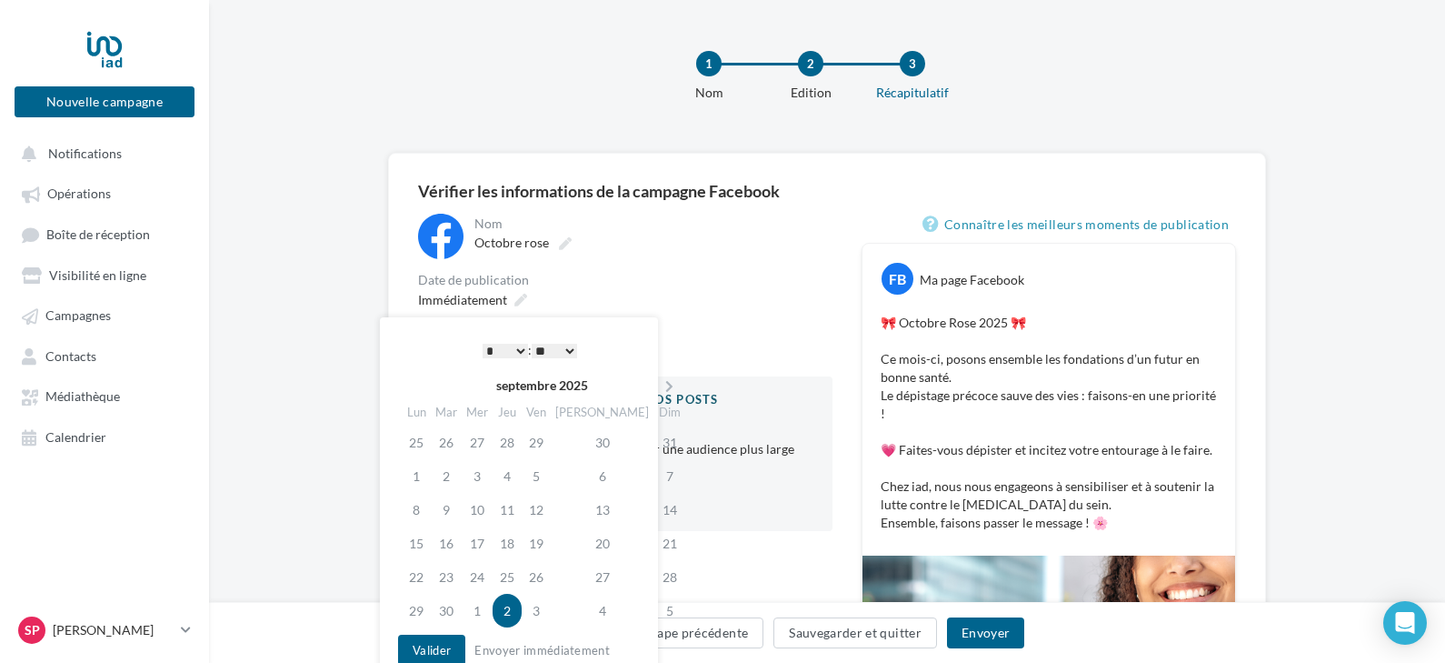
click at [518, 351] on select "* * * * * * * * * * ** ** ** ** ** ** ** ** ** ** ** ** ** **" at bounding box center [505, 351] width 45 height 15
click at [574, 347] on select "** ** ** ** ** **" at bounding box center [554, 351] width 45 height 15
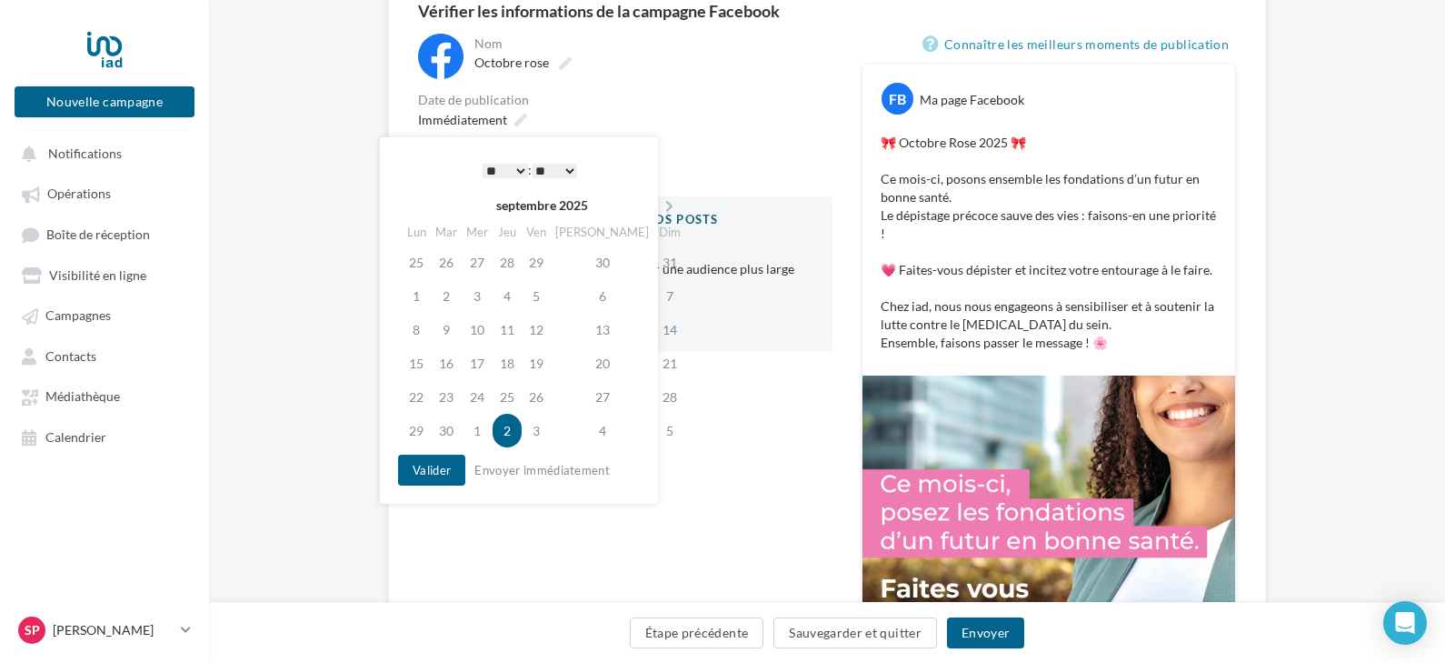
scroll to position [182, 0]
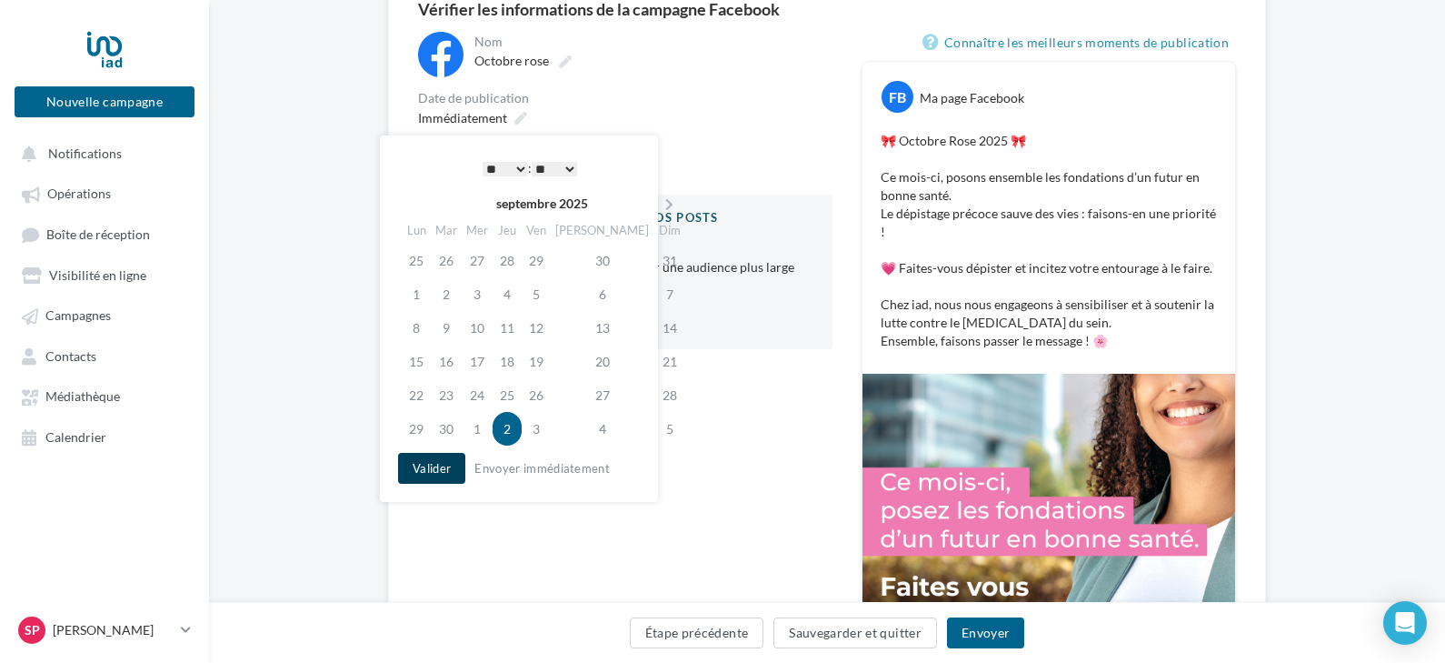
click at [436, 465] on button "Valider" at bounding box center [431, 468] width 67 height 31
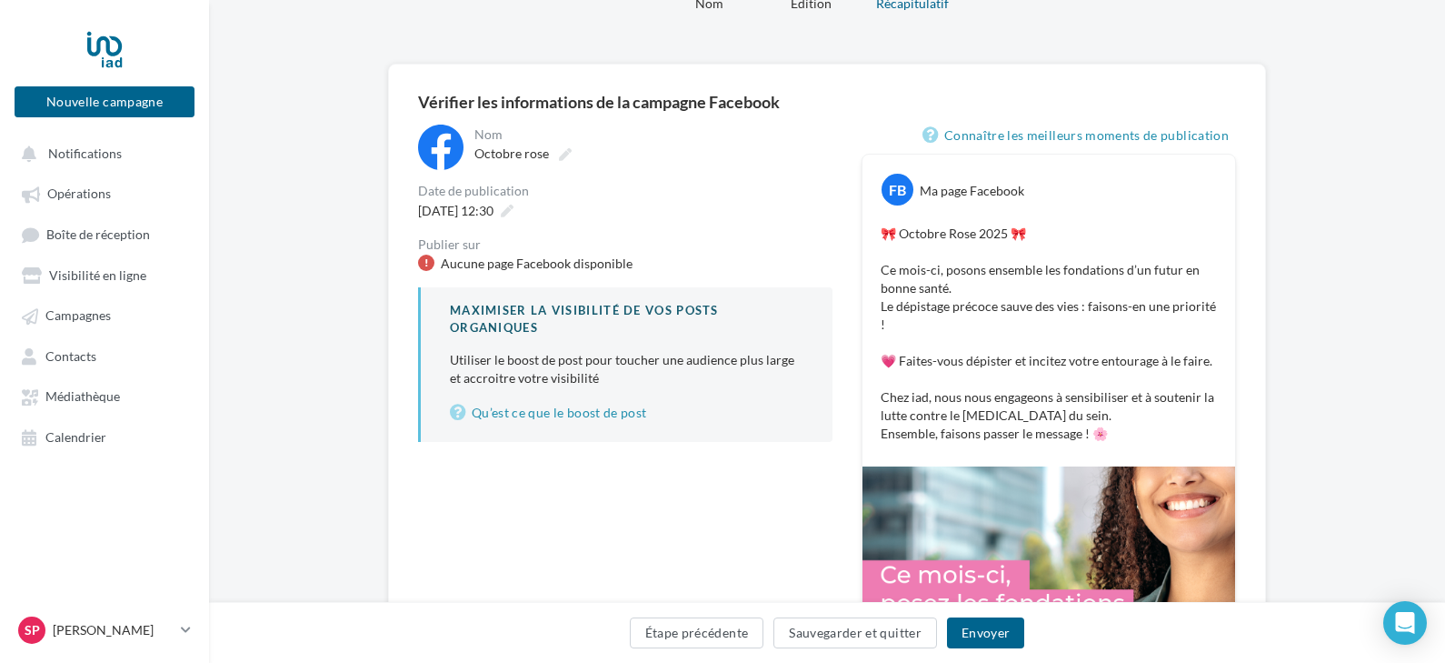
scroll to position [0, 0]
